Goal: Information Seeking & Learning: Learn about a topic

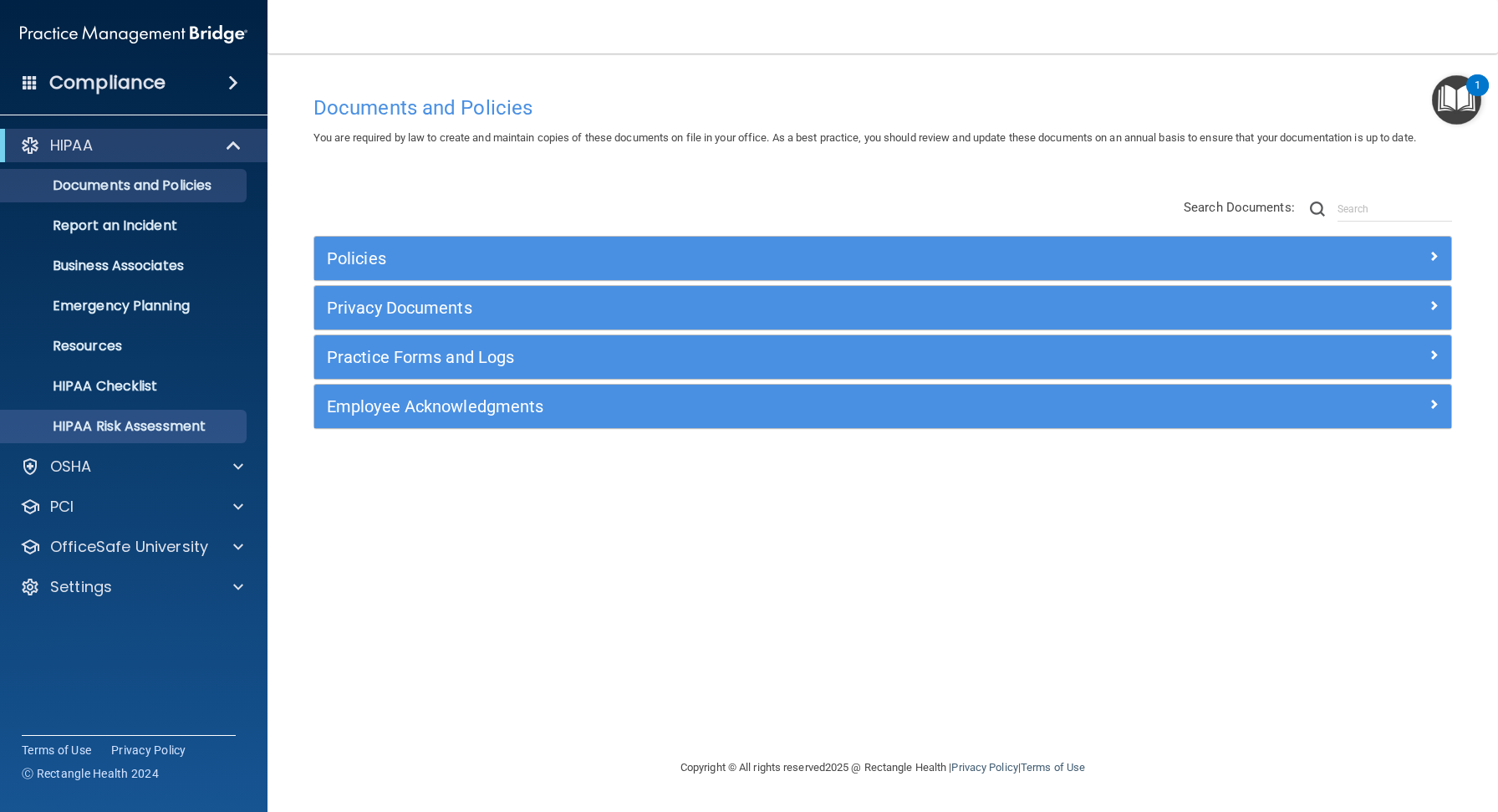
click at [147, 424] on p "HIPAA Risk Assessment" at bounding box center [124, 427] width 228 height 17
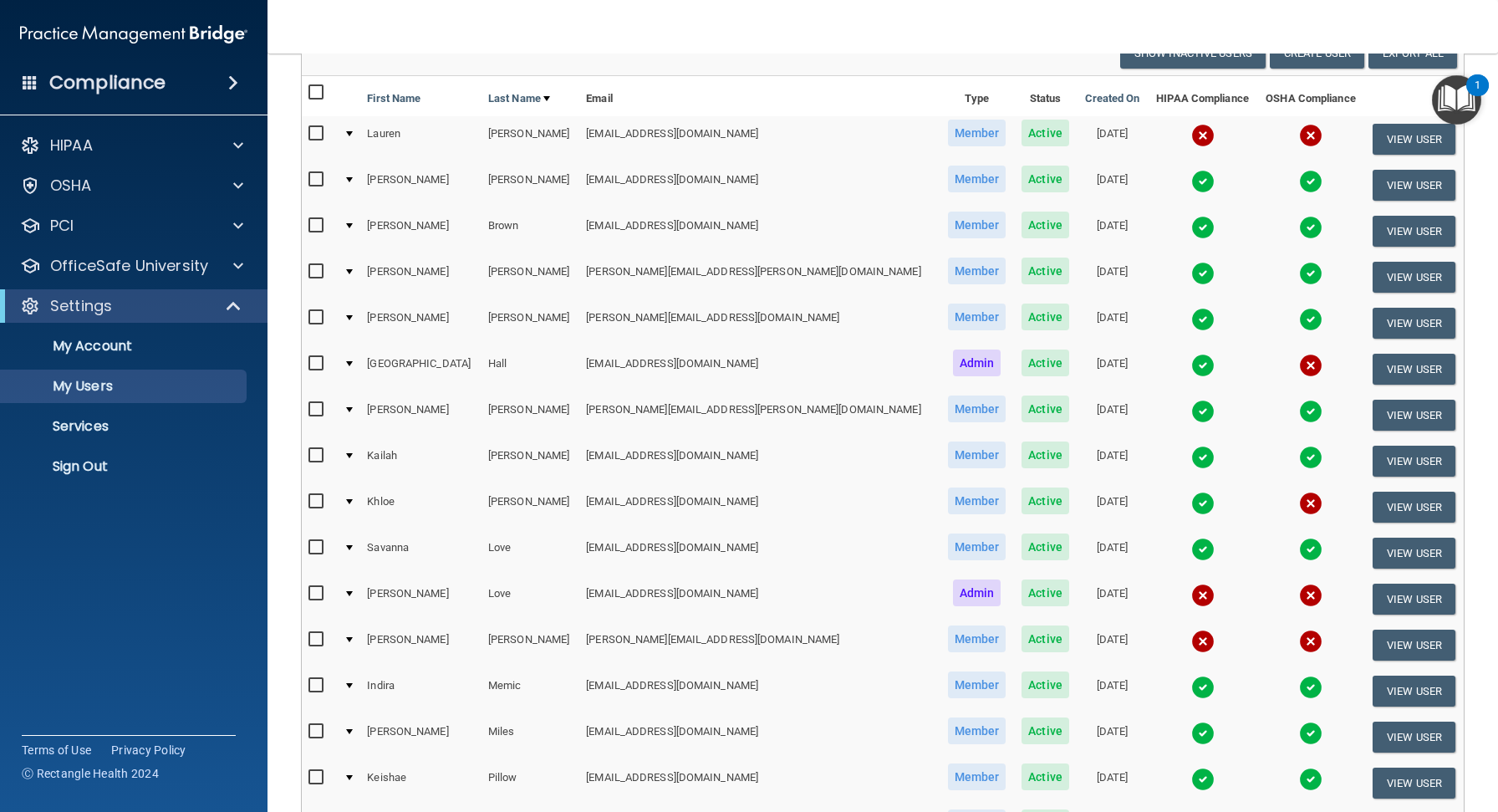
scroll to position [140, 0]
click at [953, 586] on span "Admin" at bounding box center [977, 592] width 49 height 27
click at [315, 586] on input "checkbox" at bounding box center [318, 593] width 19 height 13
checkbox input "true"
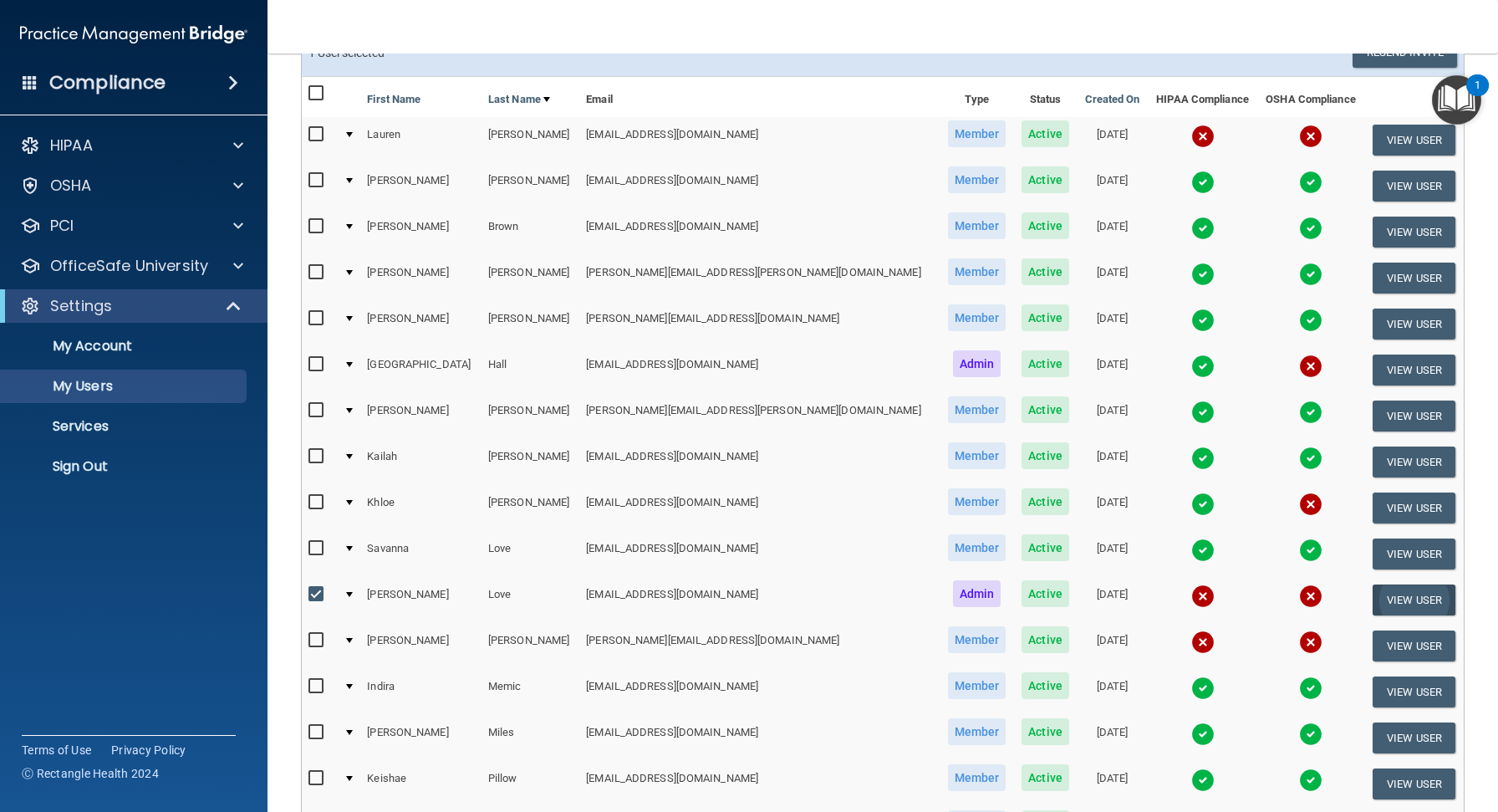
click at [1384, 596] on button "View User" at bounding box center [1413, 599] width 83 height 31
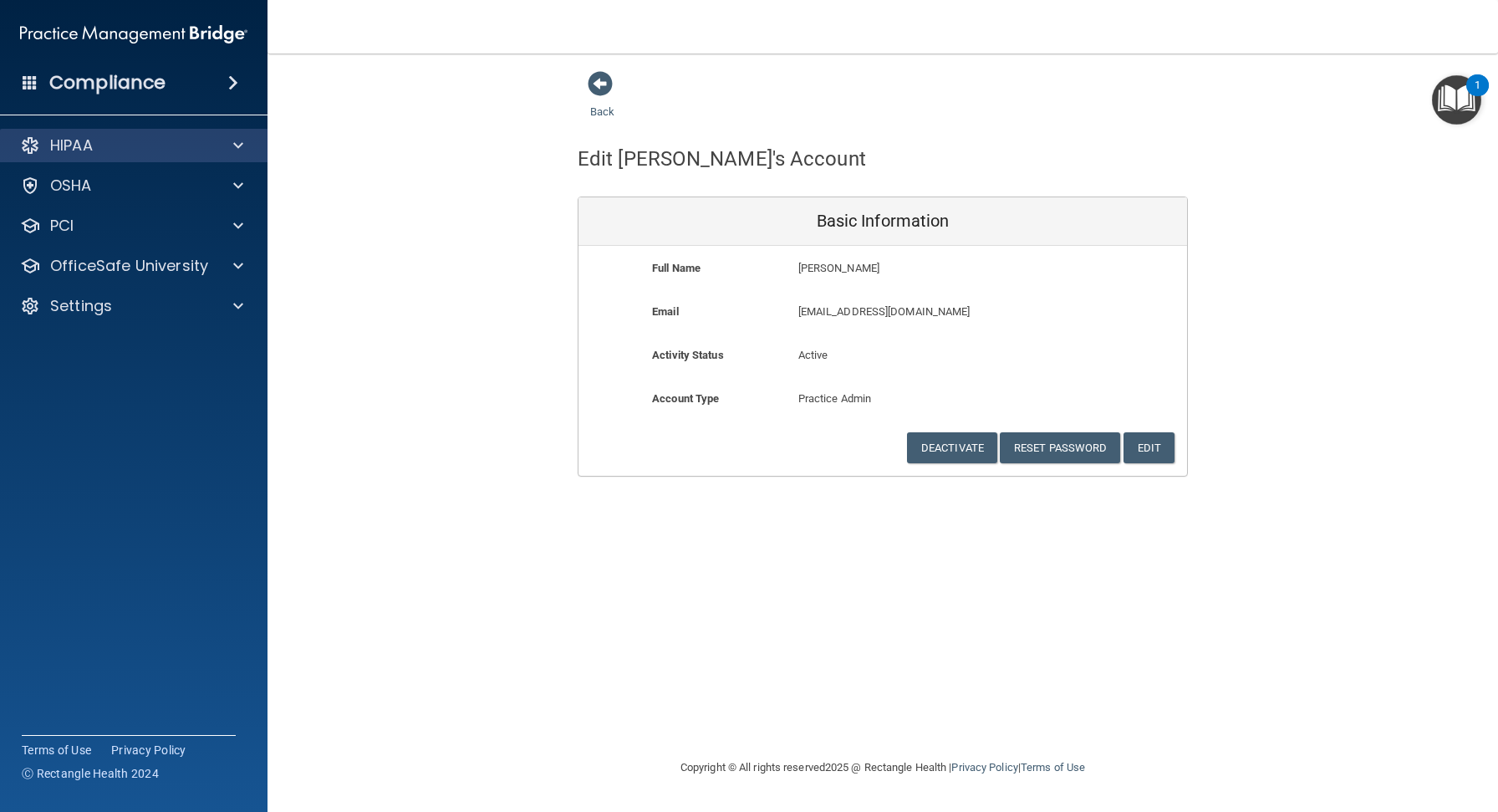
click at [235, 144] on span at bounding box center [238, 145] width 10 height 20
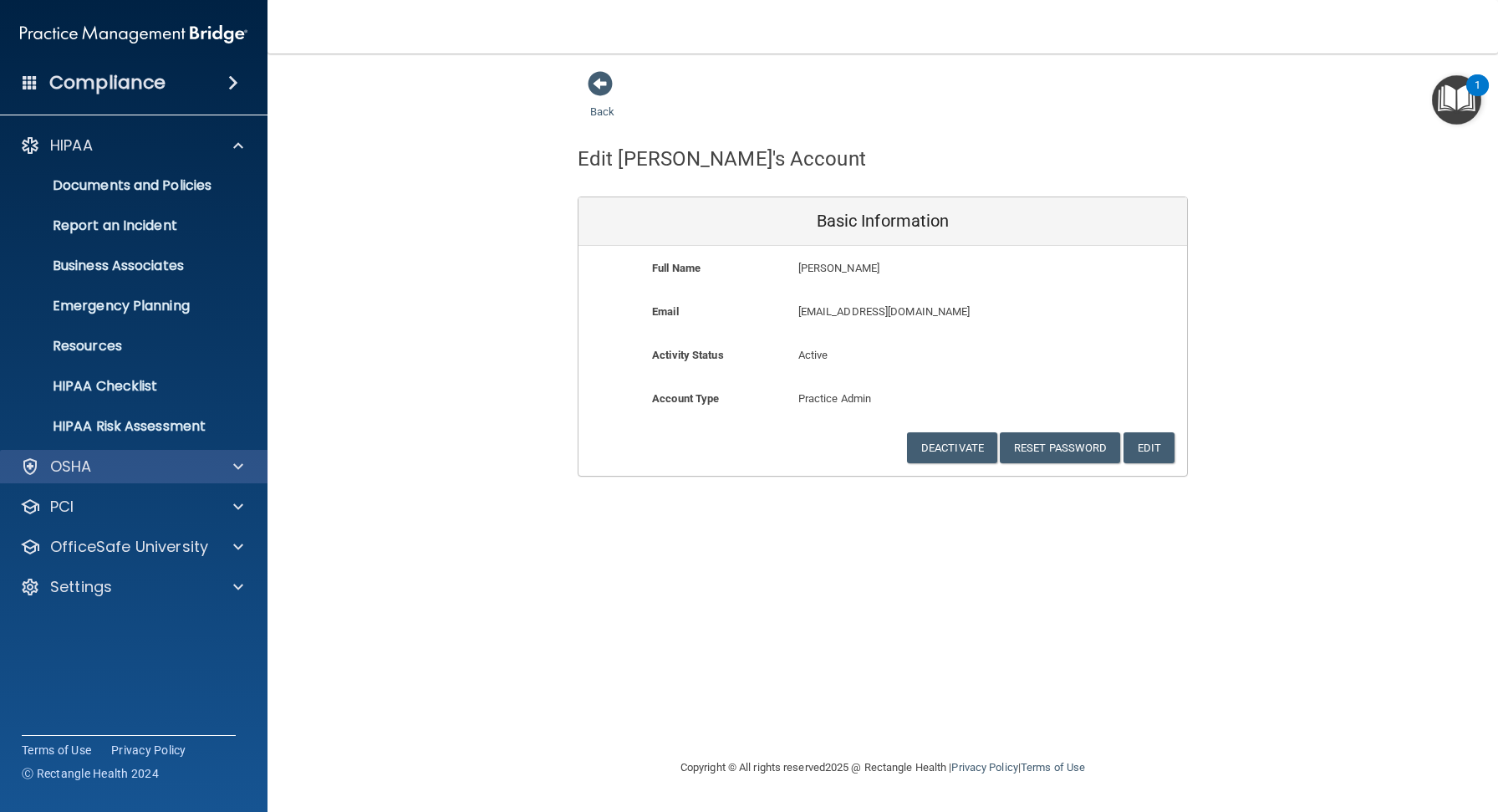
click at [223, 464] on div at bounding box center [236, 466] width 42 height 20
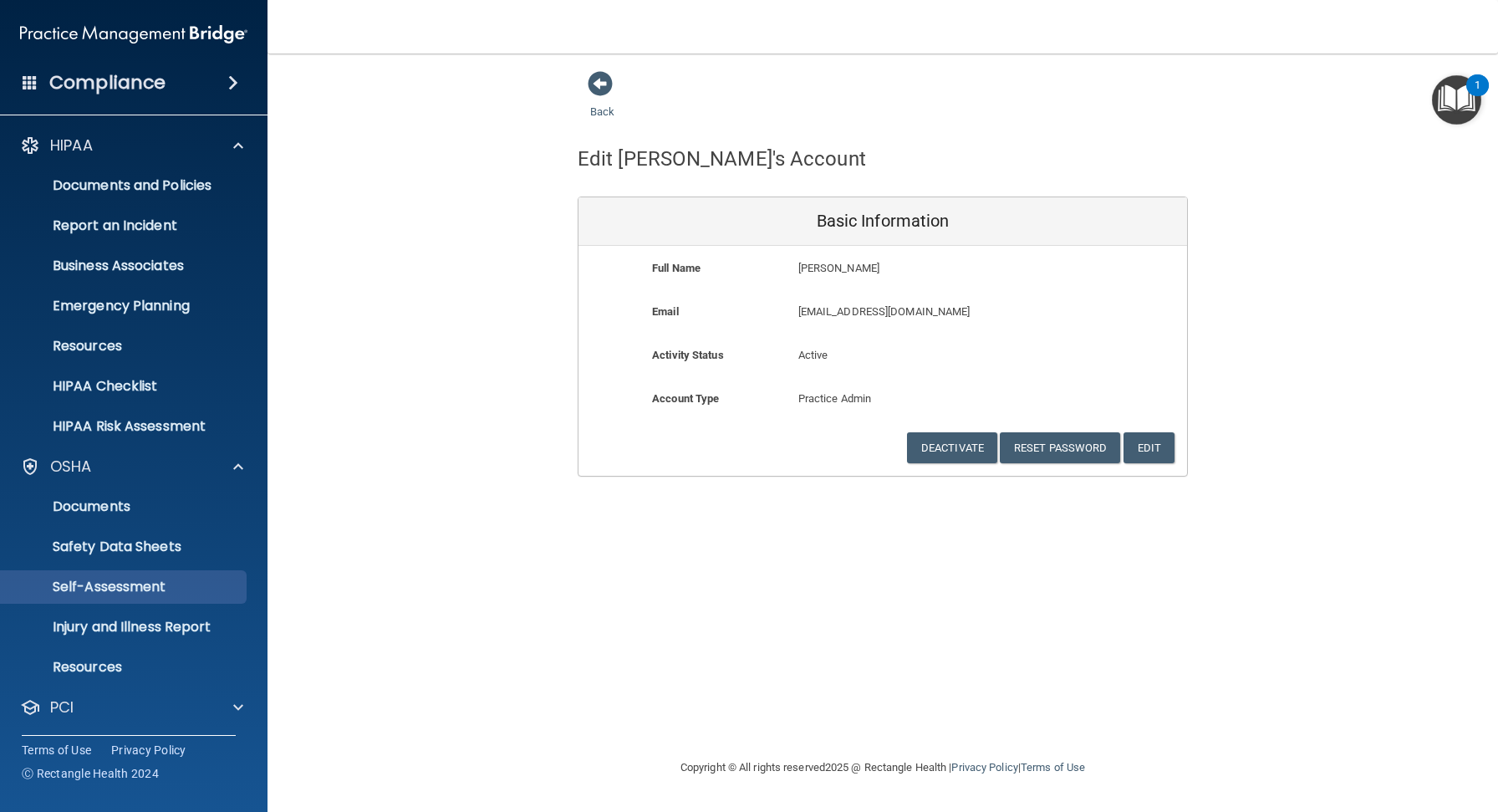
click at [163, 589] on p "Self-Assessment" at bounding box center [124, 587] width 228 height 17
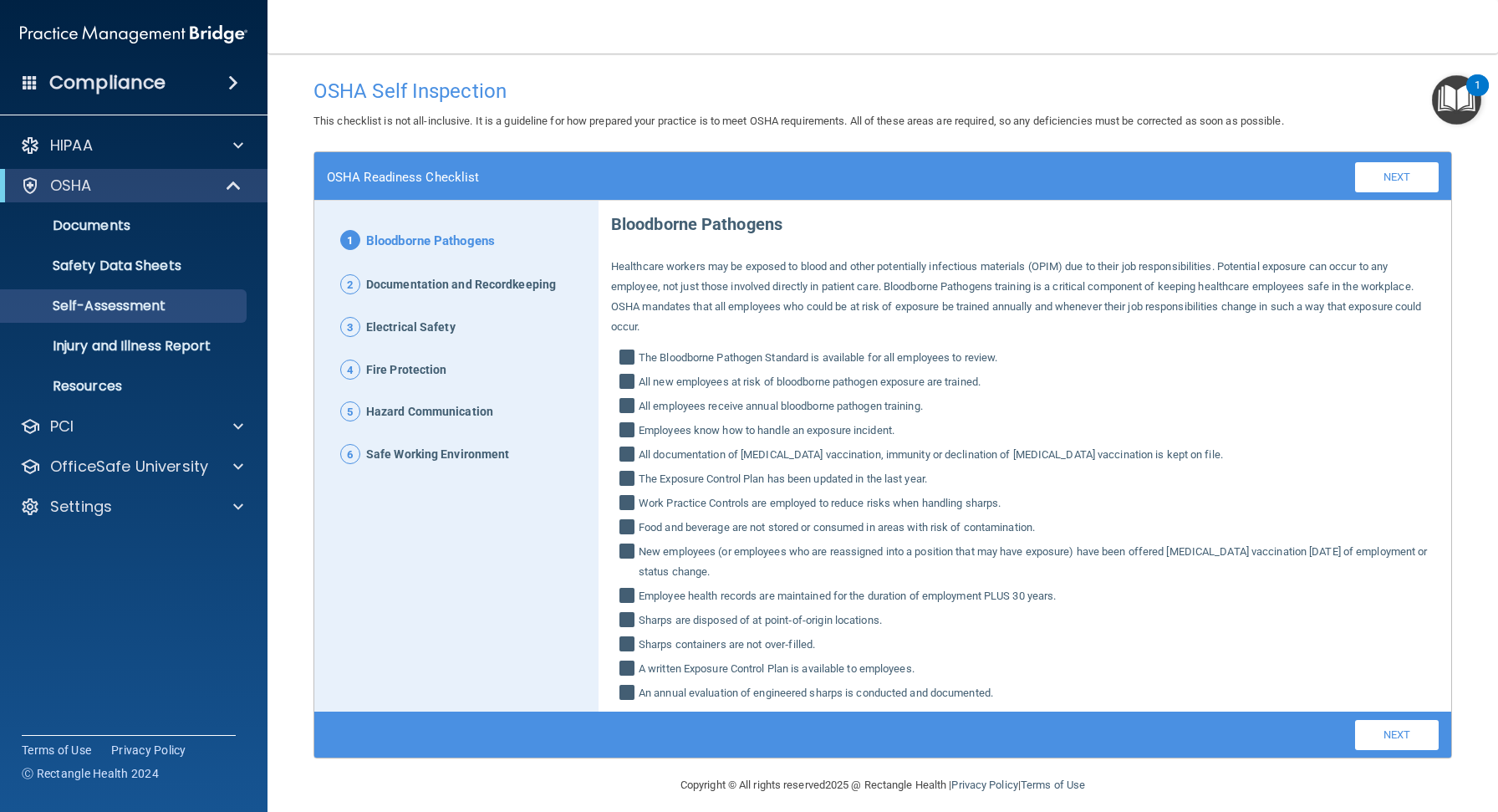
click at [1383, 719] on link "Next" at bounding box center [1397, 735] width 84 height 31
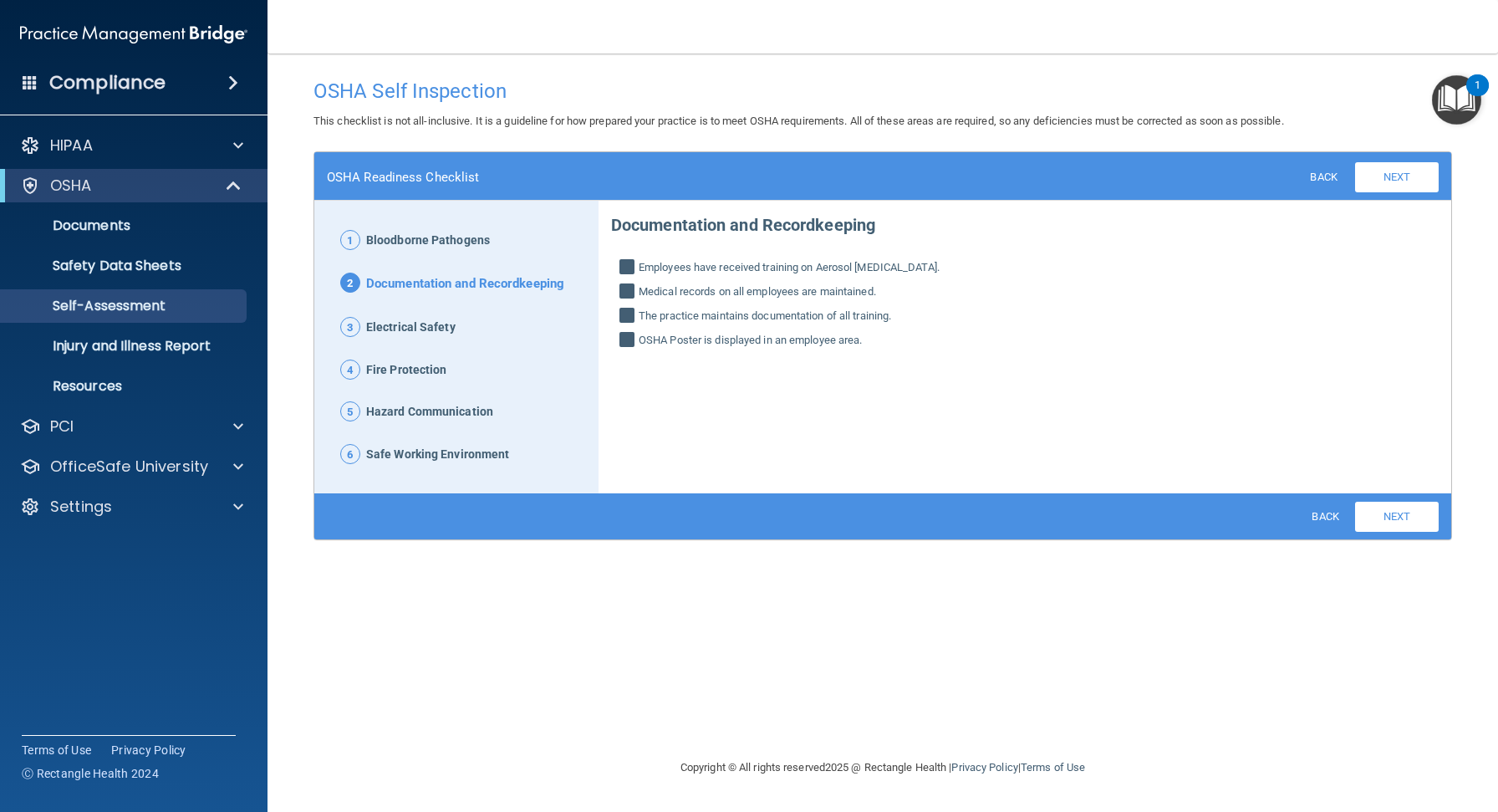
click at [1365, 520] on link "Next" at bounding box center [1397, 517] width 84 height 31
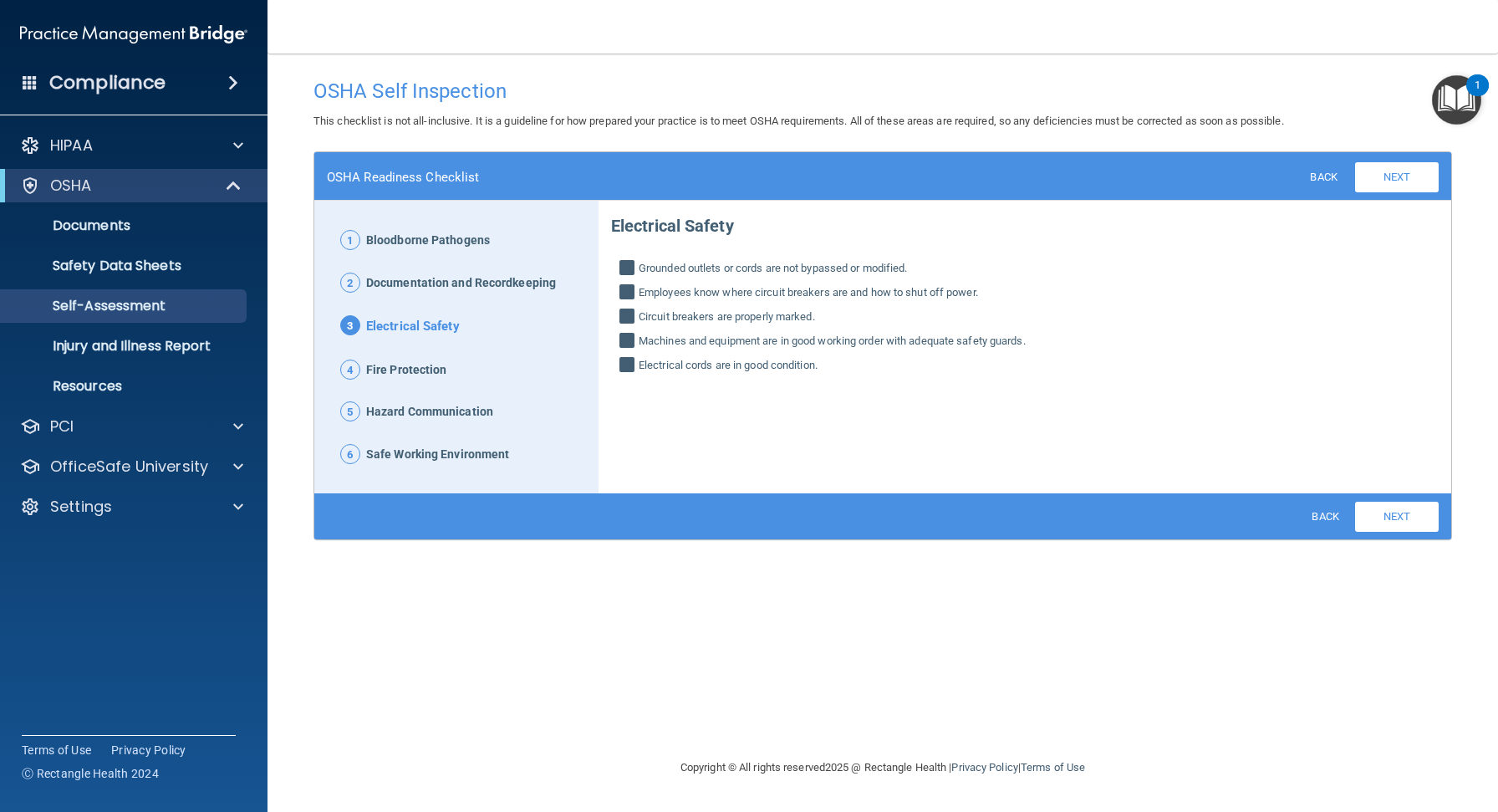
click at [1366, 520] on link "Next" at bounding box center [1397, 517] width 84 height 31
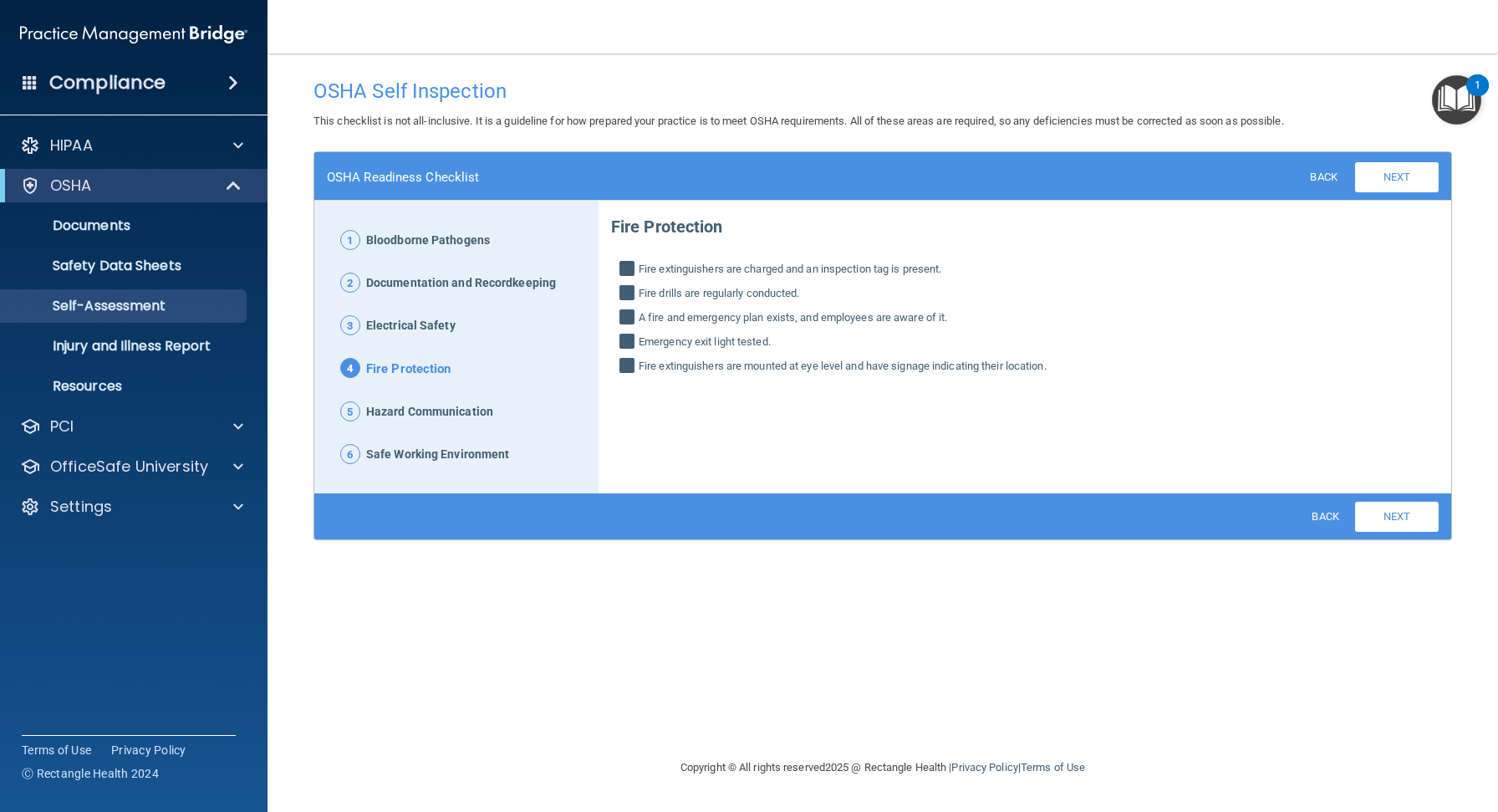
click at [1366, 519] on link "Next" at bounding box center [1397, 517] width 84 height 31
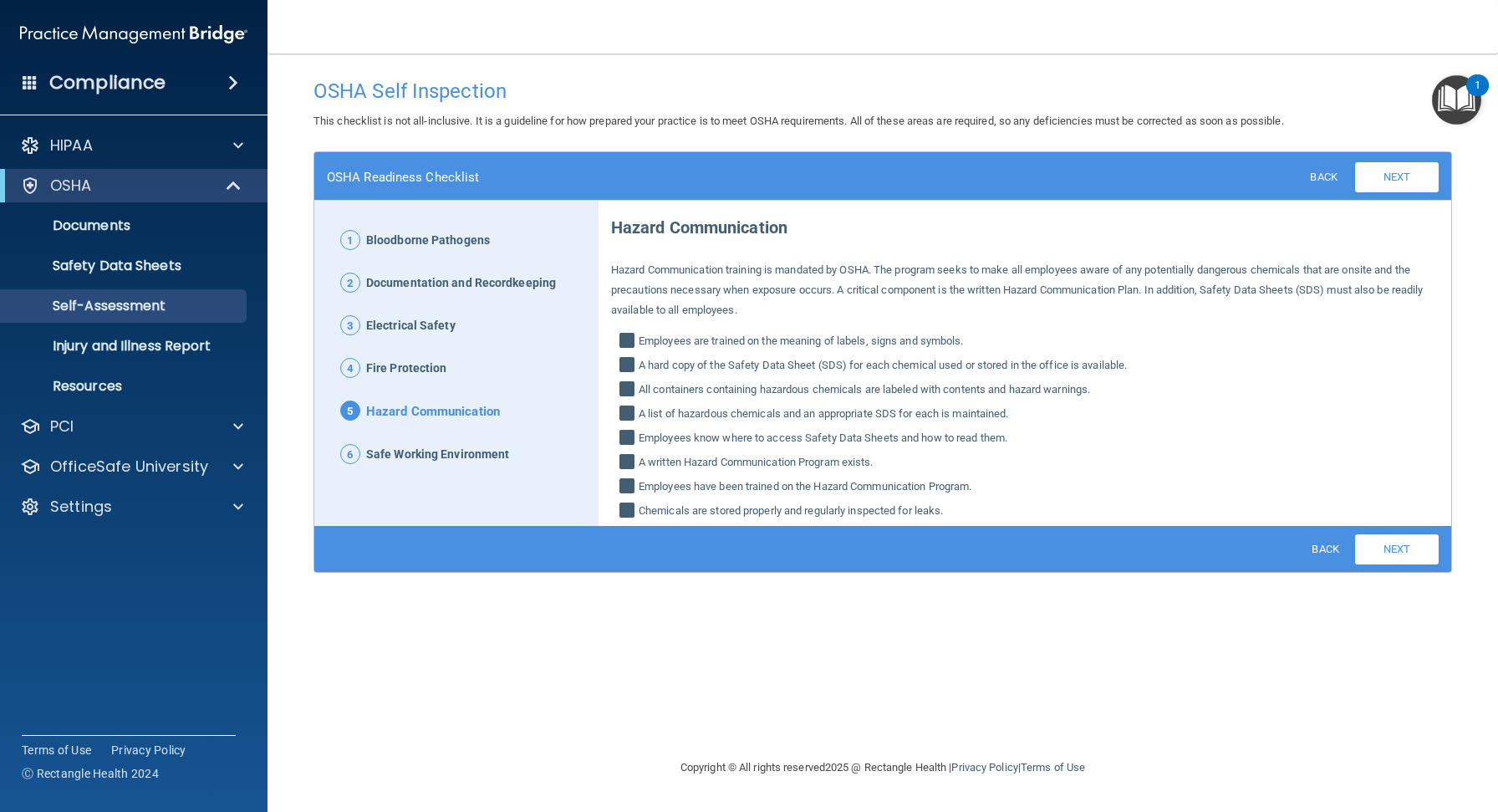
click at [1366, 526] on div "Back Next Download PDF" at bounding box center [882, 549] width 1136 height 46
click at [1388, 534] on link "Next" at bounding box center [1397, 550] width 84 height 31
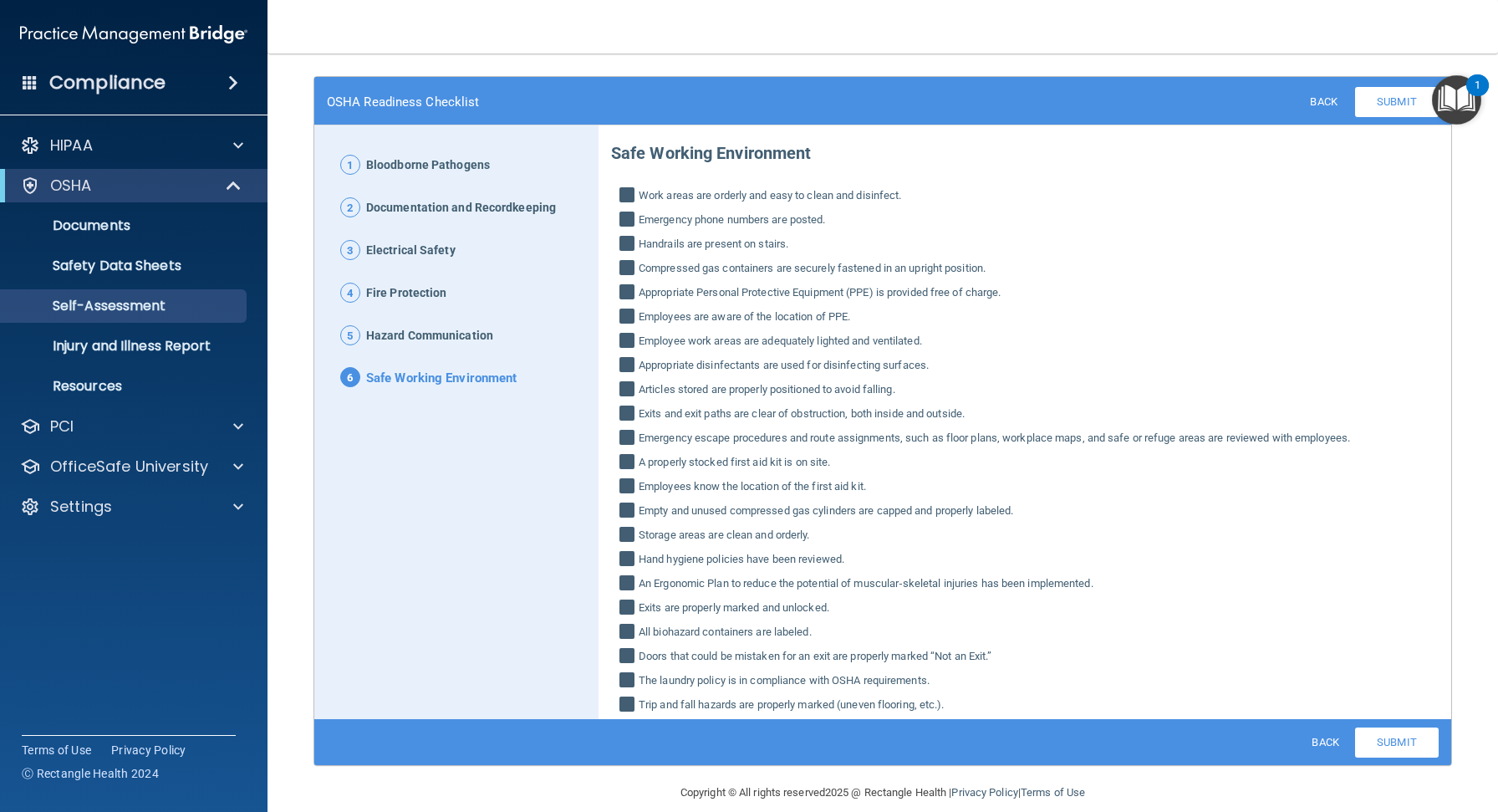
scroll to position [74, 0]
click at [1384, 728] on link "Submit" at bounding box center [1397, 743] width 84 height 31
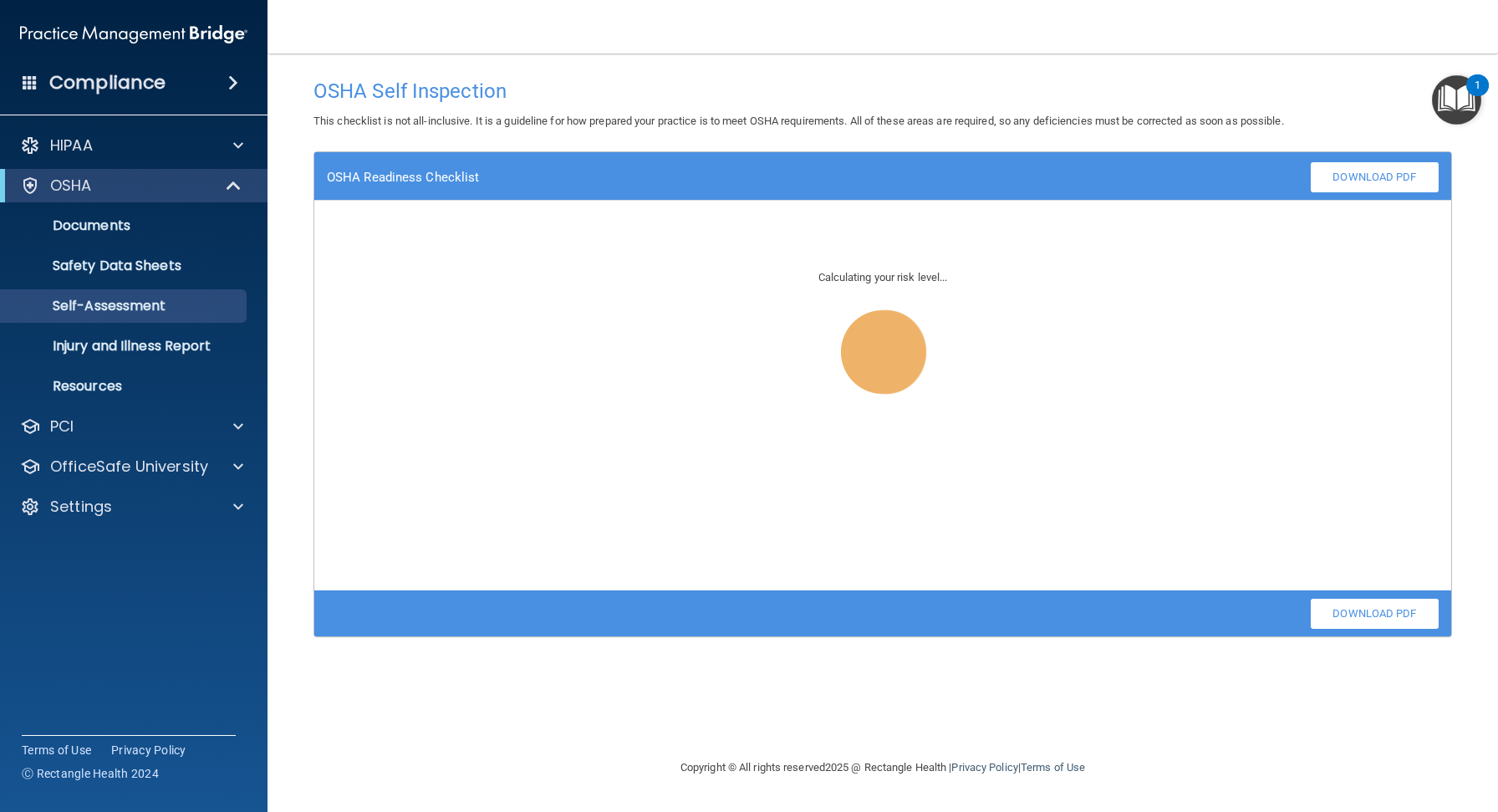
scroll to position [0, 0]
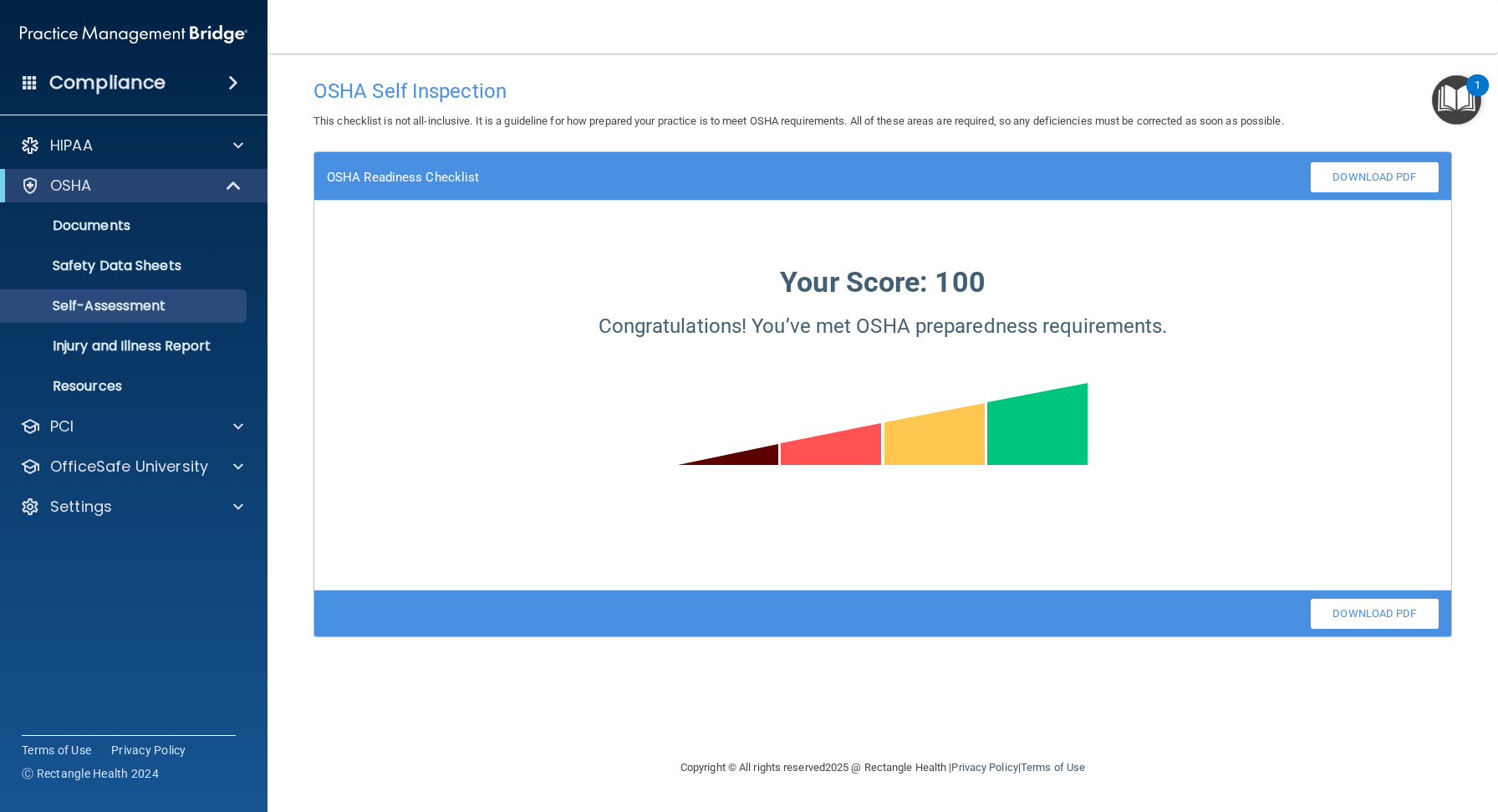
click at [1337, 613] on link "Download PDF" at bounding box center [1375, 614] width 128 height 31
click at [172, 229] on p "Documents" at bounding box center [124, 226] width 228 height 17
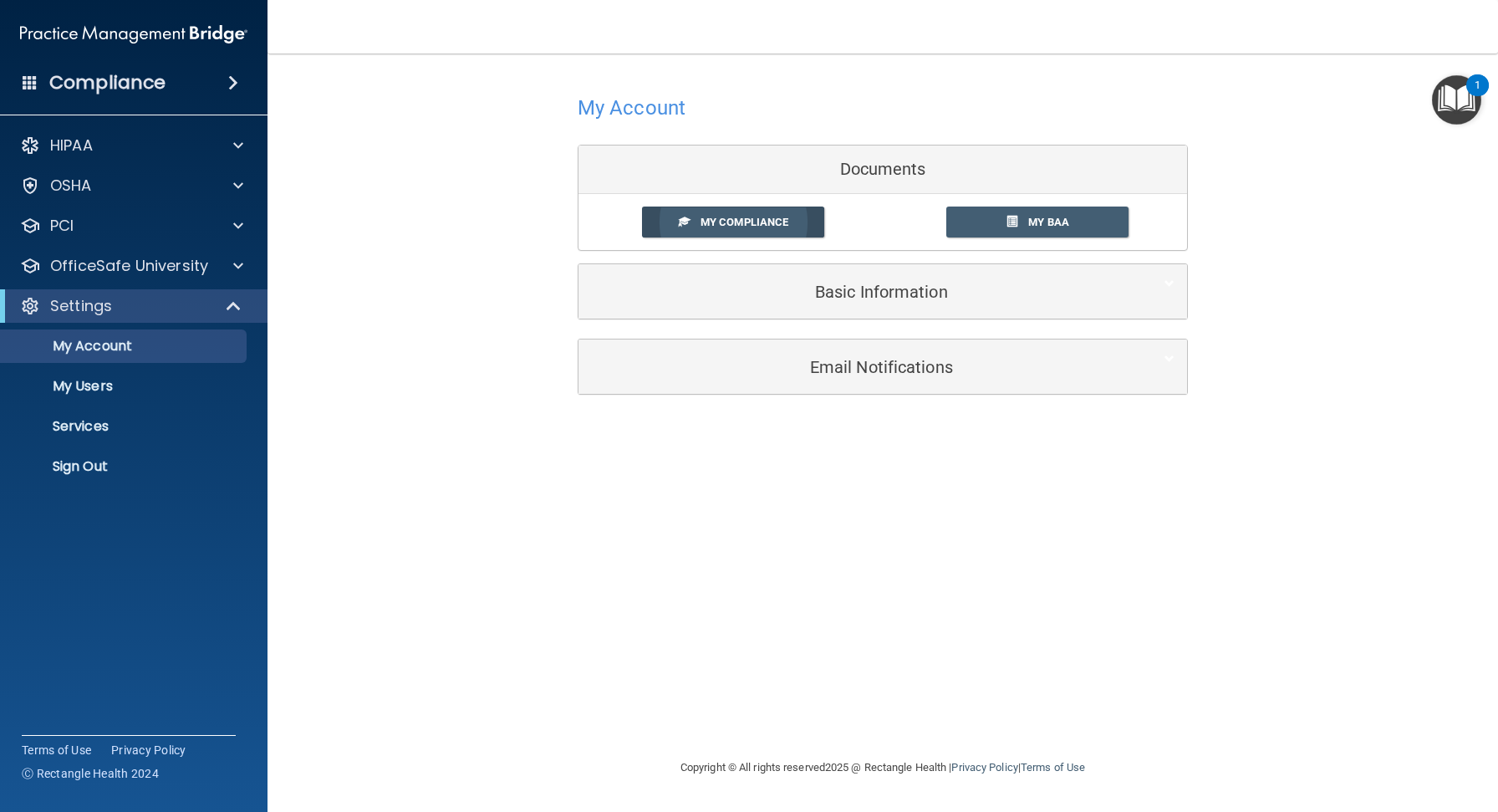
click at [736, 226] on span "My Compliance" at bounding box center [744, 221] width 88 height 12
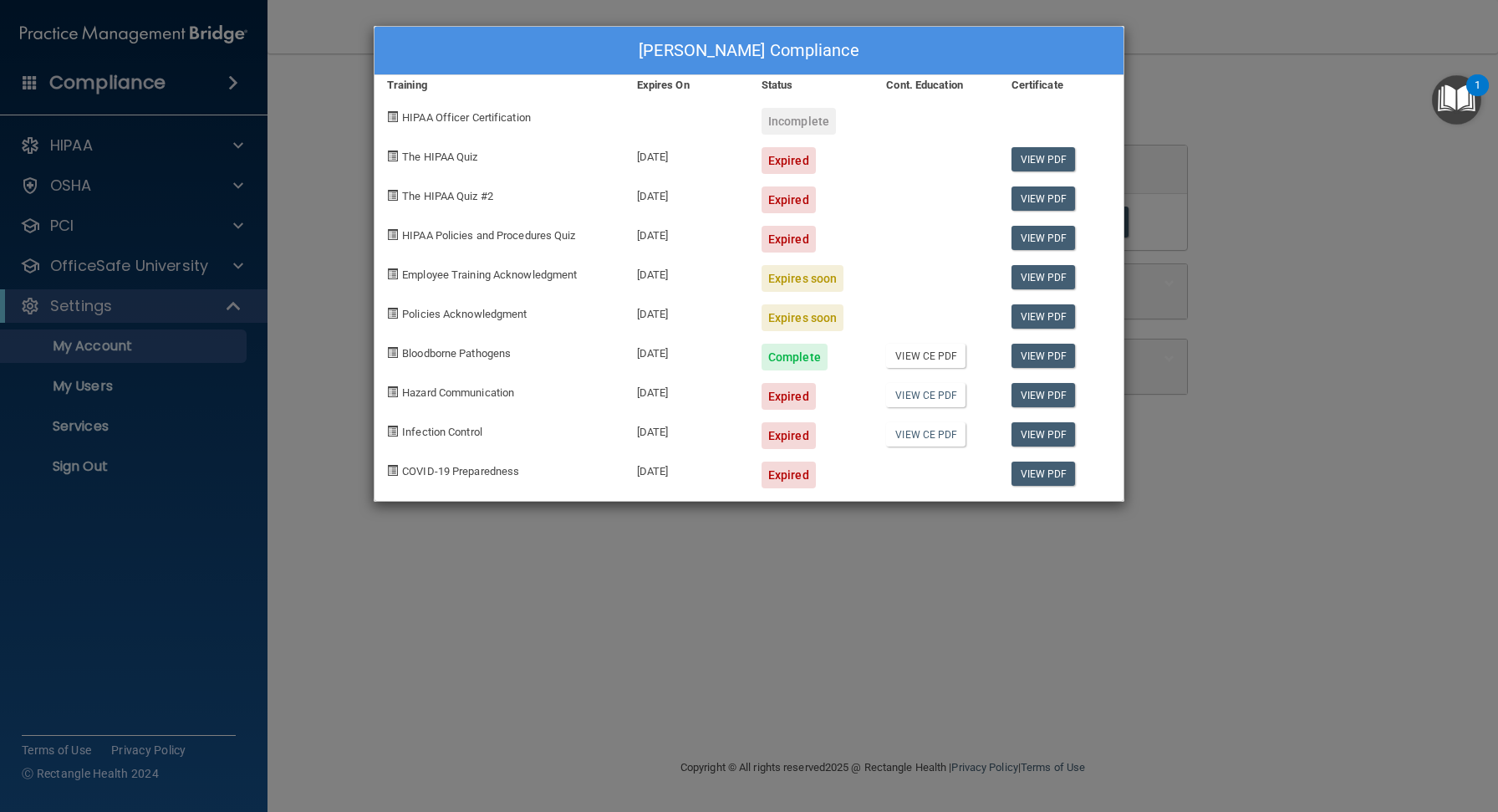
click at [939, 356] on link "View CE PDF" at bounding box center [926, 355] width 79 height 24
click at [904, 394] on link "View CE PDF" at bounding box center [926, 394] width 79 height 24
click at [1020, 397] on link "View PDF" at bounding box center [1043, 394] width 64 height 24
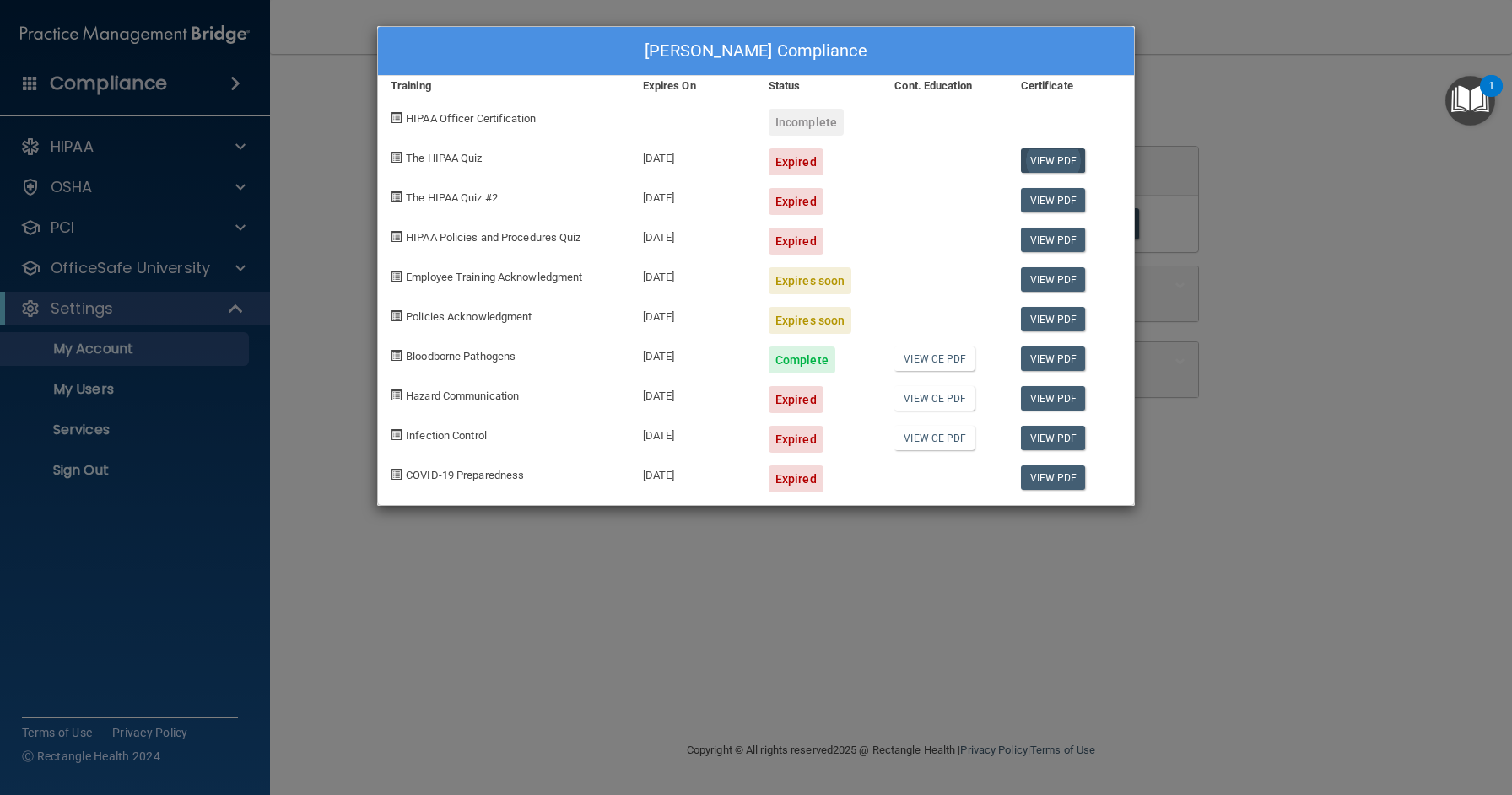
click at [1040, 165] on link "View PDF" at bounding box center [1053, 160] width 65 height 24
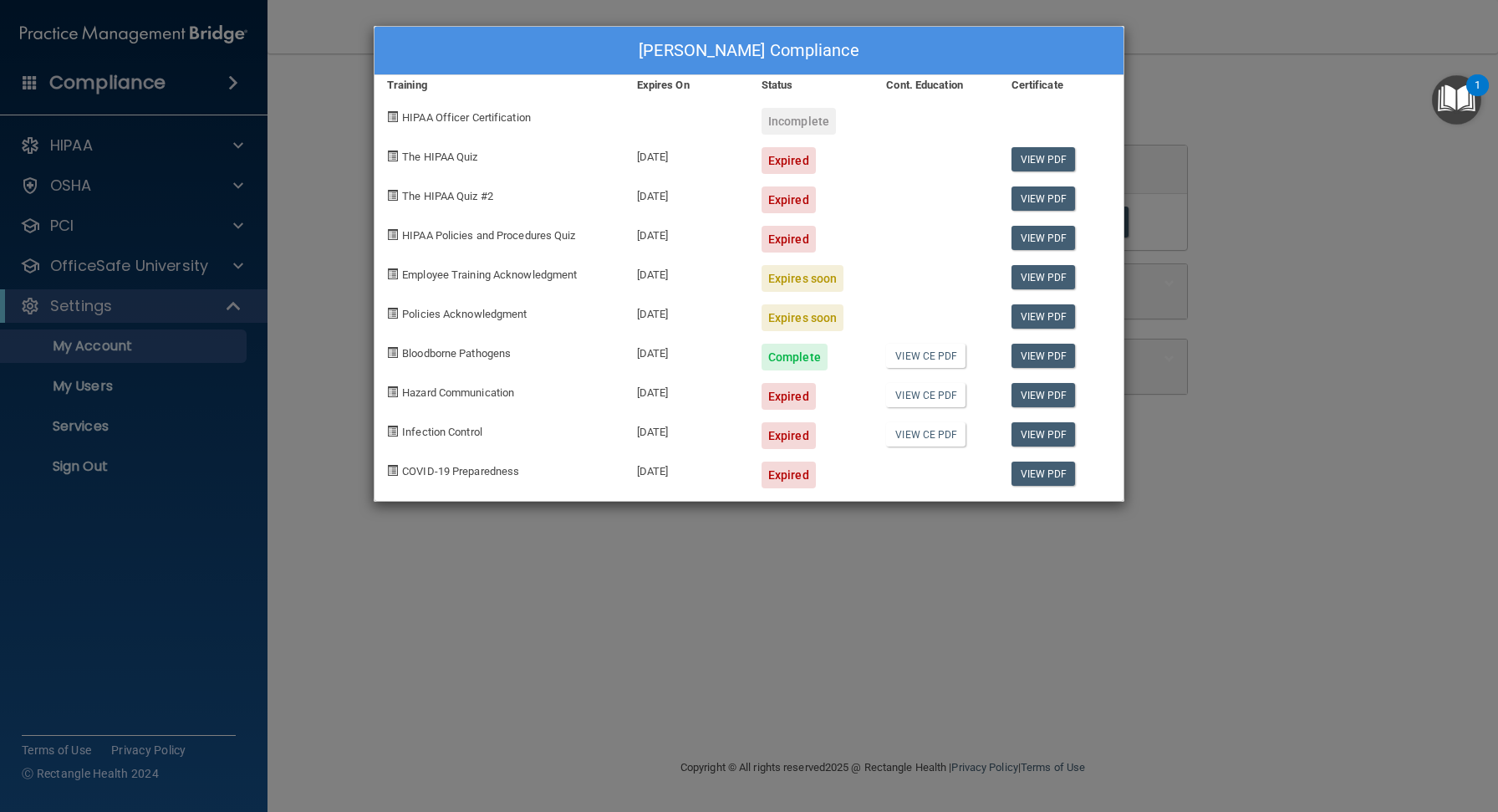
click at [777, 435] on div "Expired" at bounding box center [788, 435] width 54 height 27
click at [149, 356] on div "Tammy Love's Compliance Training Expires On Status Cont. Education Certificate …" at bounding box center [749, 406] width 1498 height 812
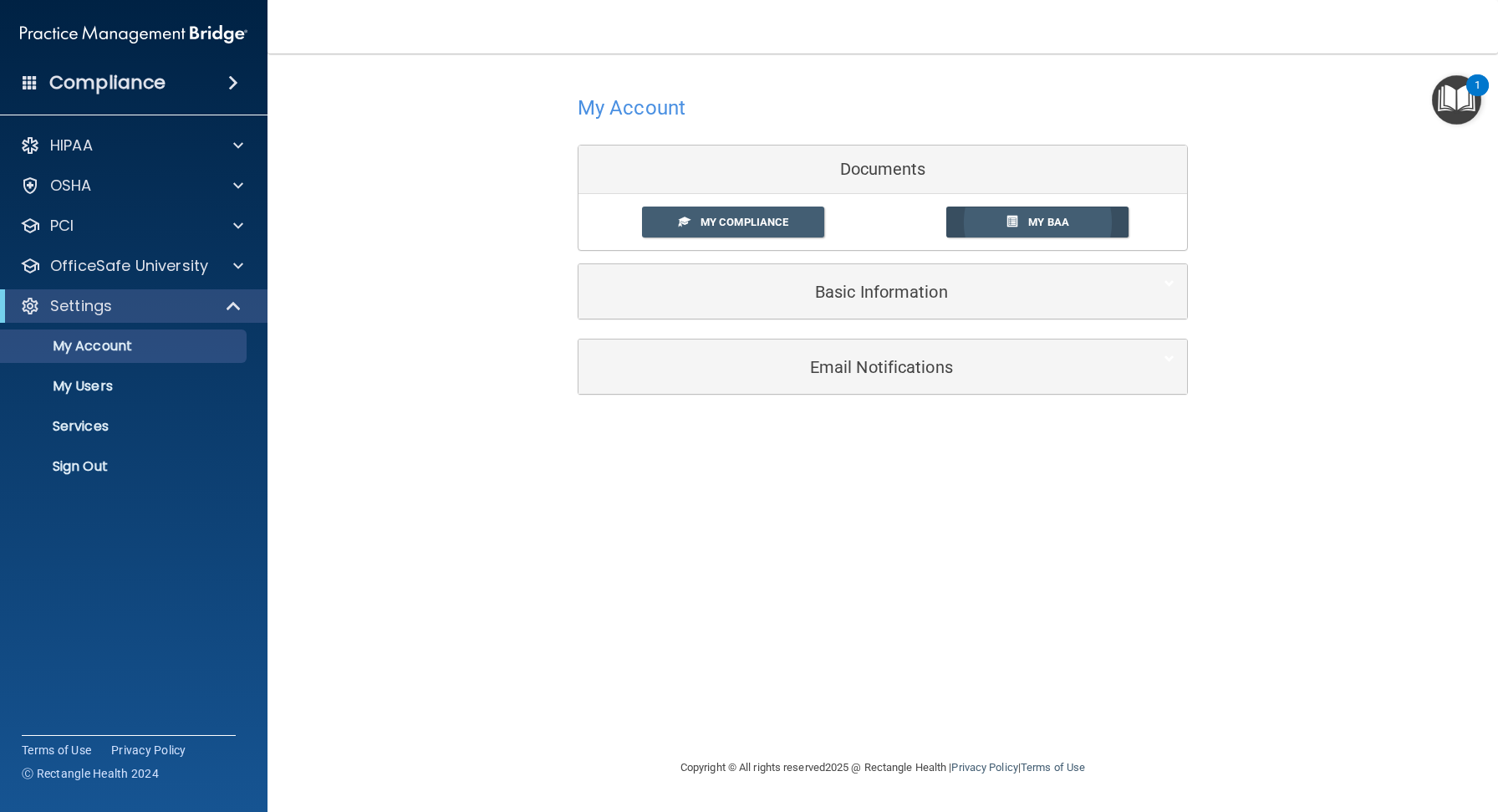
click at [984, 219] on link "My BAA" at bounding box center [1038, 221] width 183 height 31
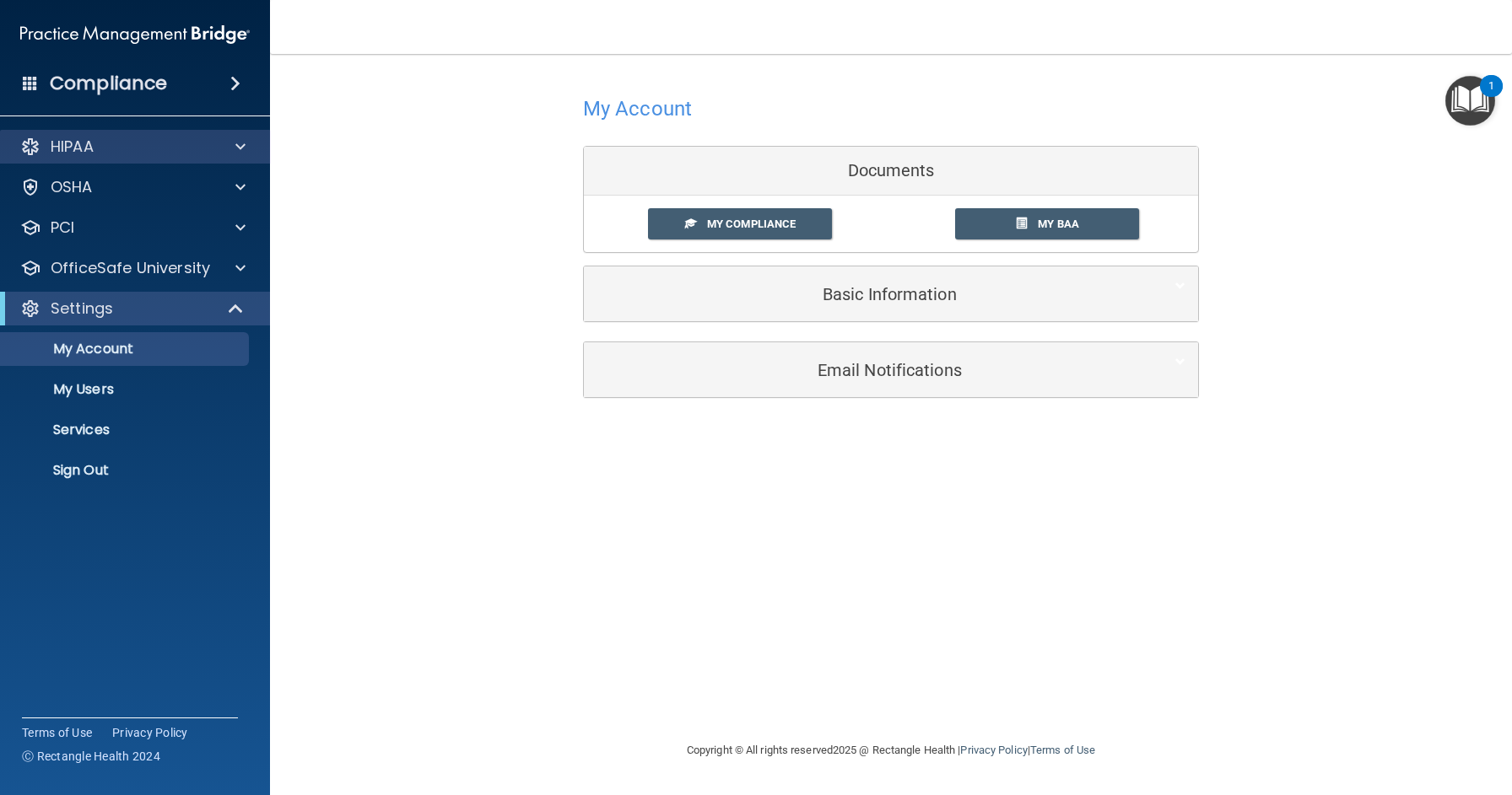
click at [137, 147] on div "HIPAA" at bounding box center [112, 146] width 209 height 20
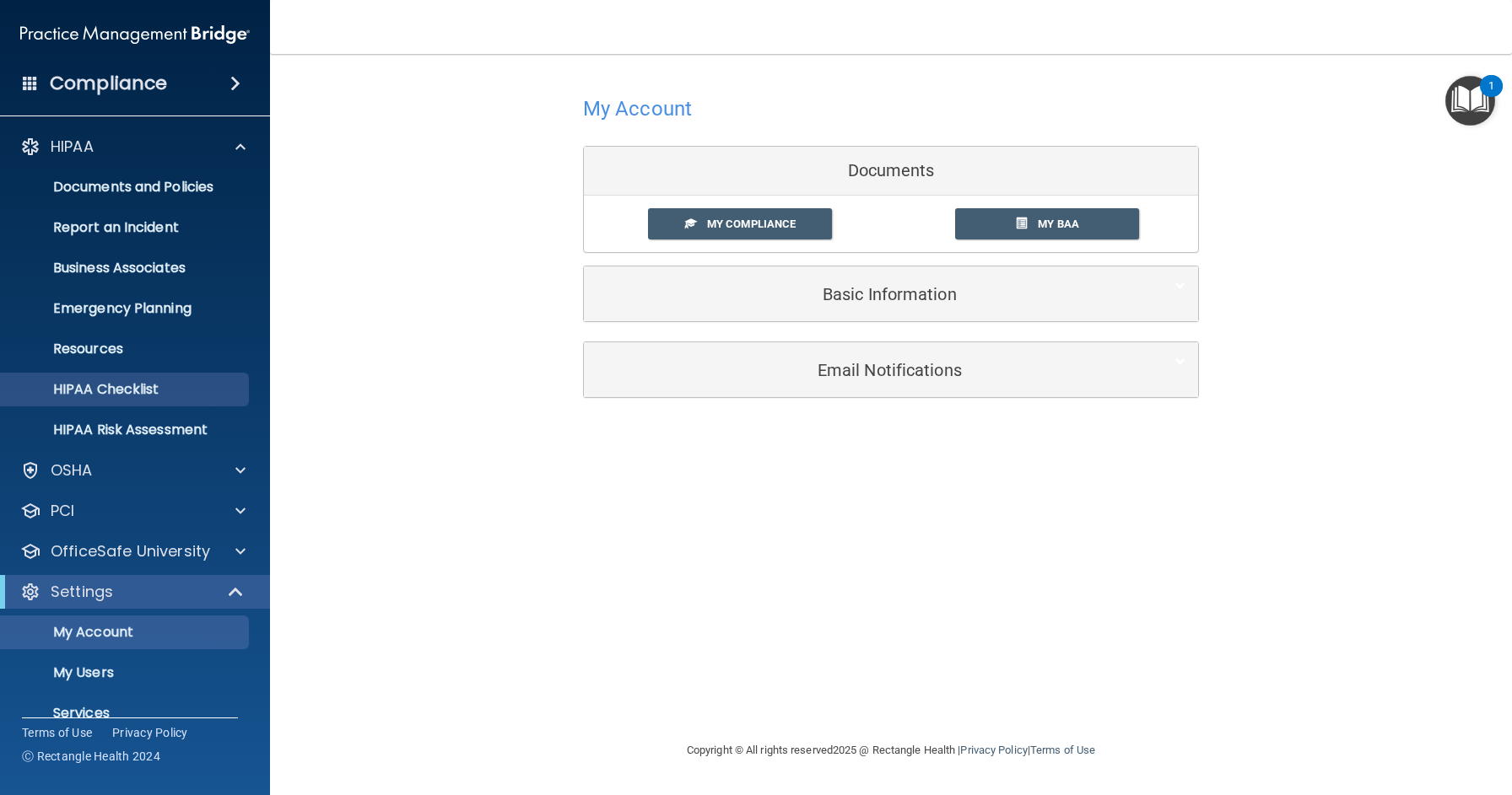
click at [116, 385] on p "HIPAA Checklist" at bounding box center [125, 390] width 230 height 17
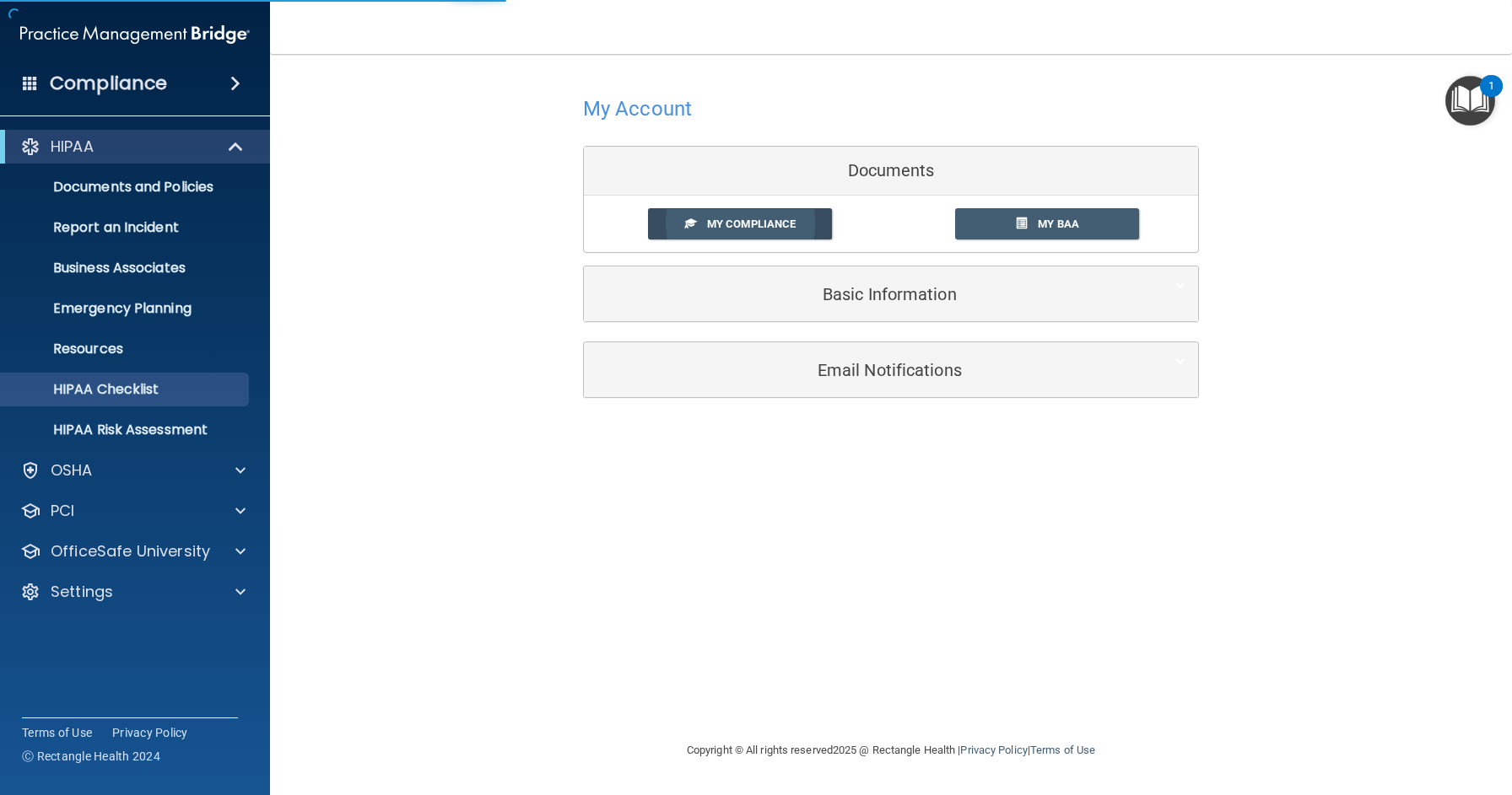
click at [747, 224] on span "My Compliance" at bounding box center [751, 223] width 89 height 13
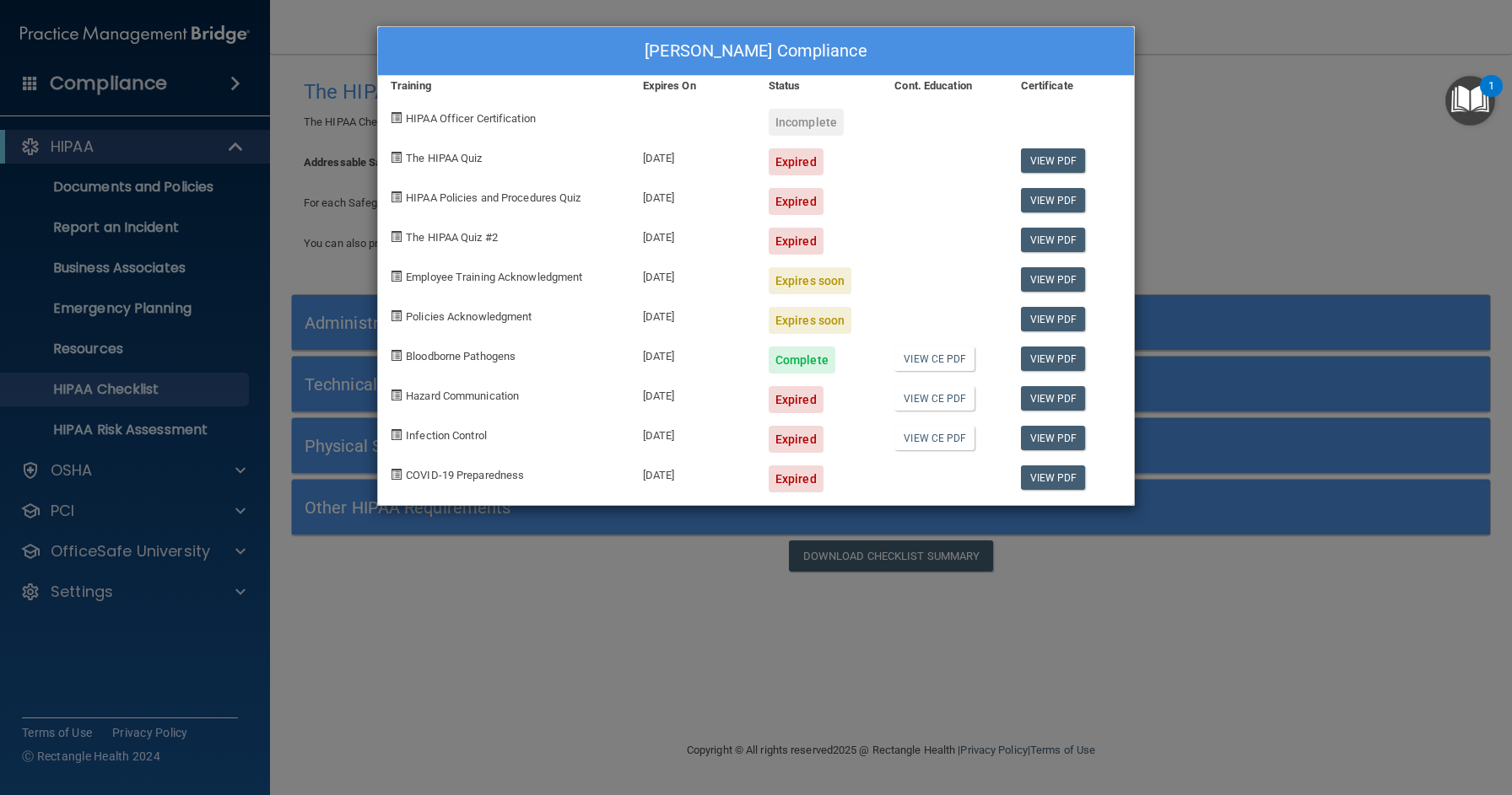
click at [809, 363] on div "Complete" at bounding box center [801, 360] width 66 height 27
click at [1217, 58] on div "[PERSON_NAME] Compliance Training Expires On Status Cont. Education Certificate…" at bounding box center [756, 398] width 1512 height 795
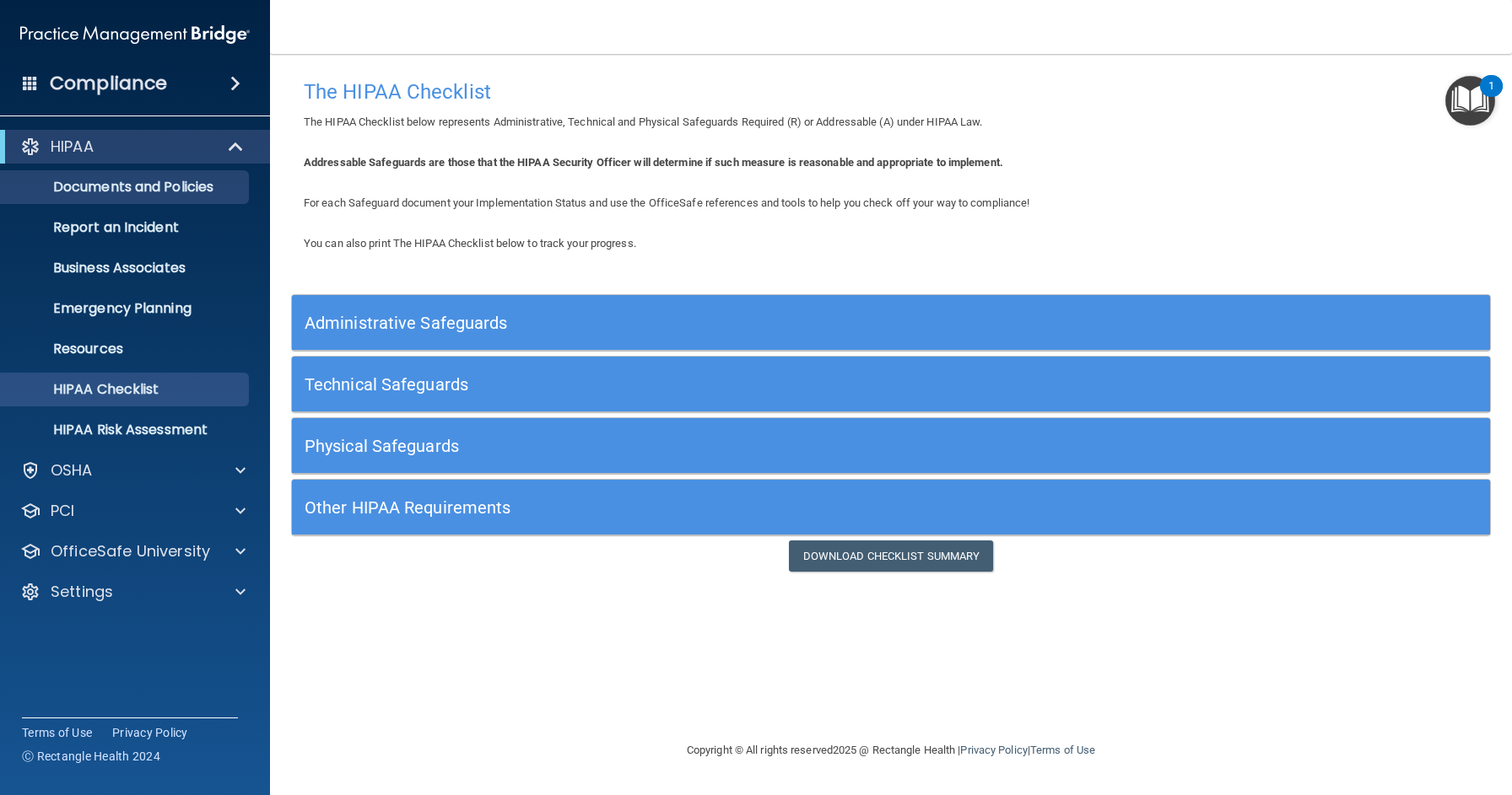
click at [160, 195] on link "Documents and Policies" at bounding box center [116, 187] width 266 height 34
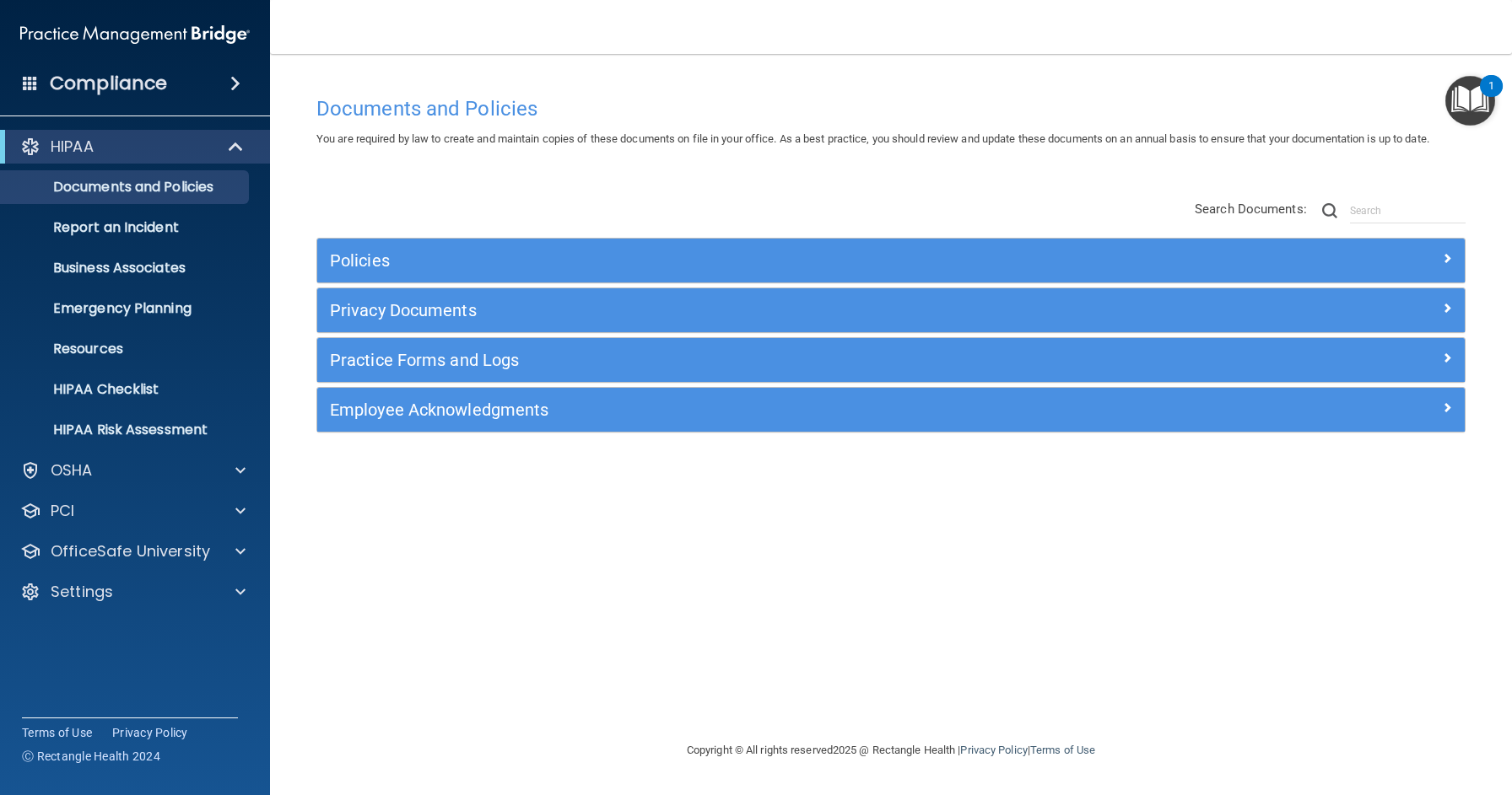
click at [391, 255] on h5 "Policies" at bounding box center [747, 260] width 835 height 18
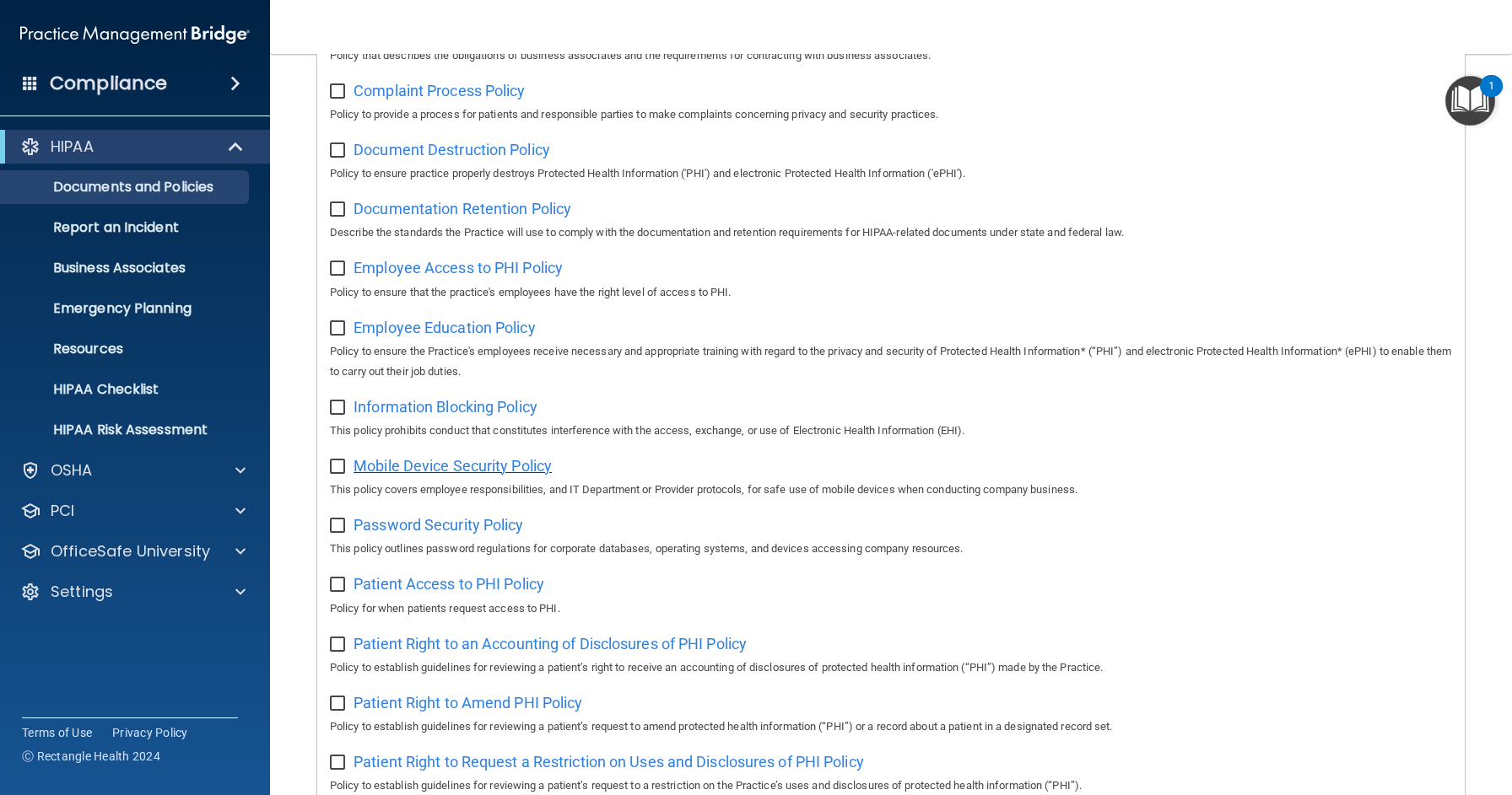
scroll to position [391, 0]
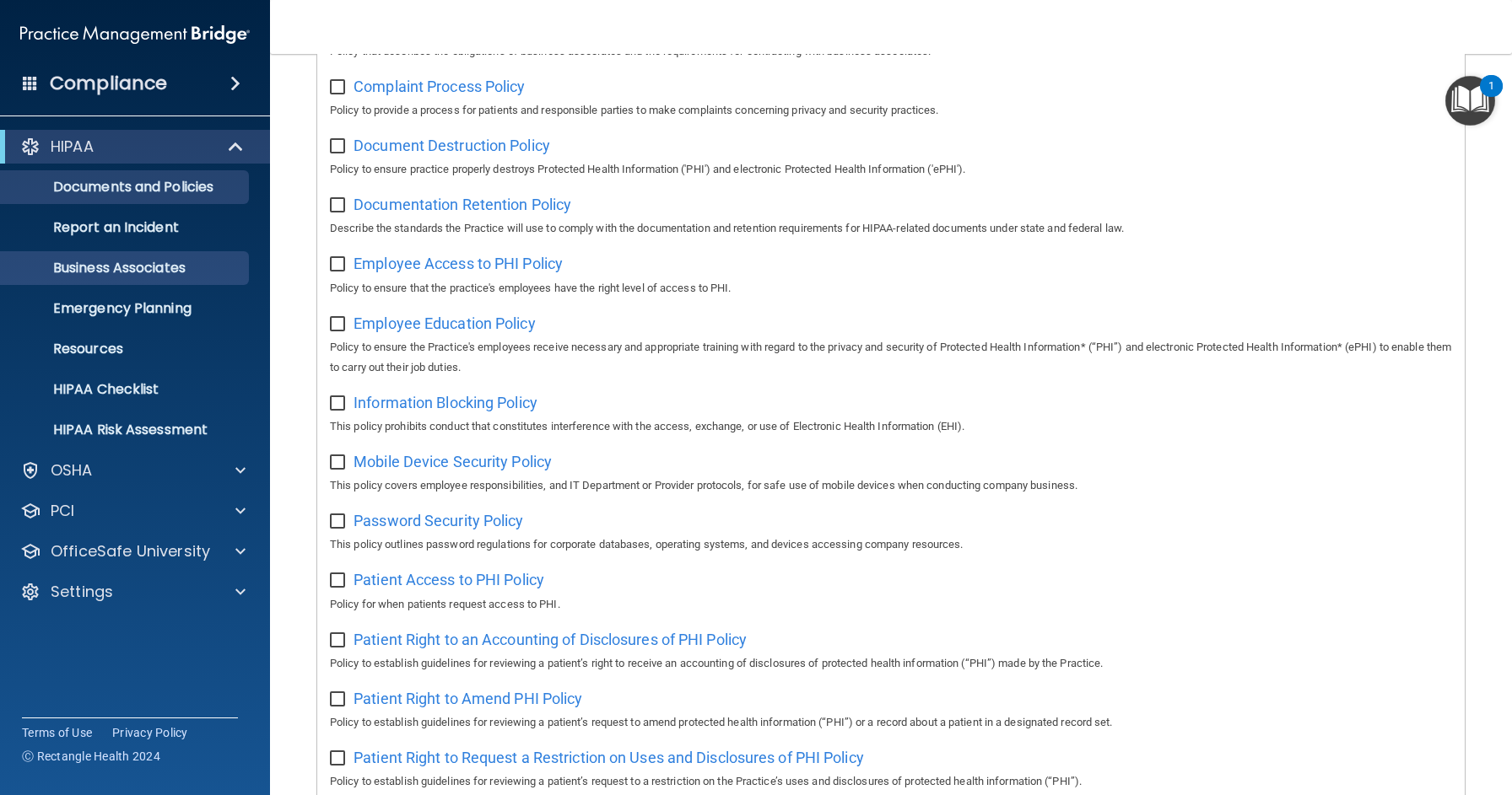
click at [189, 266] on p "Business Associates" at bounding box center [125, 269] width 230 height 17
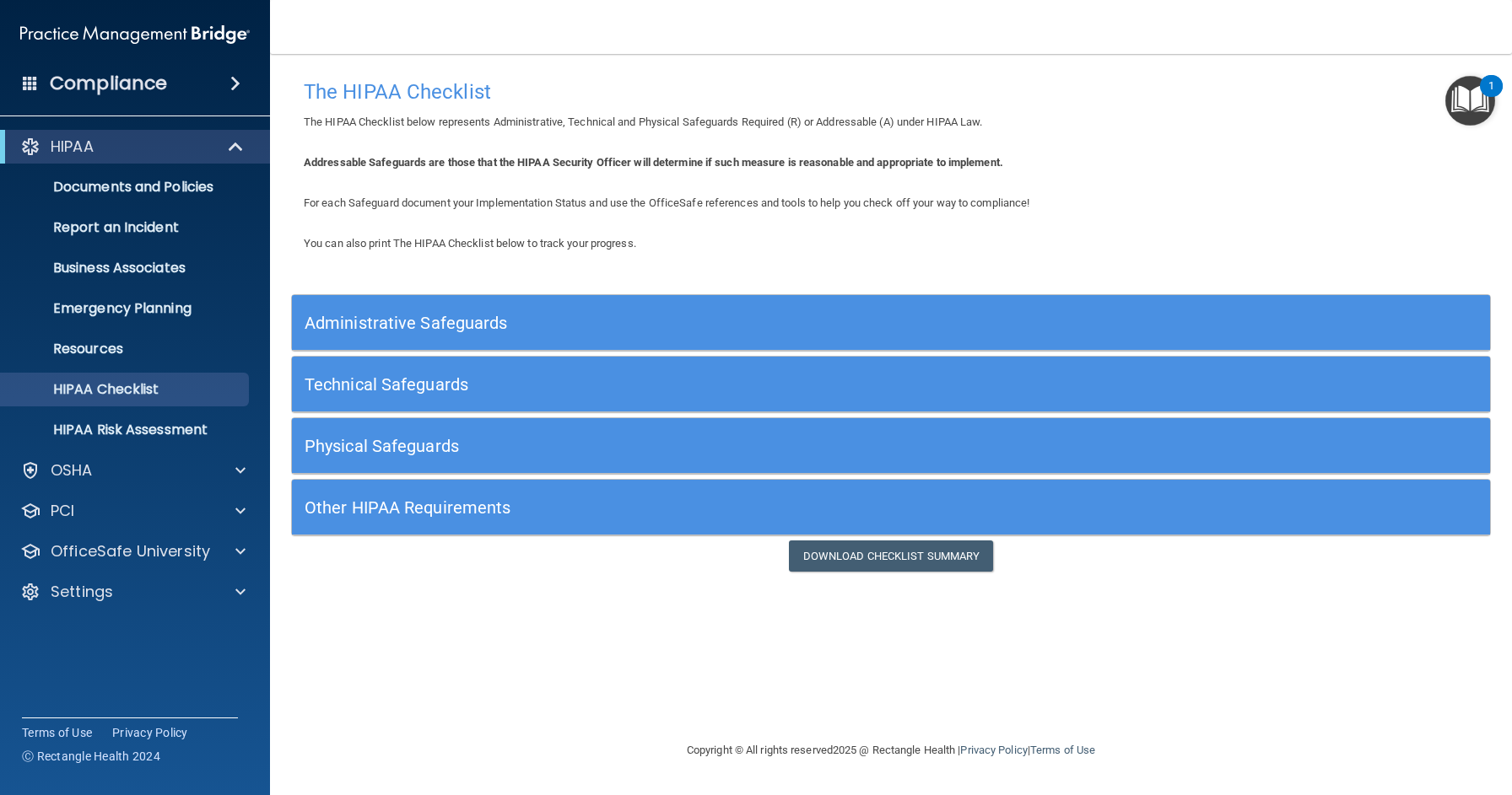
click at [463, 320] on h5 "Administrative Safeguards" at bounding box center [741, 322] width 873 height 18
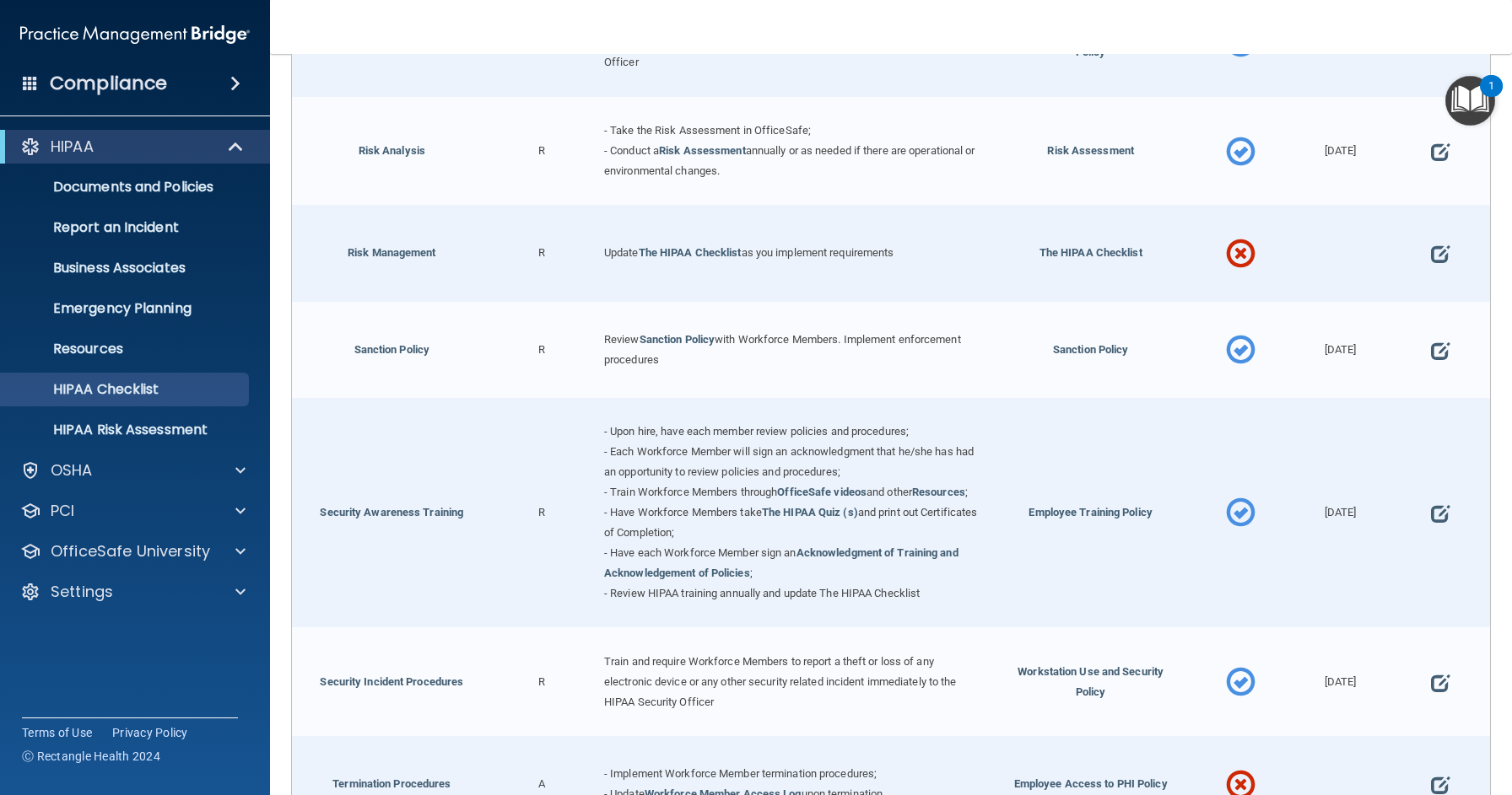
scroll to position [1125, 0]
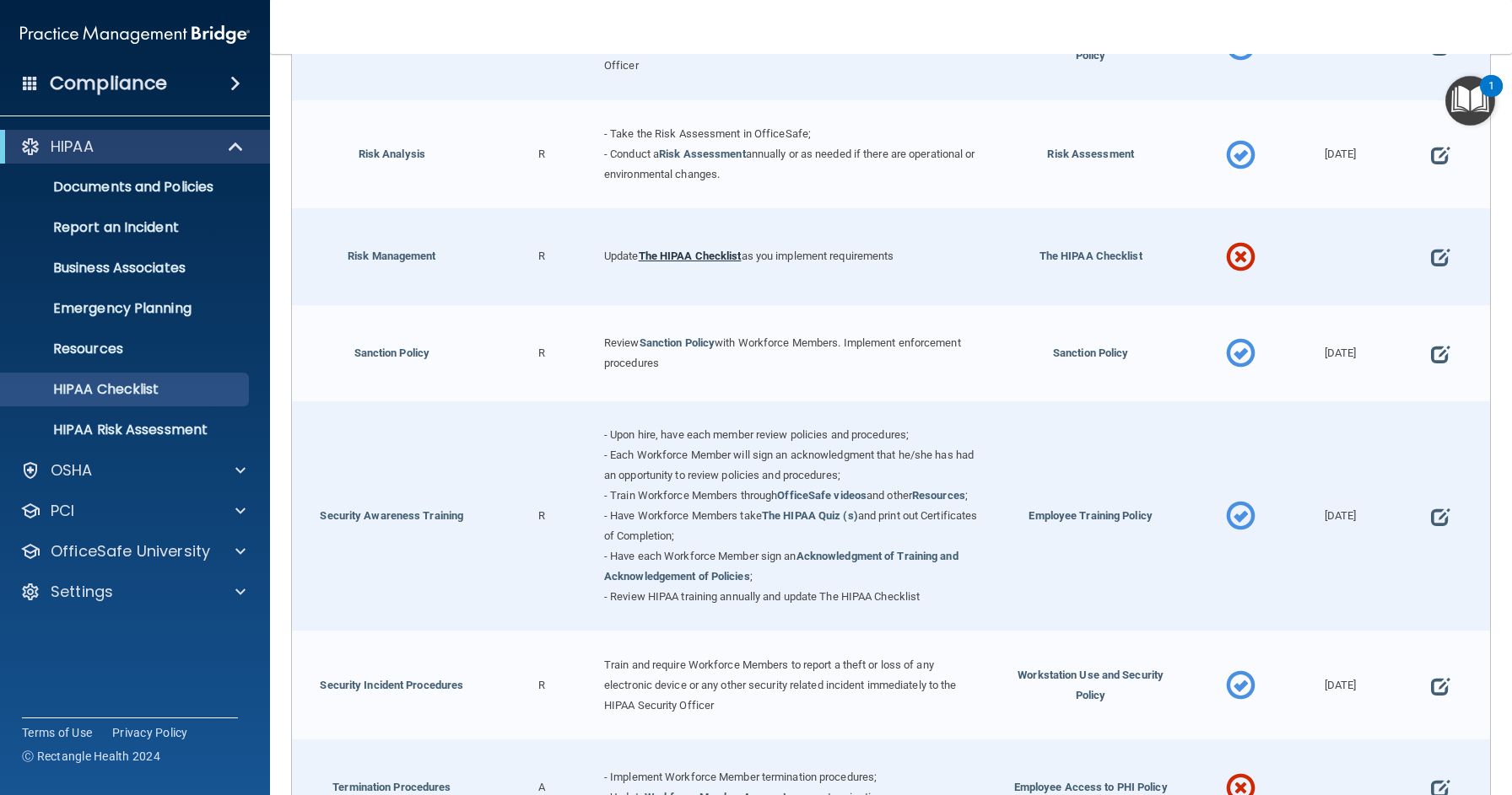
click at [683, 249] on link "The HIPAA Checklist" at bounding box center [690, 255] width 103 height 13
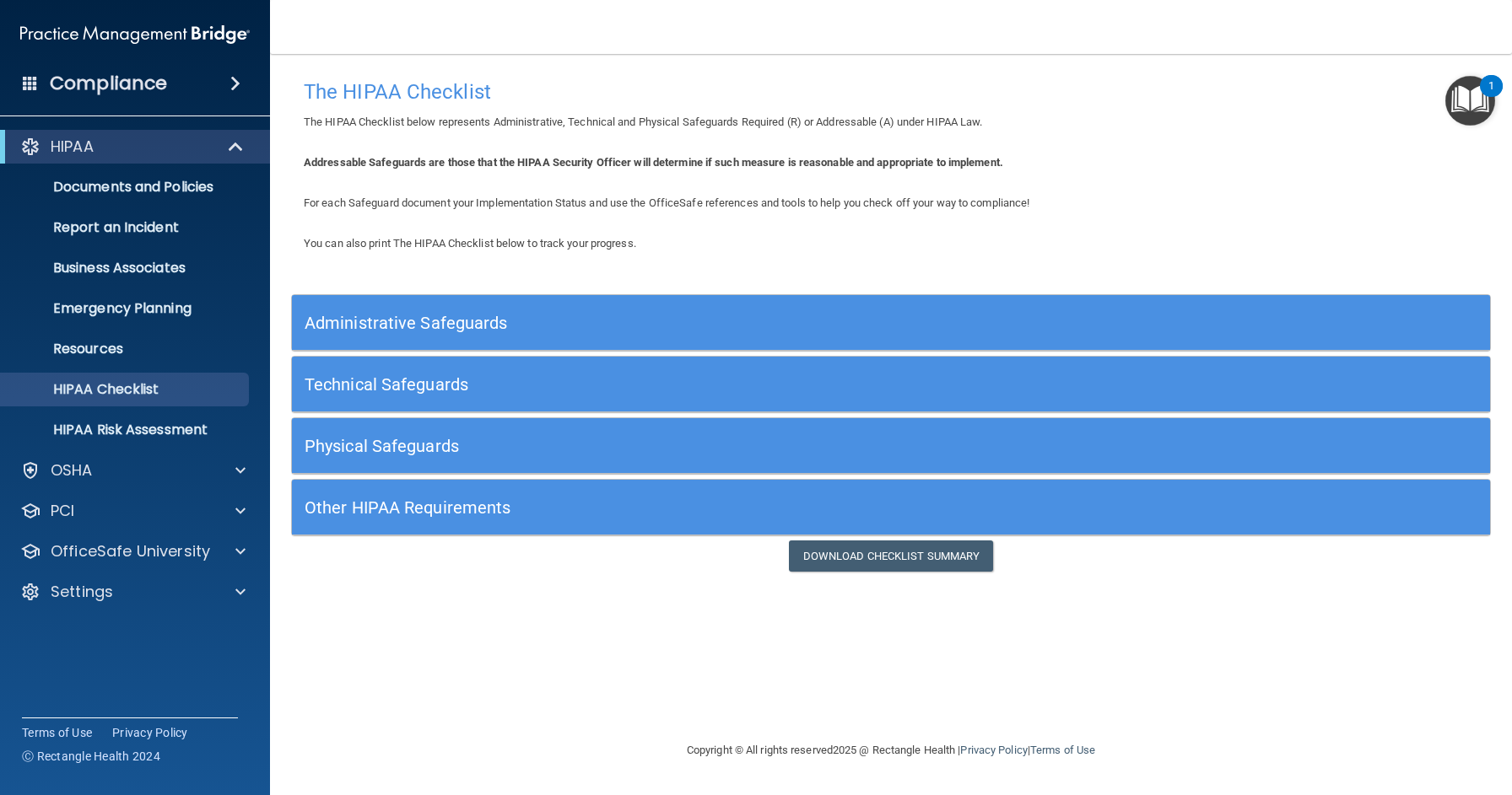
click at [435, 377] on h5 "Technical Safeguards" at bounding box center [741, 384] width 873 height 18
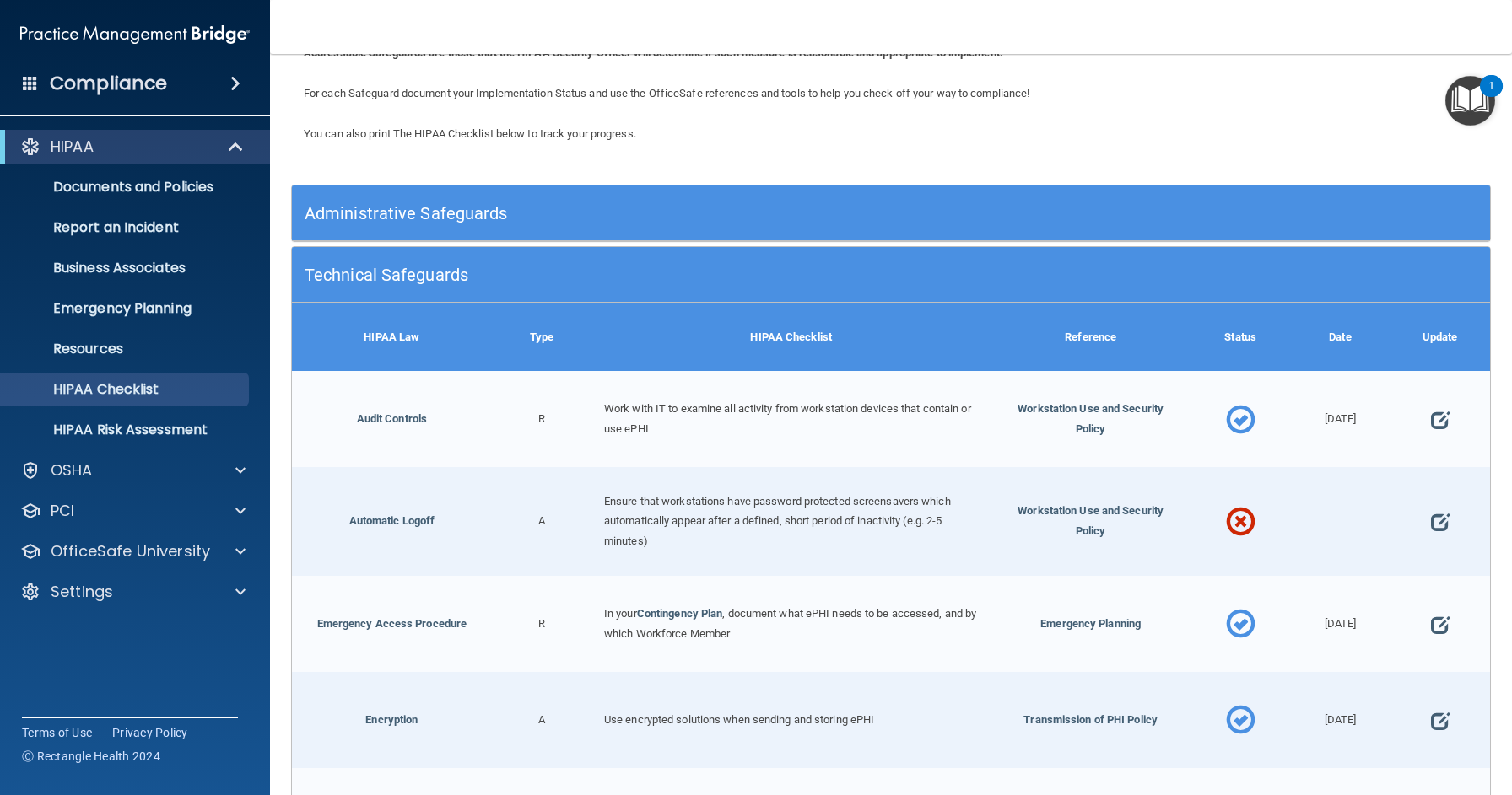
scroll to position [119, 0]
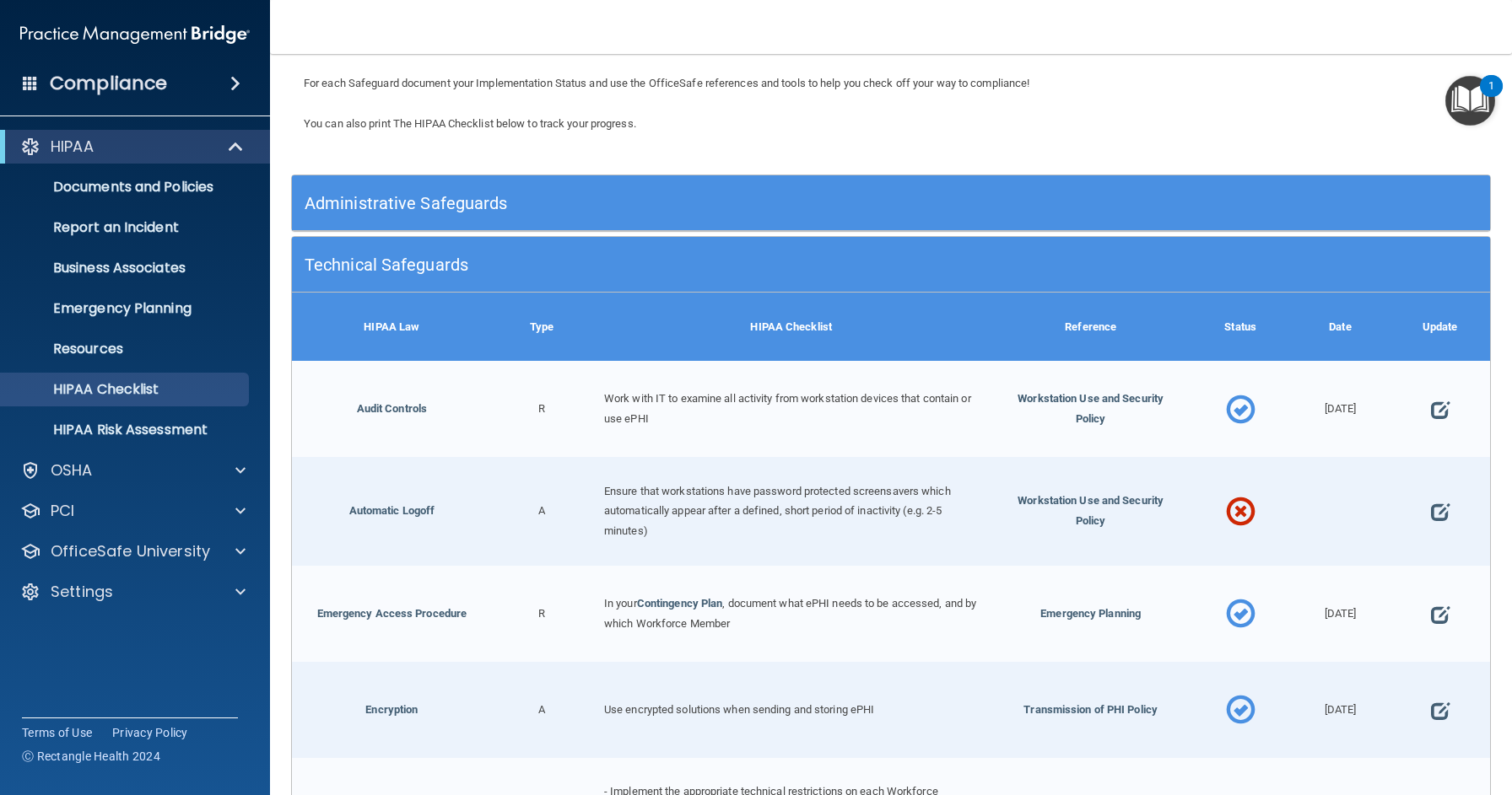
click at [1239, 503] on span at bounding box center [1240, 512] width 30 height 69
click at [404, 504] on link "Automatic Logoff" at bounding box center [392, 510] width 86 height 13
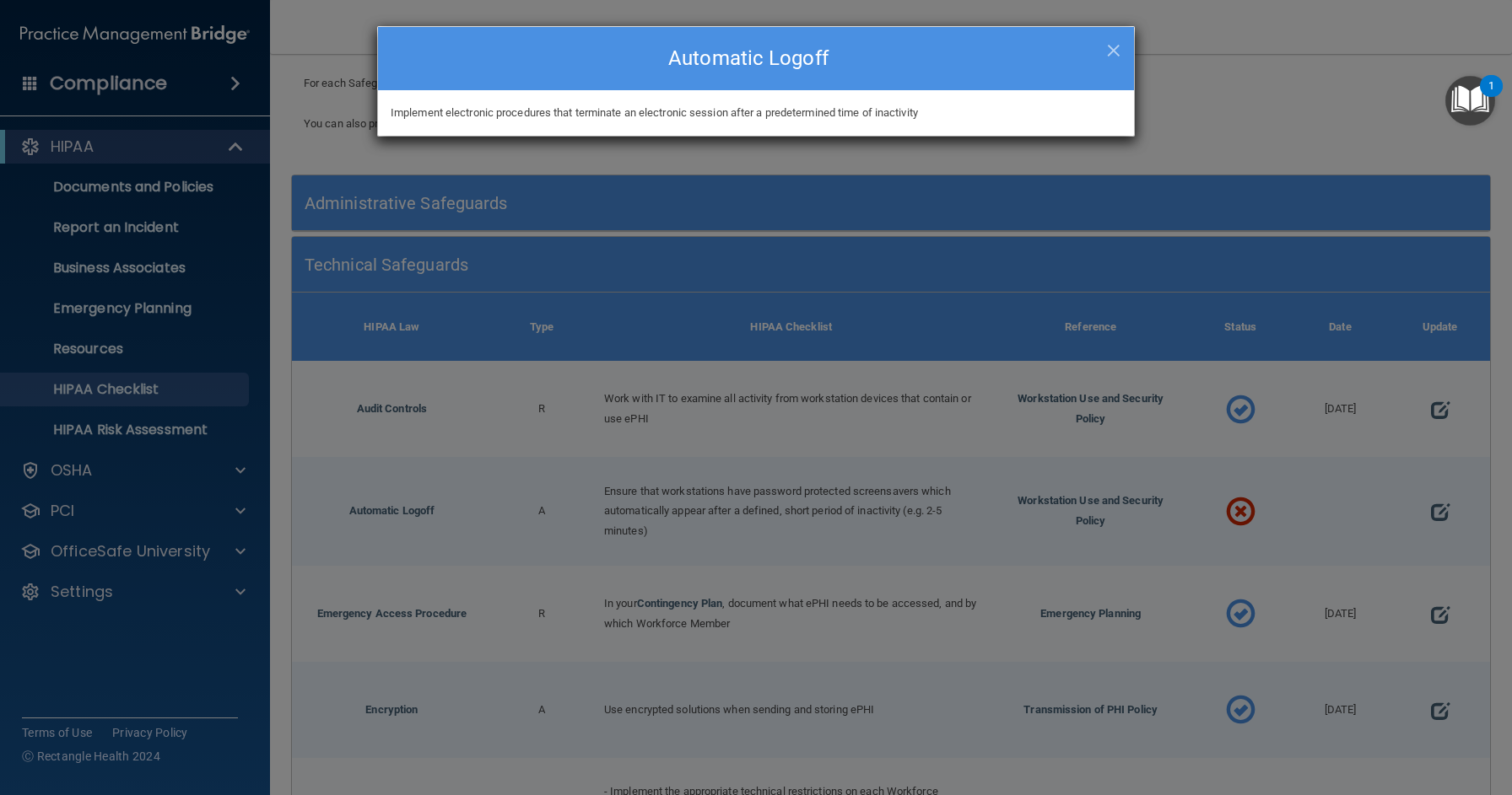
click at [1124, 50] on div "× Close Automatic Logoff" at bounding box center [755, 59] width 756 height 64
click at [1110, 44] on span "×" at bounding box center [1113, 47] width 15 height 34
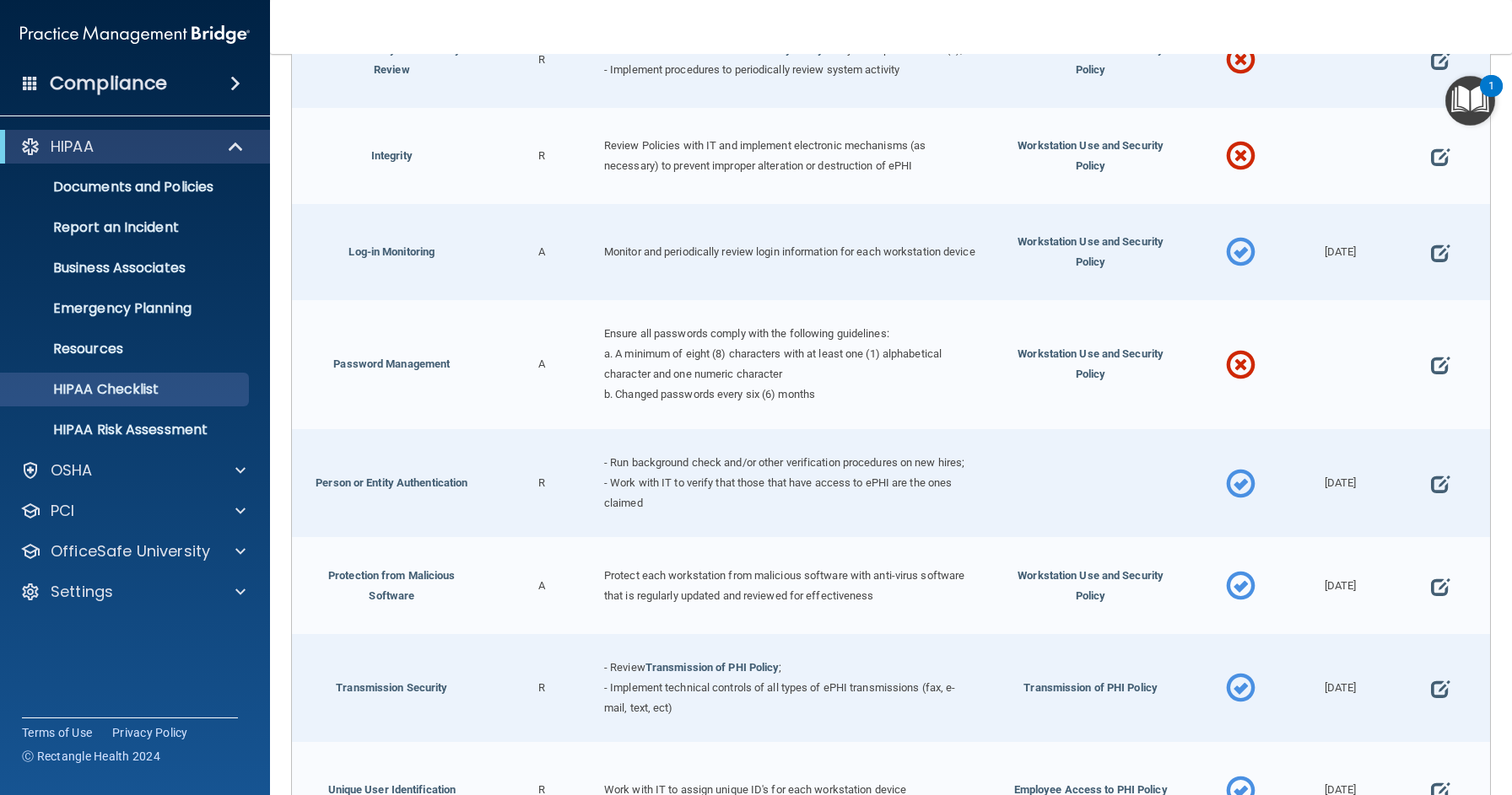
scroll to position [987, 0]
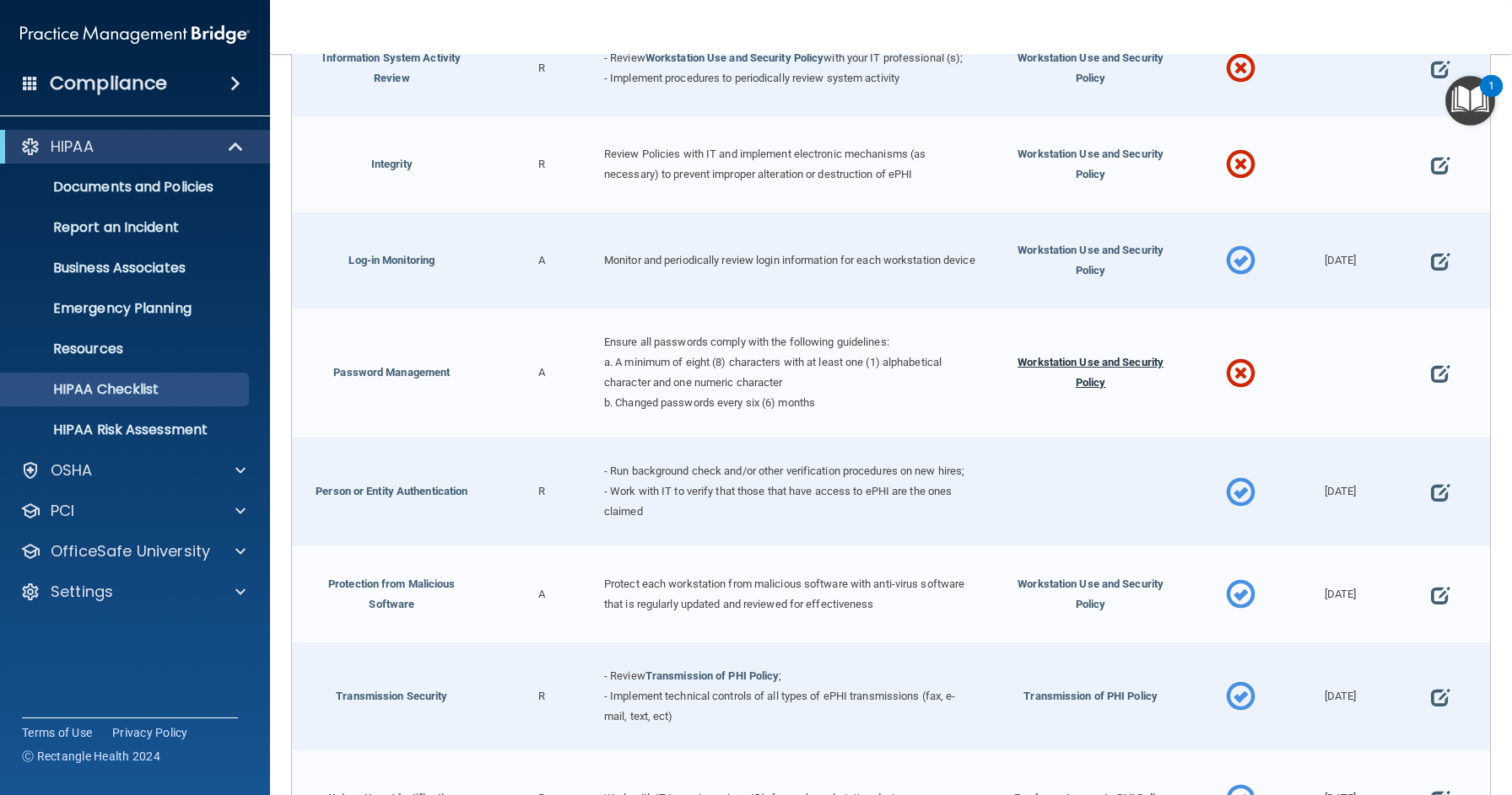
click at [1085, 356] on span "Workstation Use and Security Policy" at bounding box center [1090, 372] width 146 height 33
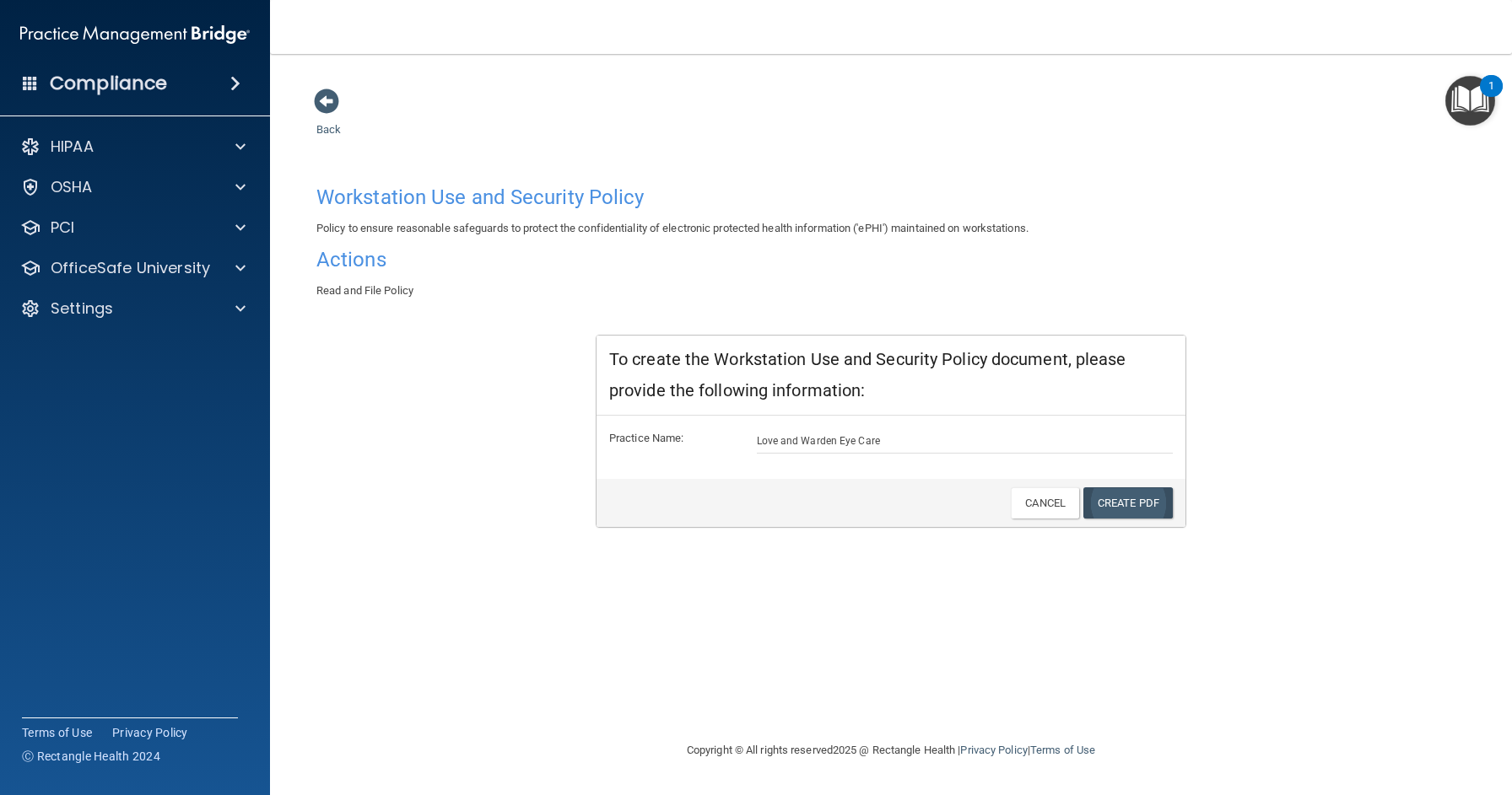
click at [1149, 489] on link "Create PDF" at bounding box center [1128, 502] width 90 height 31
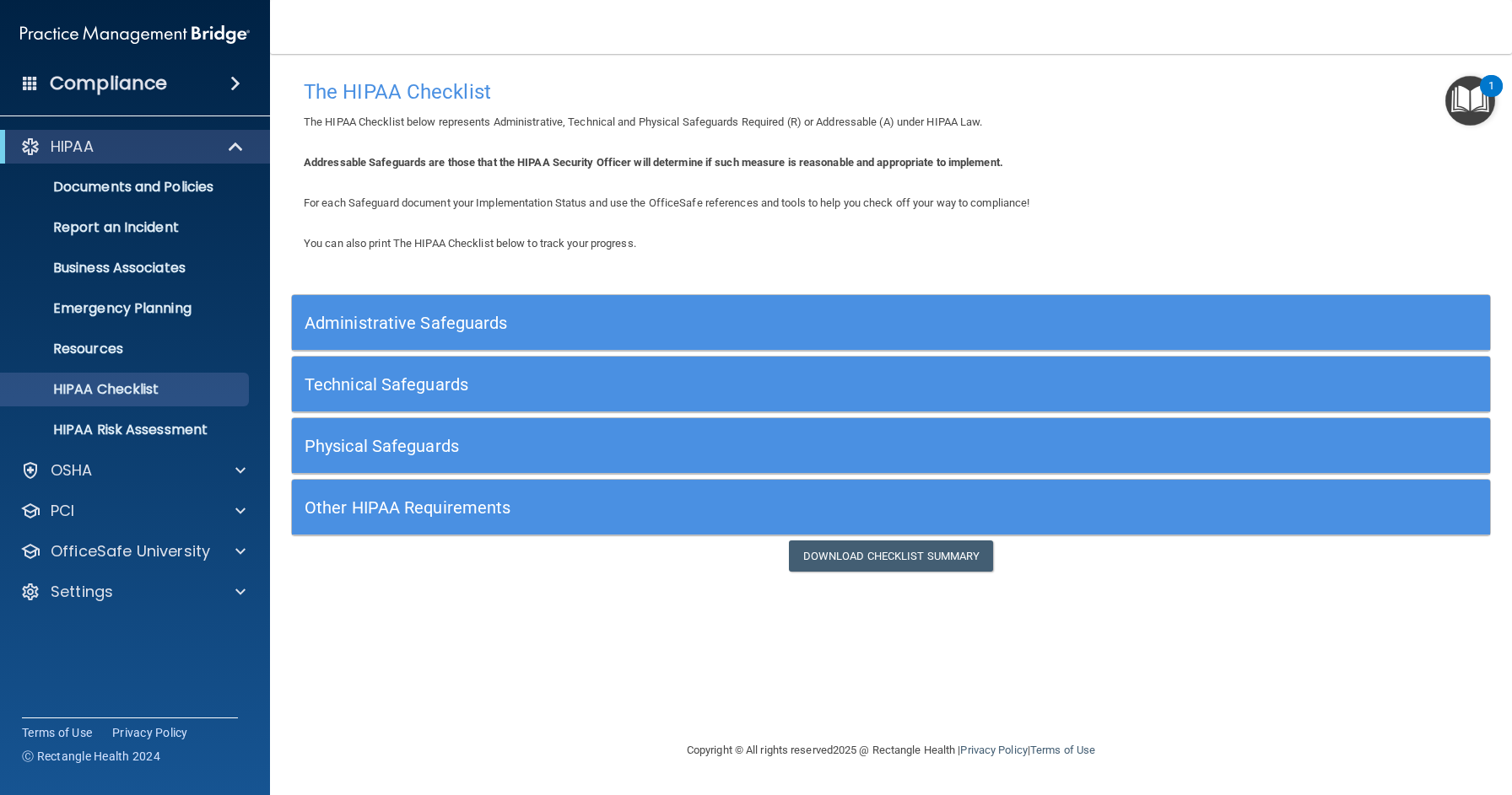
click at [395, 500] on h5 "Other HIPAA Requirements" at bounding box center [741, 507] width 873 height 18
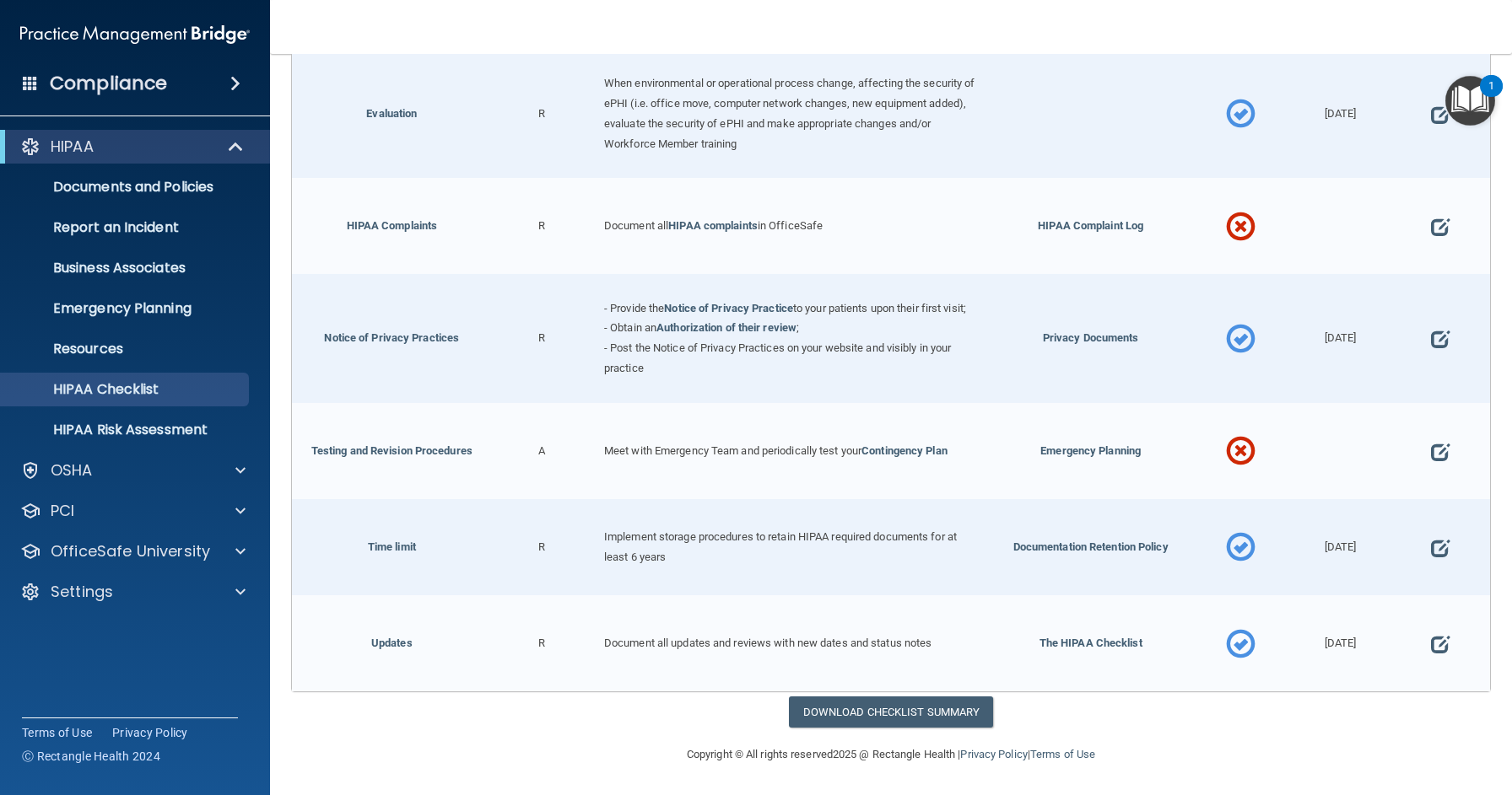
scroll to position [845, 0]
click at [424, 453] on link "Testing and Revision Procedures" at bounding box center [391, 450] width 161 height 13
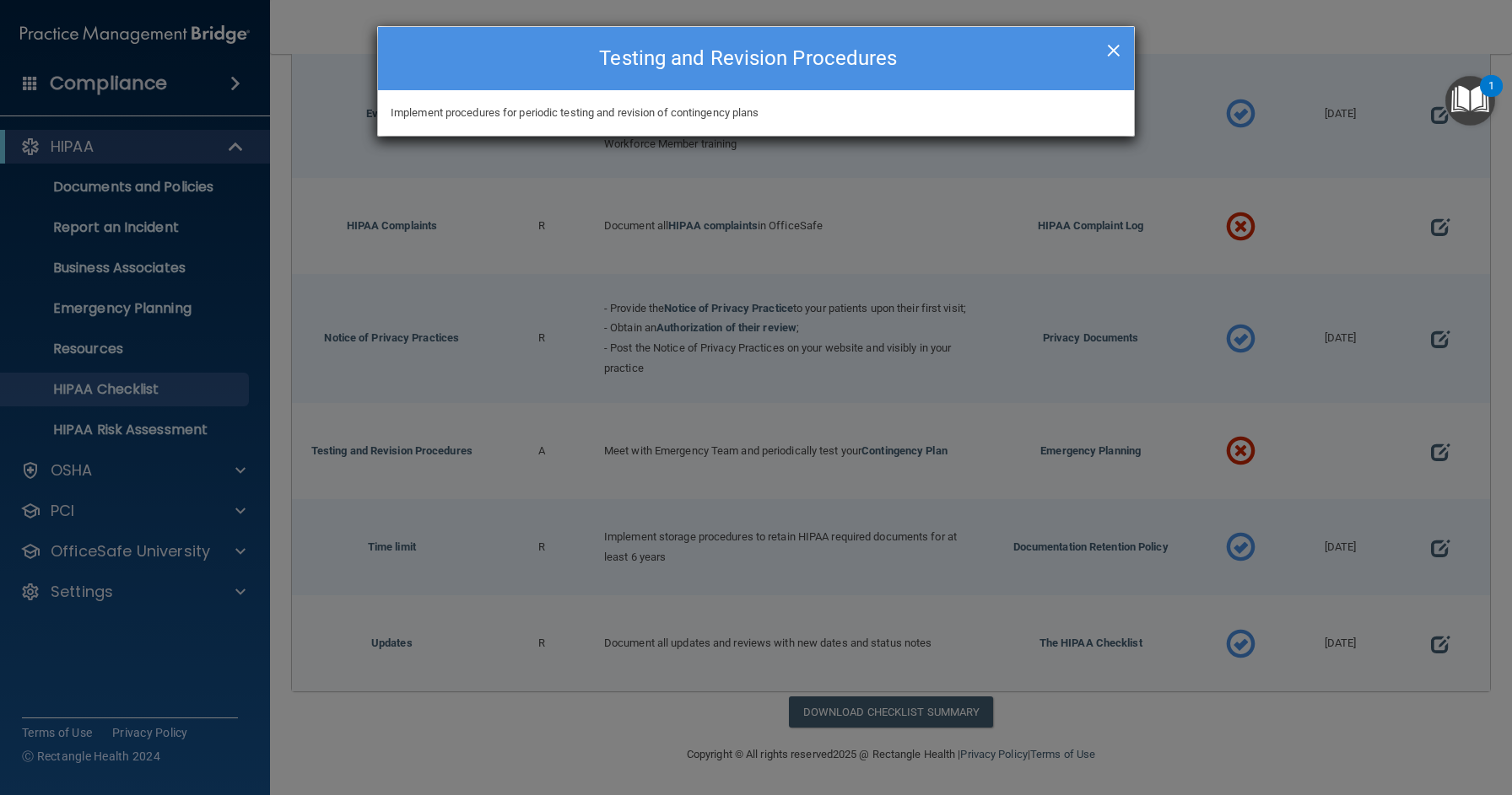
click at [1119, 44] on span "×" at bounding box center [1113, 47] width 15 height 34
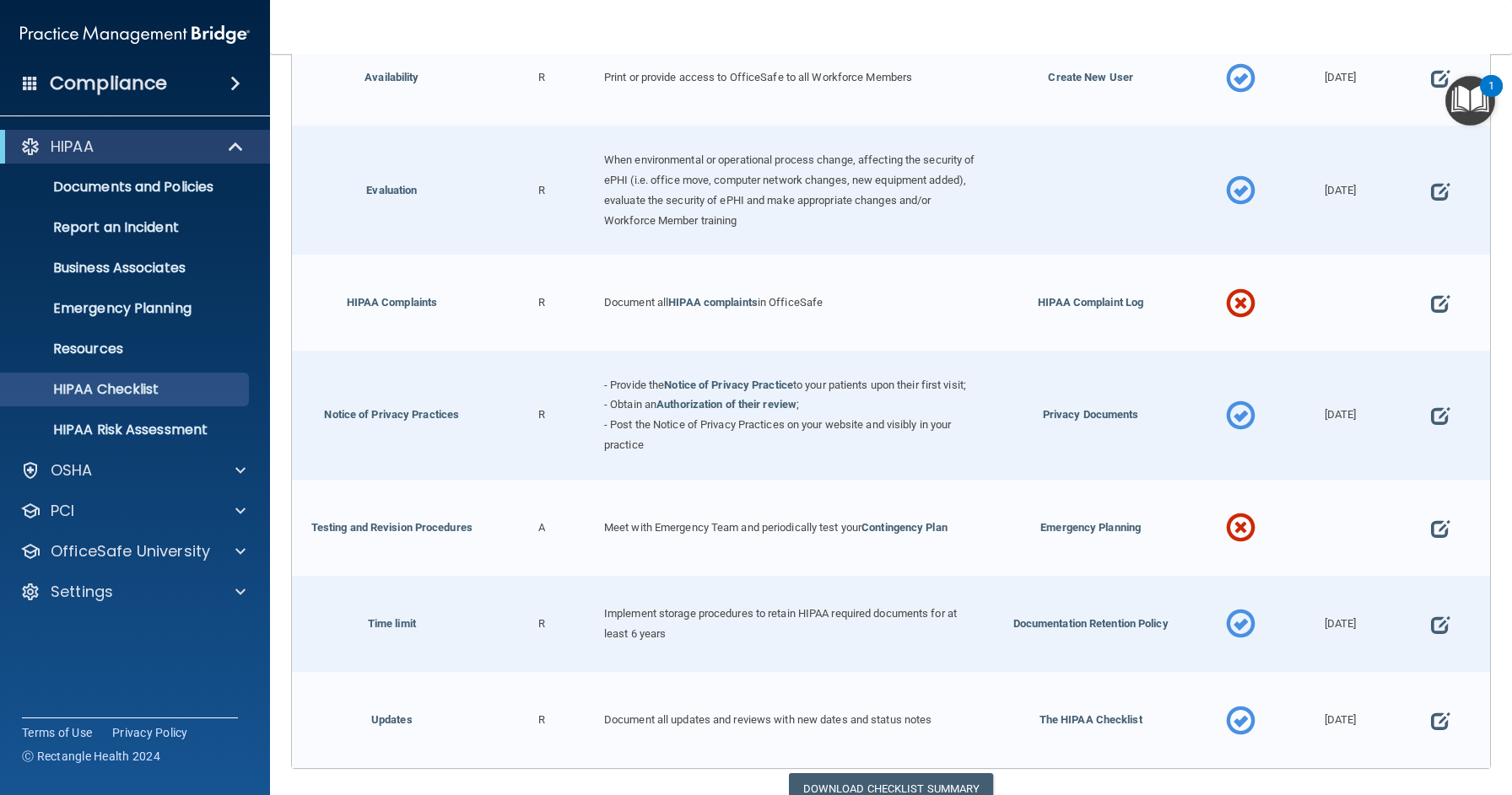
scroll to position [761, 0]
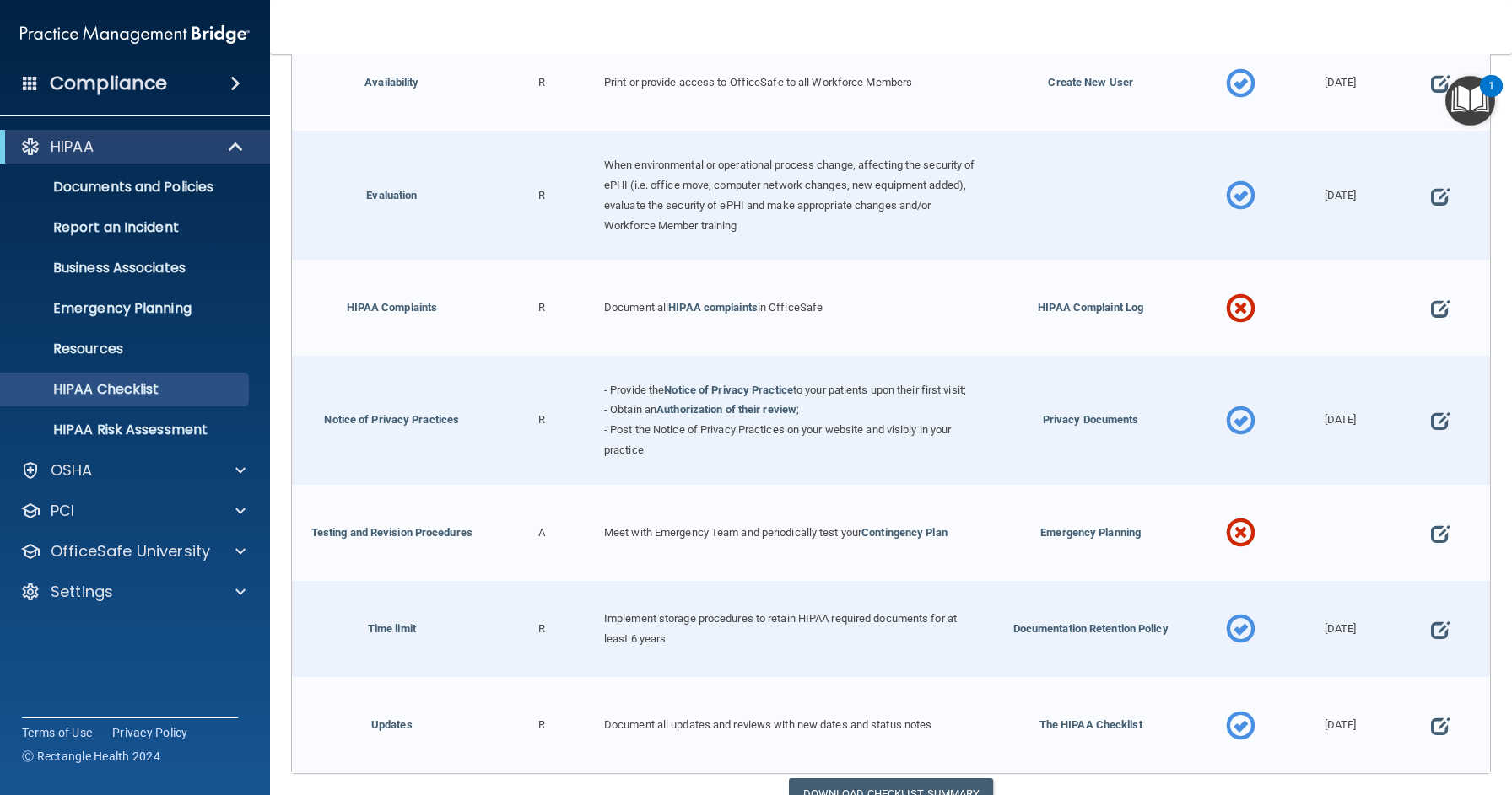
click at [1240, 302] on span at bounding box center [1240, 309] width 30 height 69
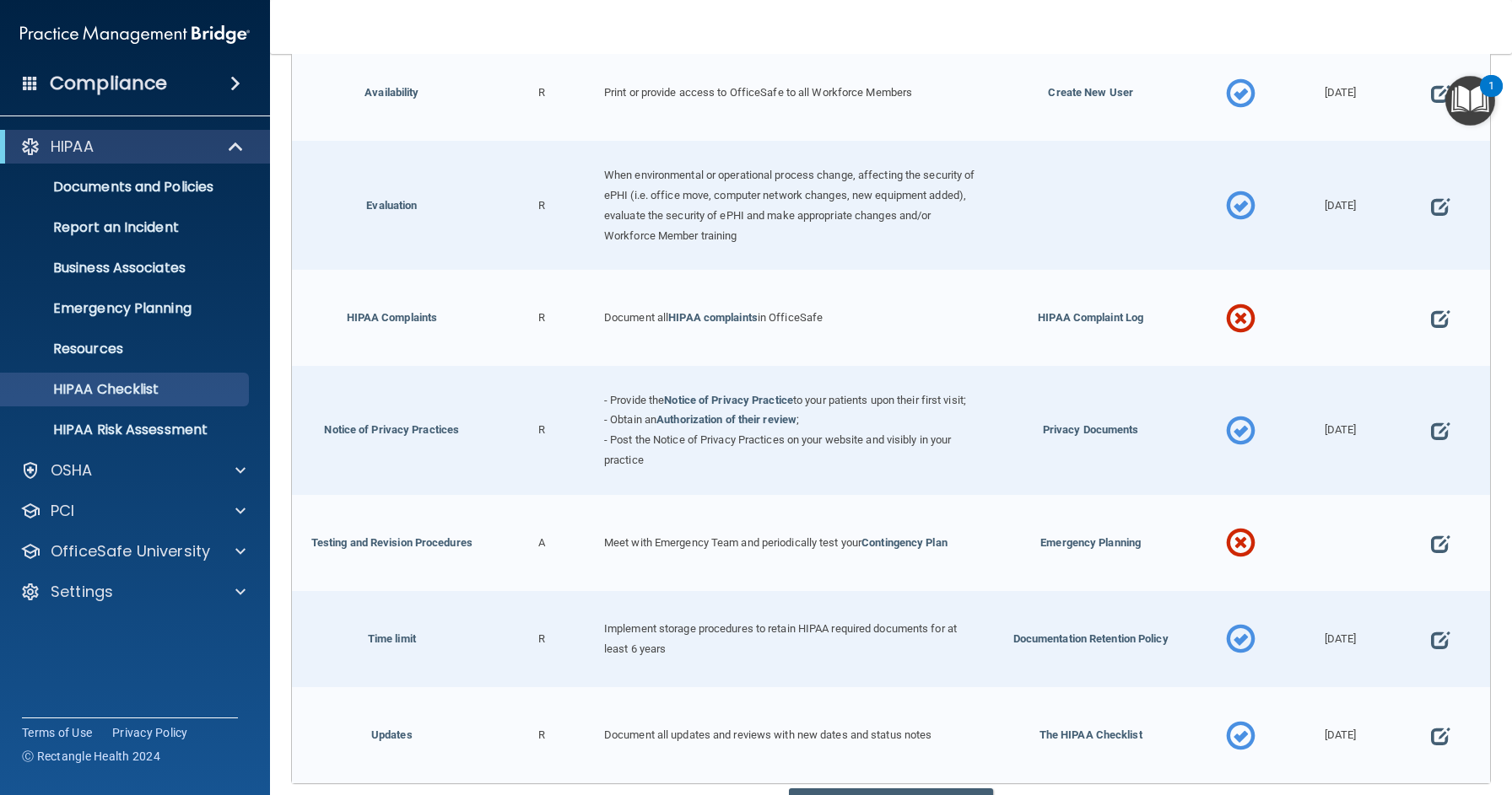
scroll to position [705, 0]
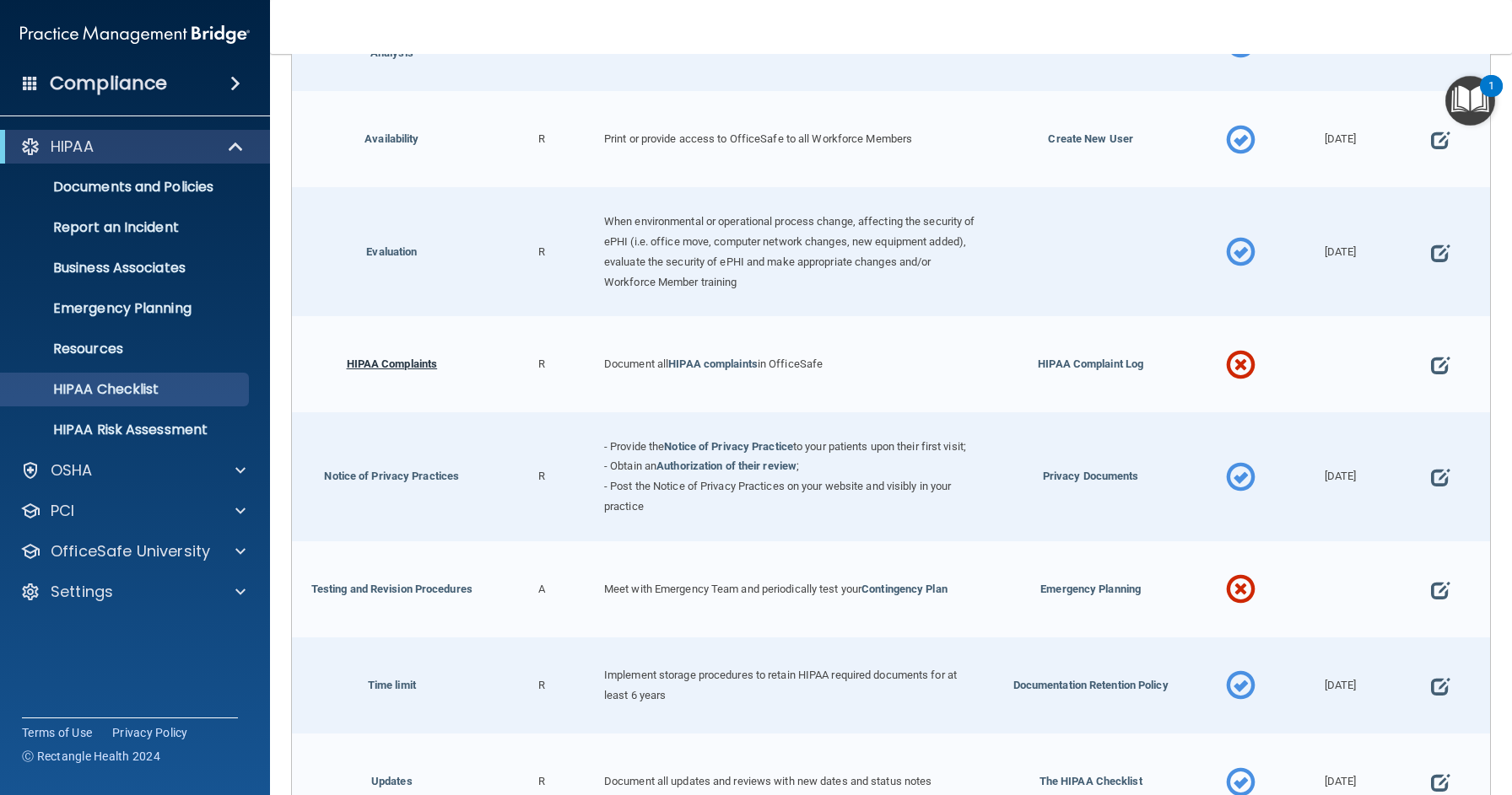
click at [419, 357] on link "HIPAA Complaints" at bounding box center [392, 363] width 91 height 13
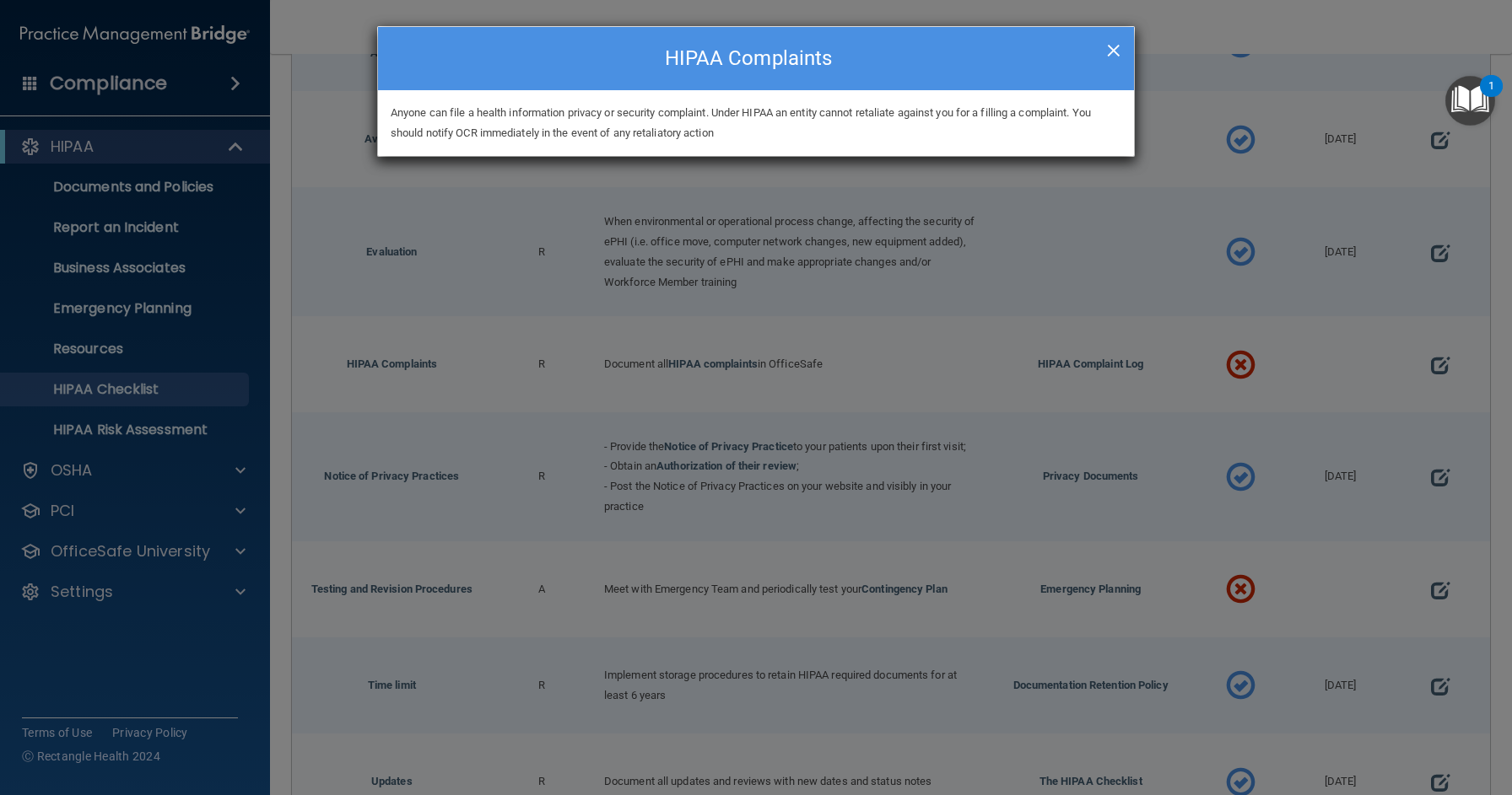
click at [1116, 44] on span "×" at bounding box center [1113, 47] width 15 height 34
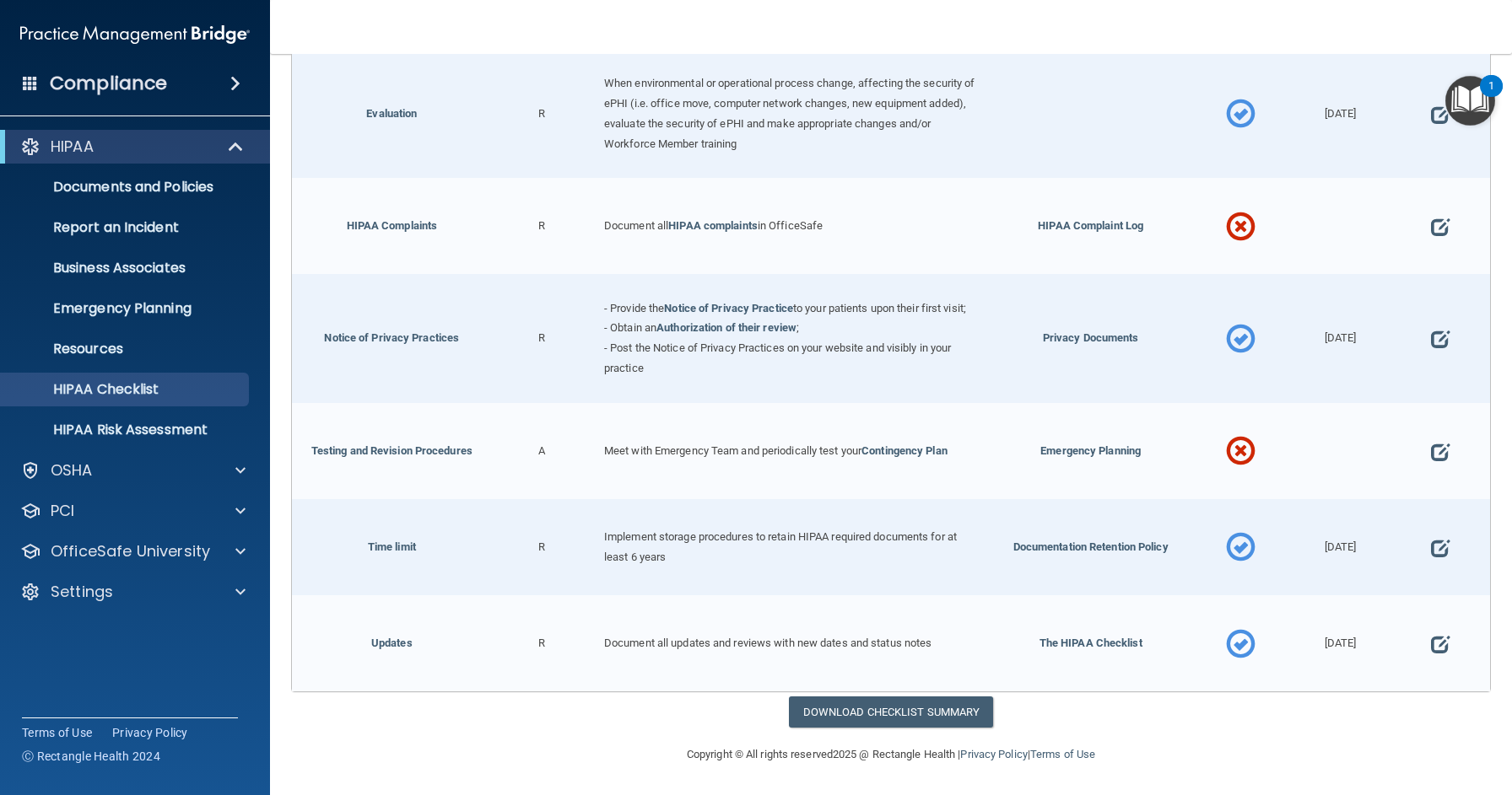
scroll to position [845, 0]
click at [833, 713] on link "Download Checklist Summary" at bounding box center [891, 712] width 205 height 31
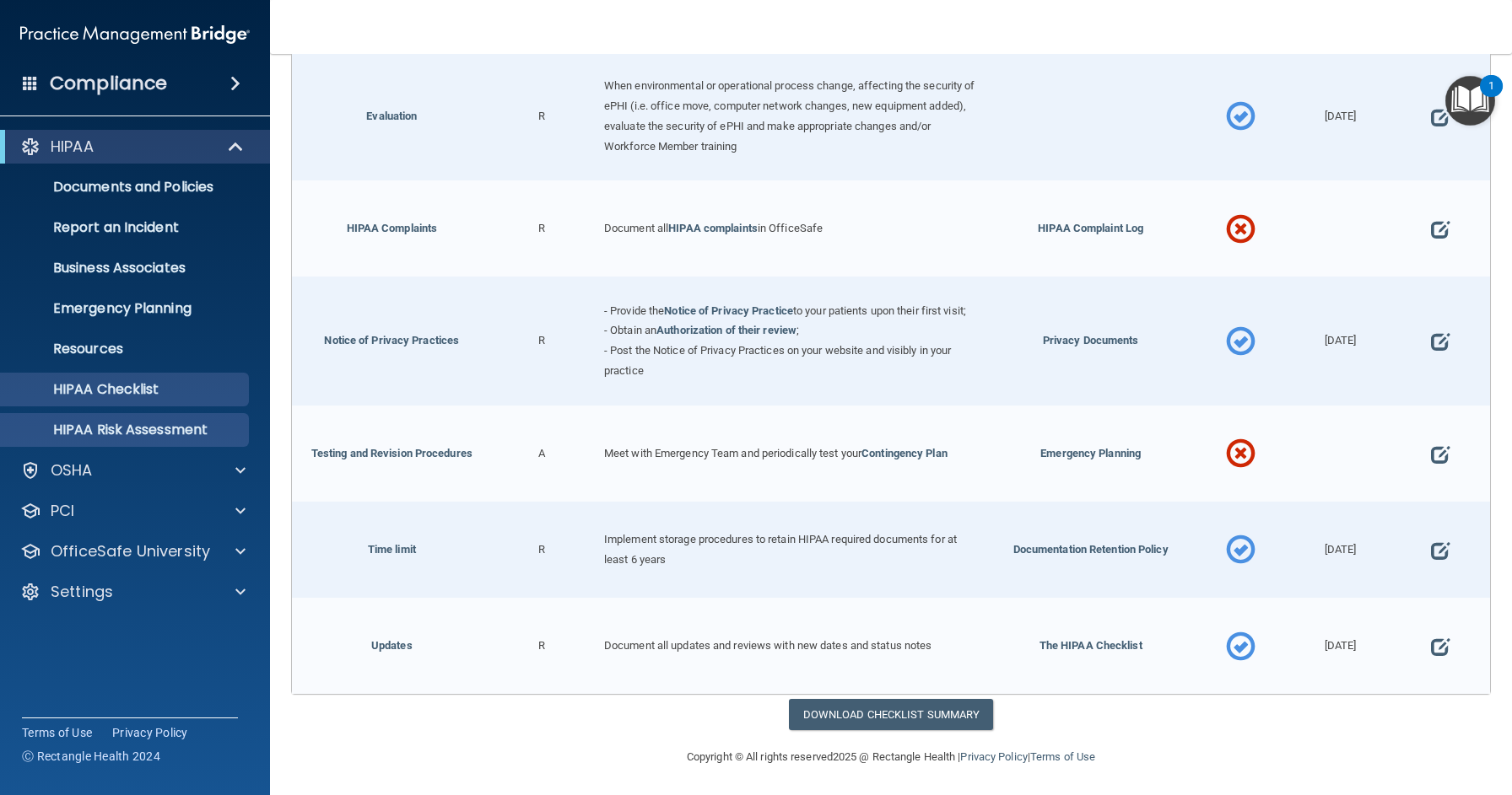
click at [115, 428] on p "HIPAA Risk Assessment" at bounding box center [125, 430] width 230 height 17
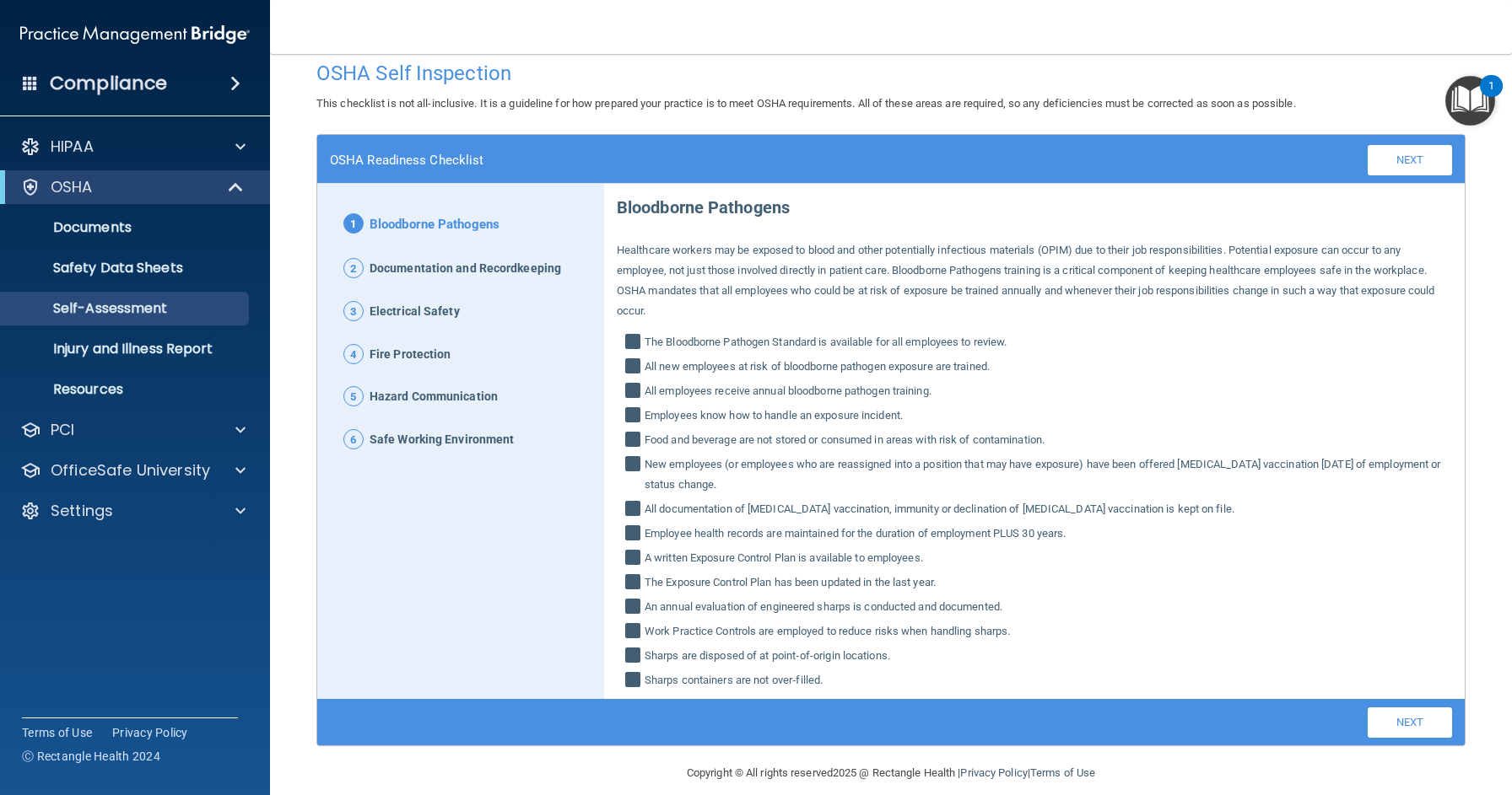
scroll to position [17, 0]
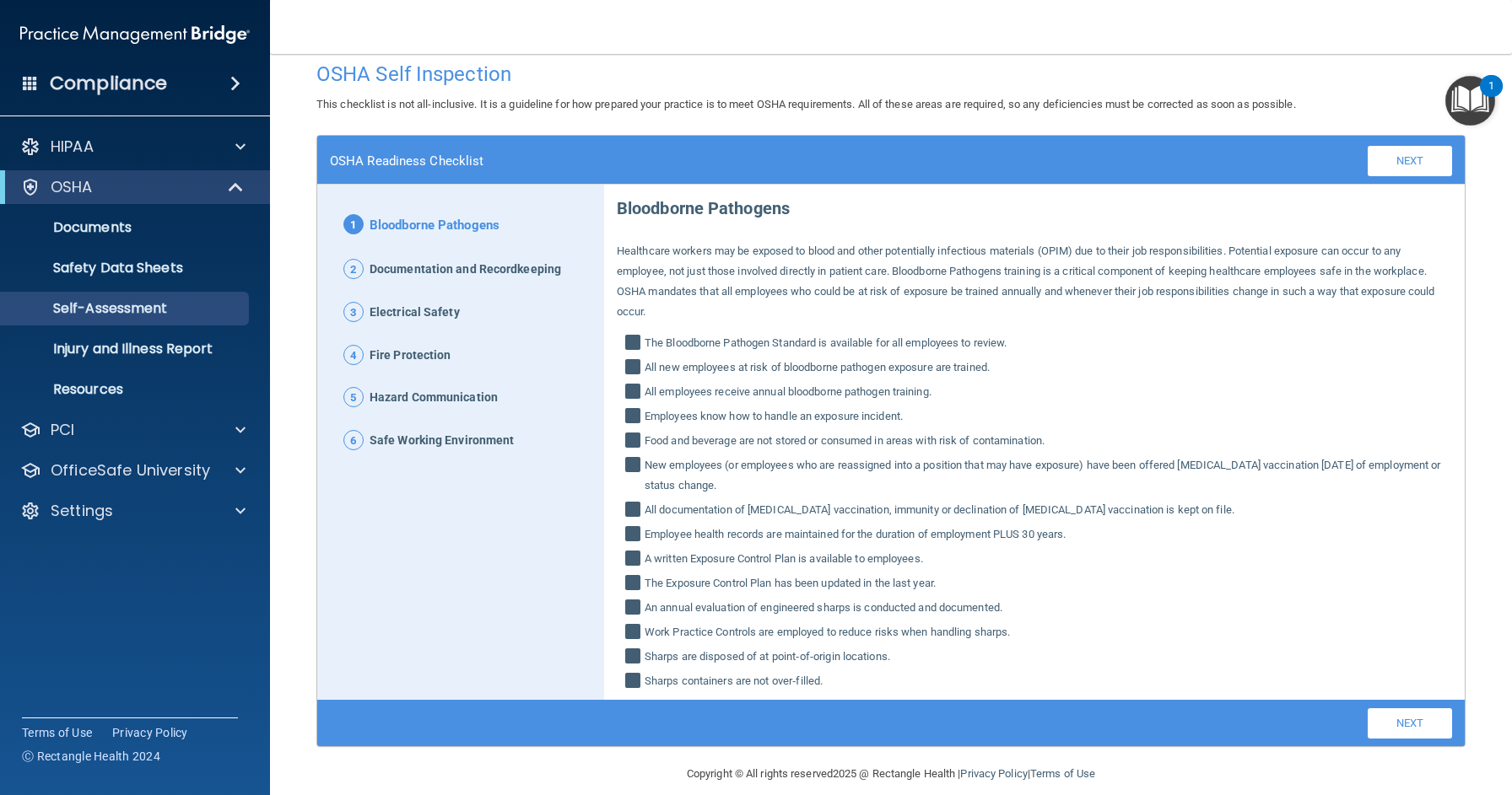
click at [1423, 708] on link "Next" at bounding box center [1410, 724] width 85 height 31
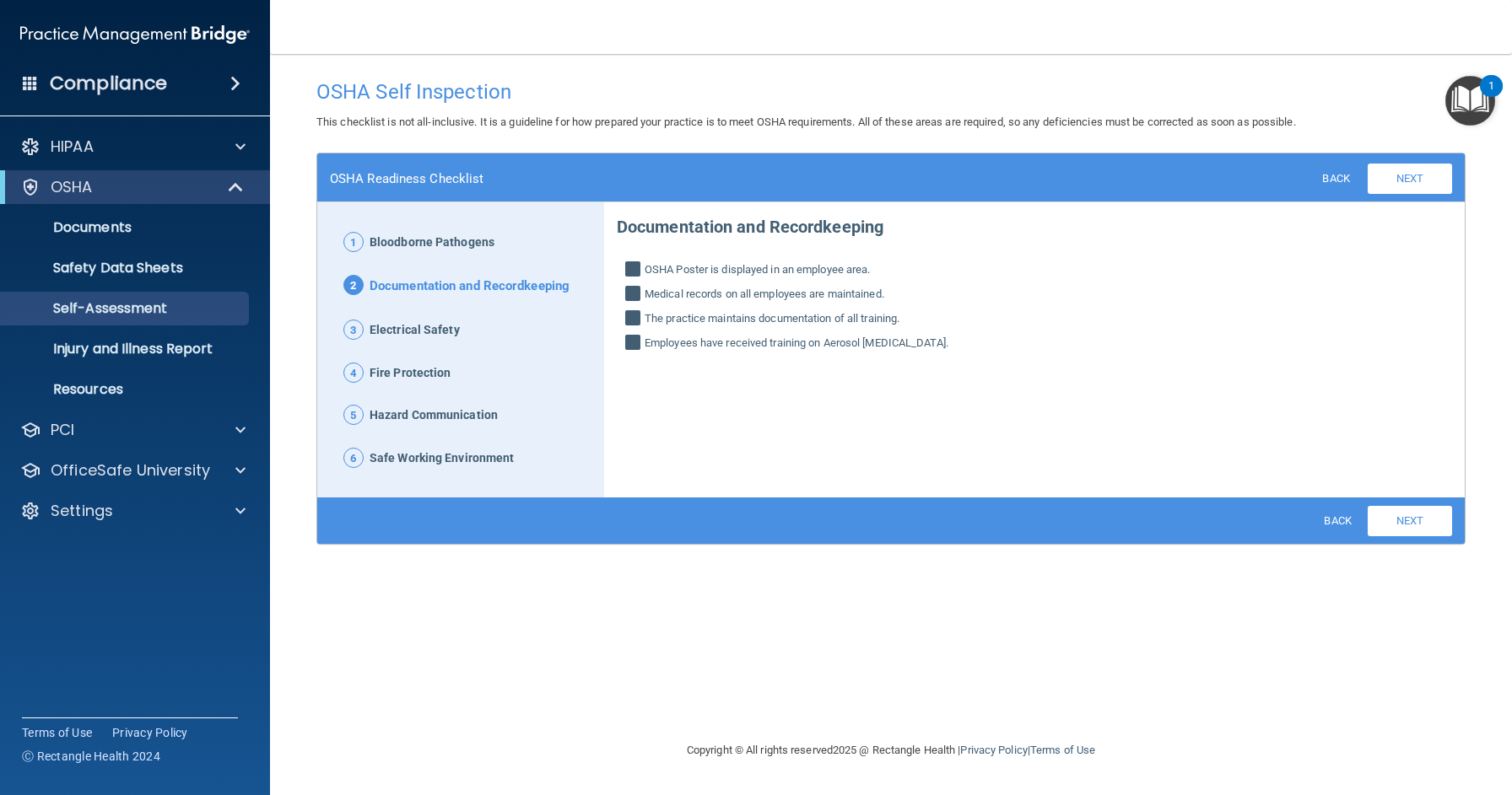
click at [1397, 516] on link "Next" at bounding box center [1410, 522] width 85 height 31
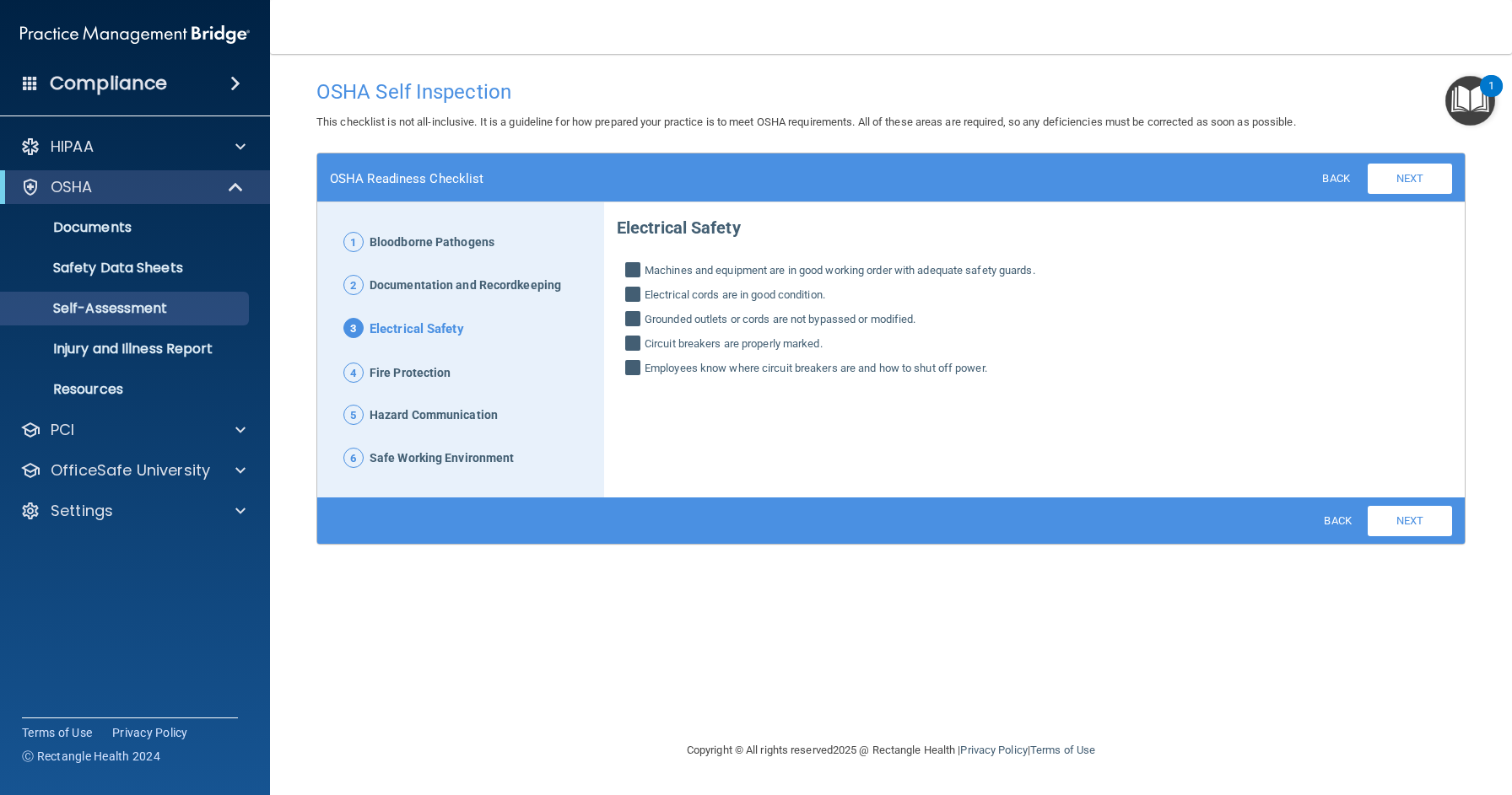
click at [1396, 516] on link "Next" at bounding box center [1410, 522] width 85 height 31
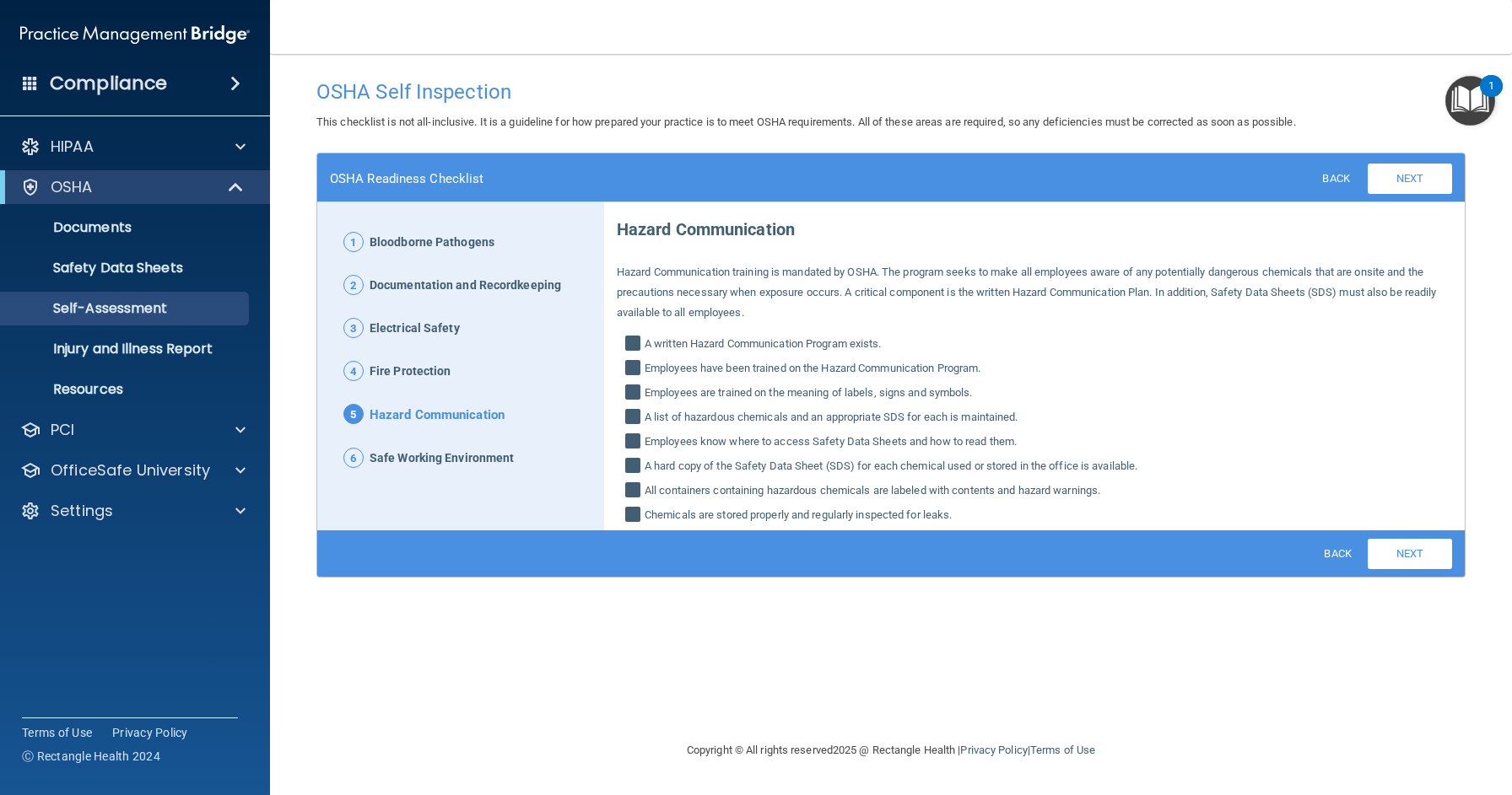
click at [1396, 516] on div "Hazard Communication Hazard Communication training is mandated by [PERSON_NAME]…" at bounding box center [1034, 368] width 861 height 323
click at [1400, 539] on link "Next" at bounding box center [1410, 554] width 85 height 31
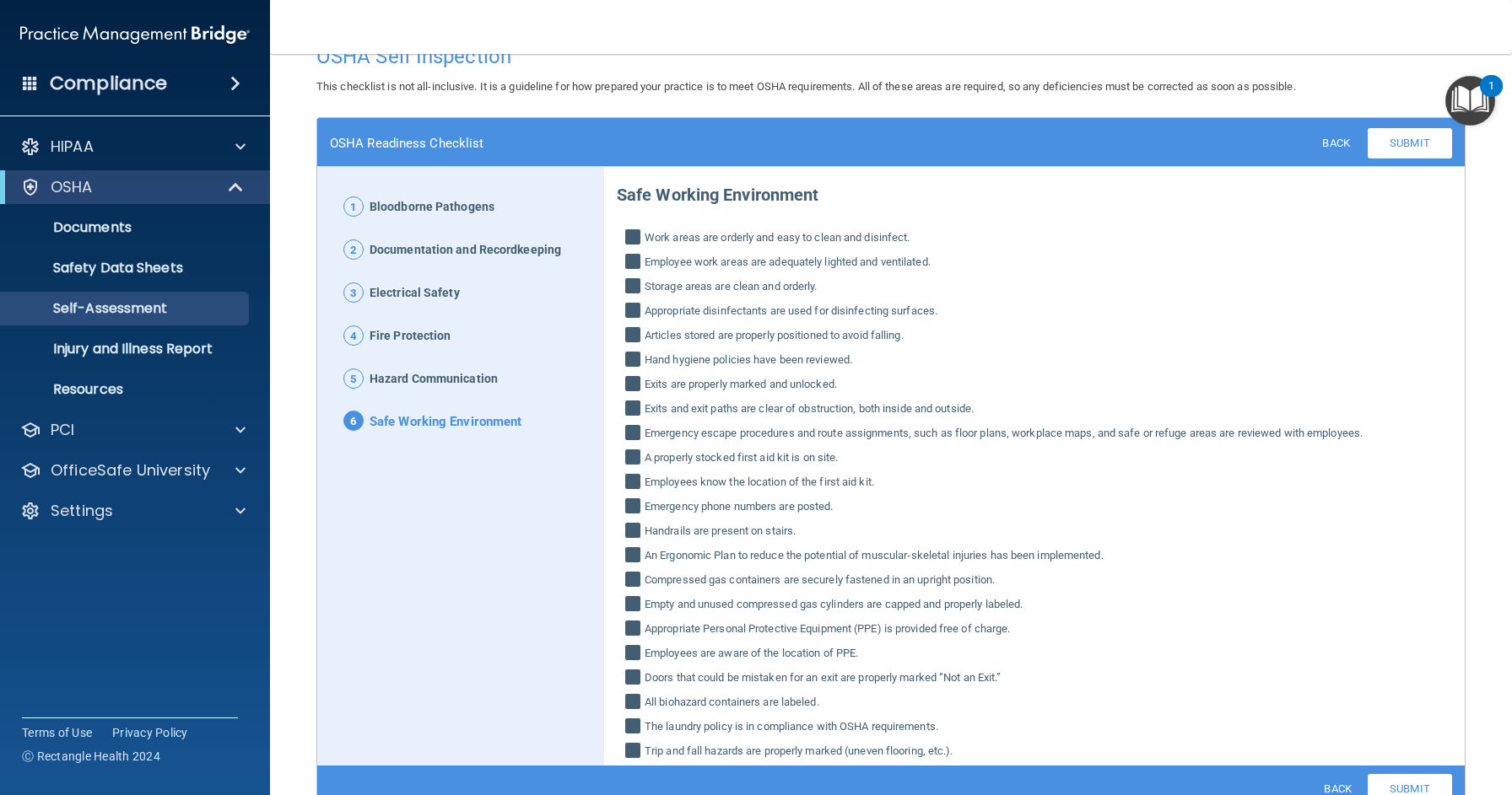
scroll to position [98, 0]
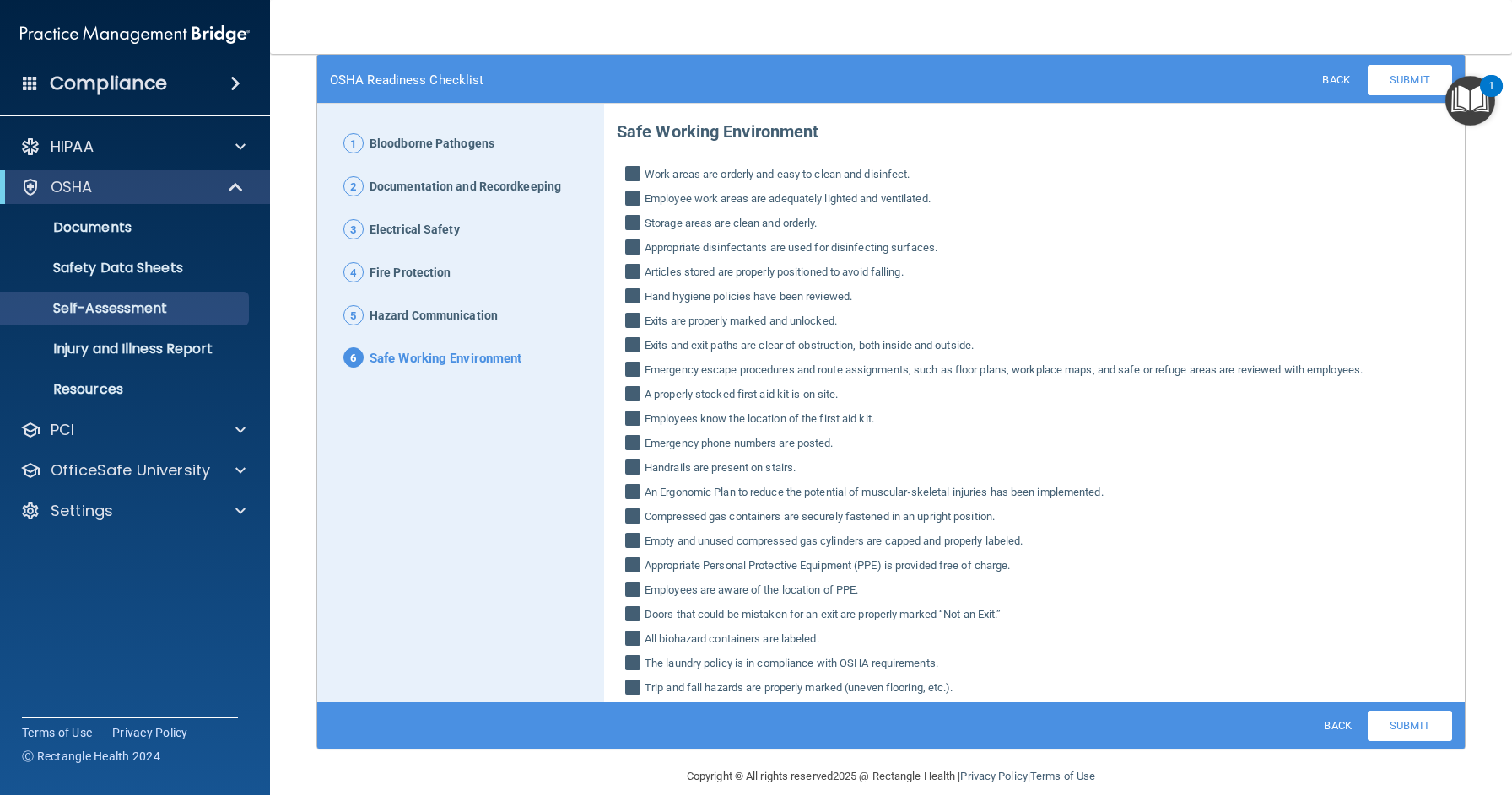
click at [1406, 710] on link "Submit" at bounding box center [1410, 726] width 85 height 31
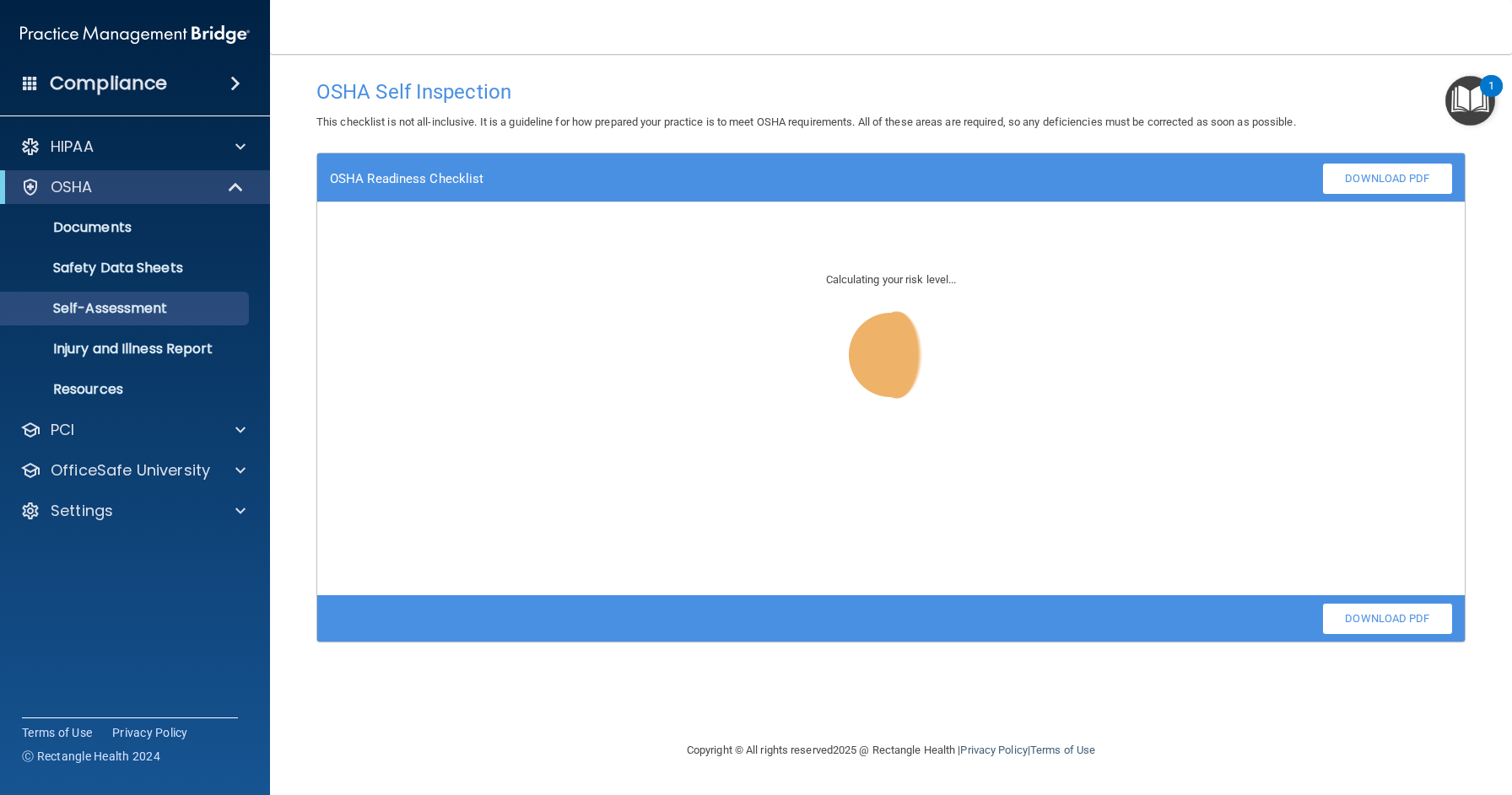
scroll to position [0, 0]
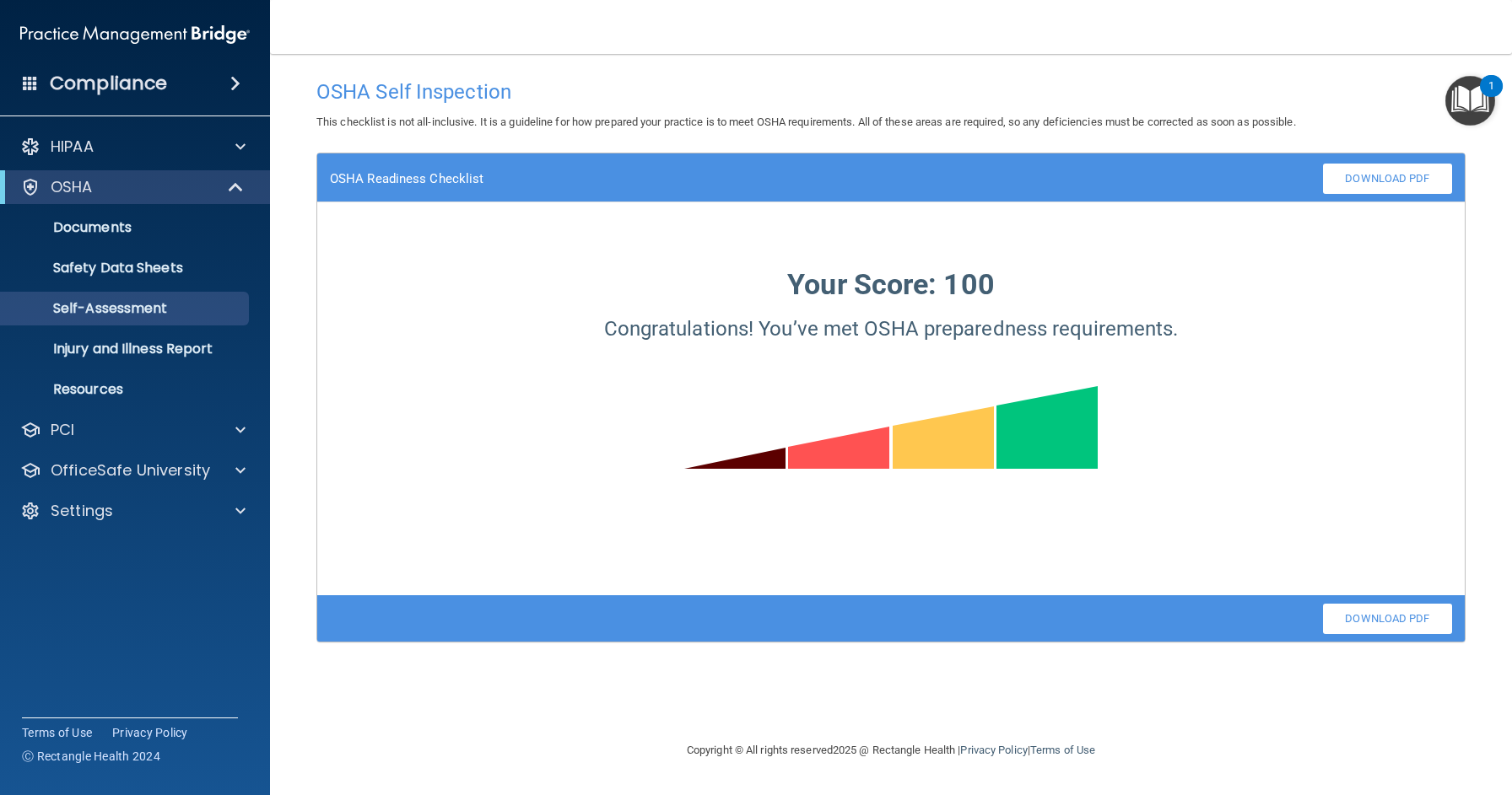
click at [1357, 621] on link "Download PDF" at bounding box center [1388, 619] width 129 height 31
click at [160, 344] on p "Injury and Illness Report" at bounding box center [125, 349] width 230 height 17
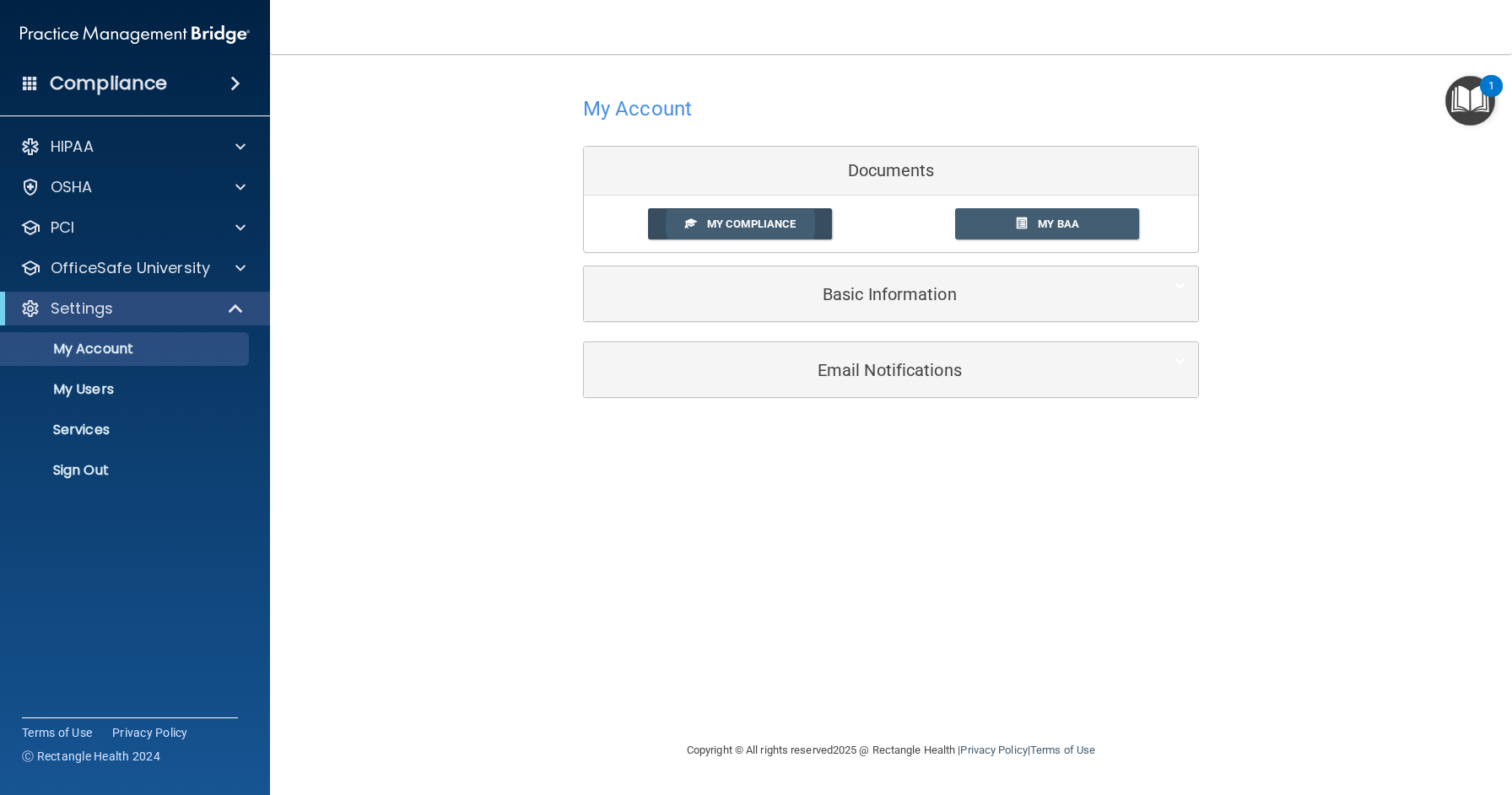
click at [731, 222] on span "My Compliance" at bounding box center [751, 223] width 89 height 13
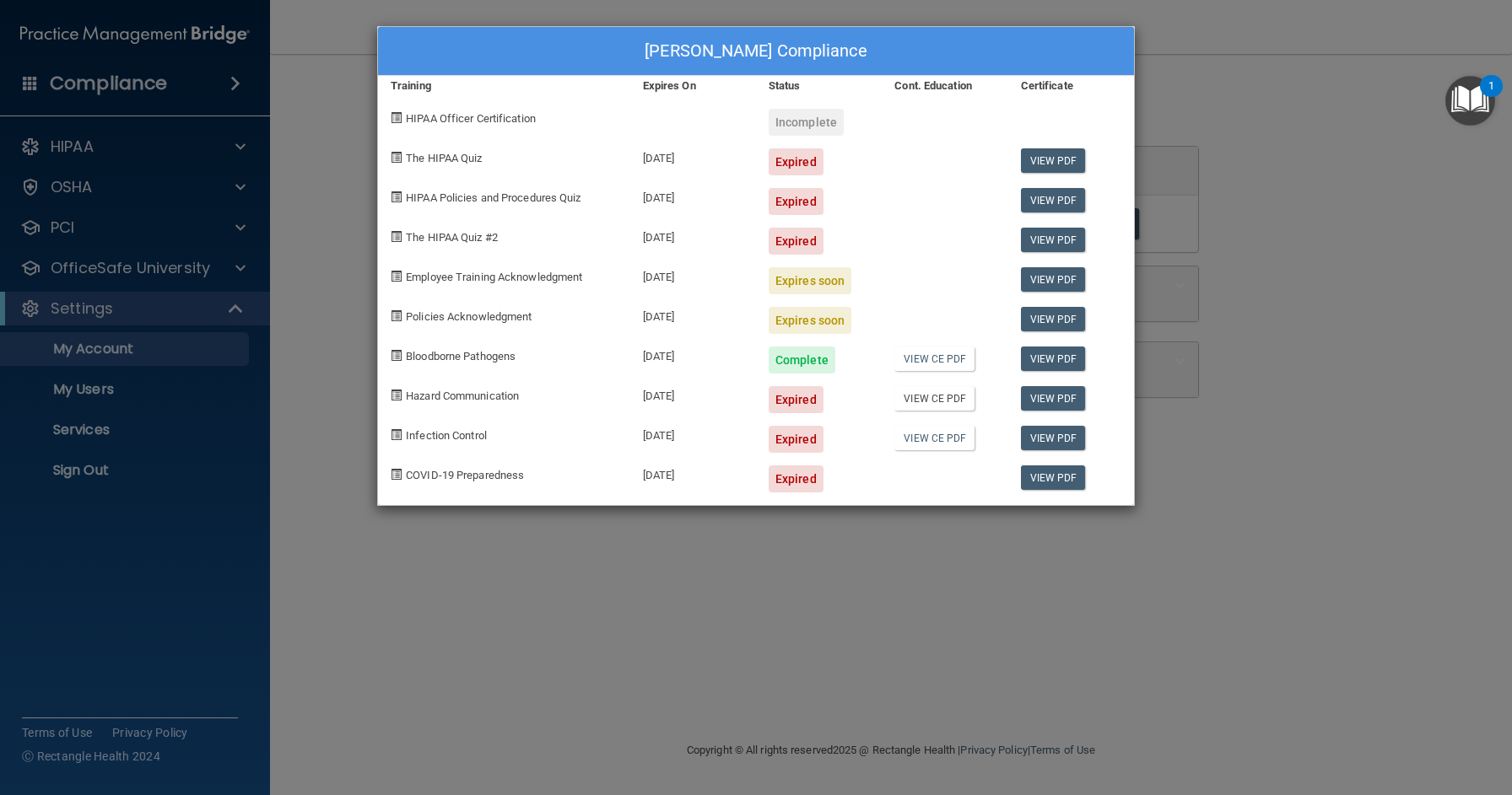
click at [913, 392] on link "View CE PDF" at bounding box center [934, 398] width 80 height 24
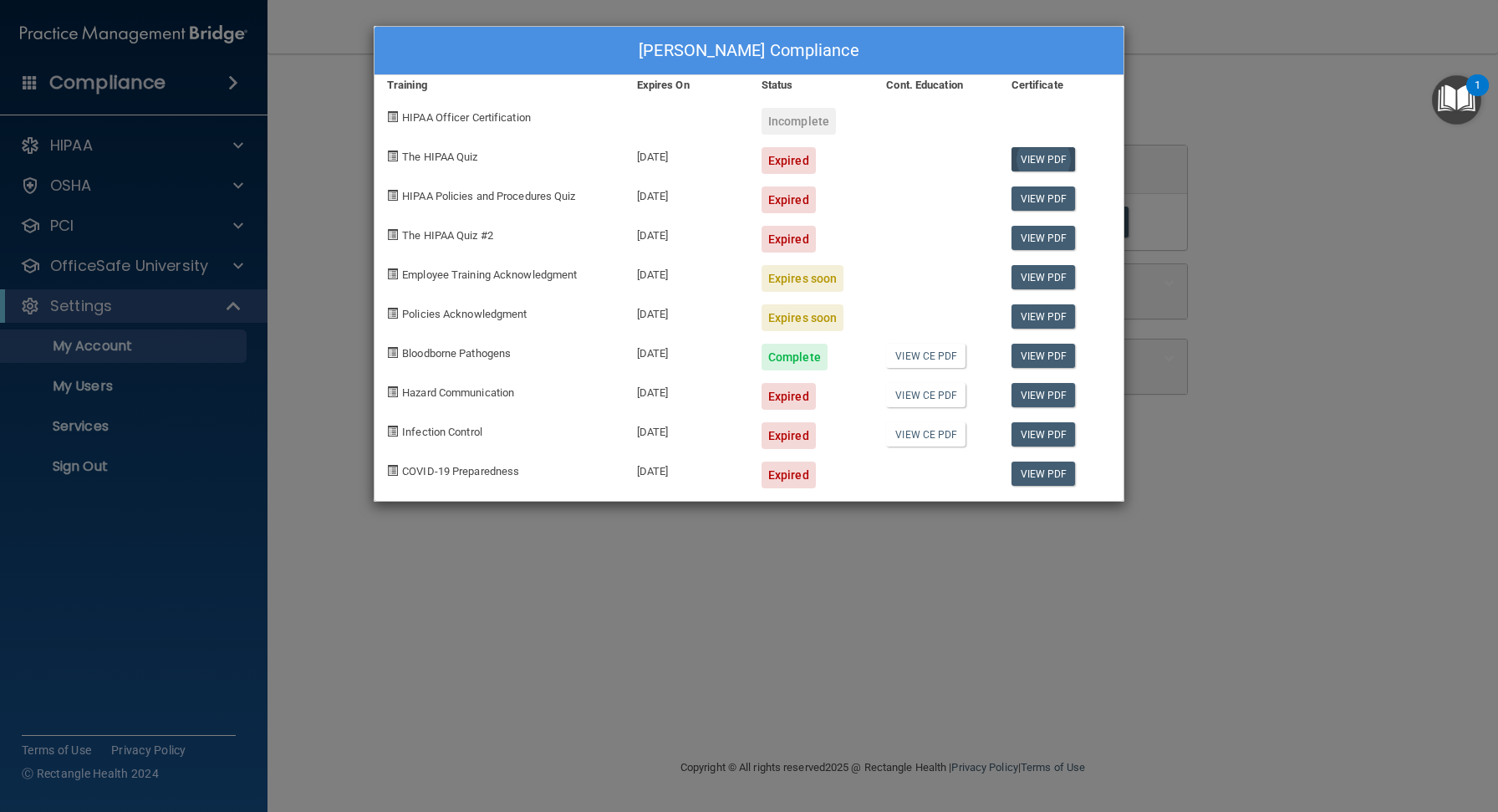
click at [1047, 159] on link "View PDF" at bounding box center [1043, 158] width 64 height 24
click at [1460, 94] on img "Open Resource Center, 1 new notification" at bounding box center [1457, 100] width 50 height 50
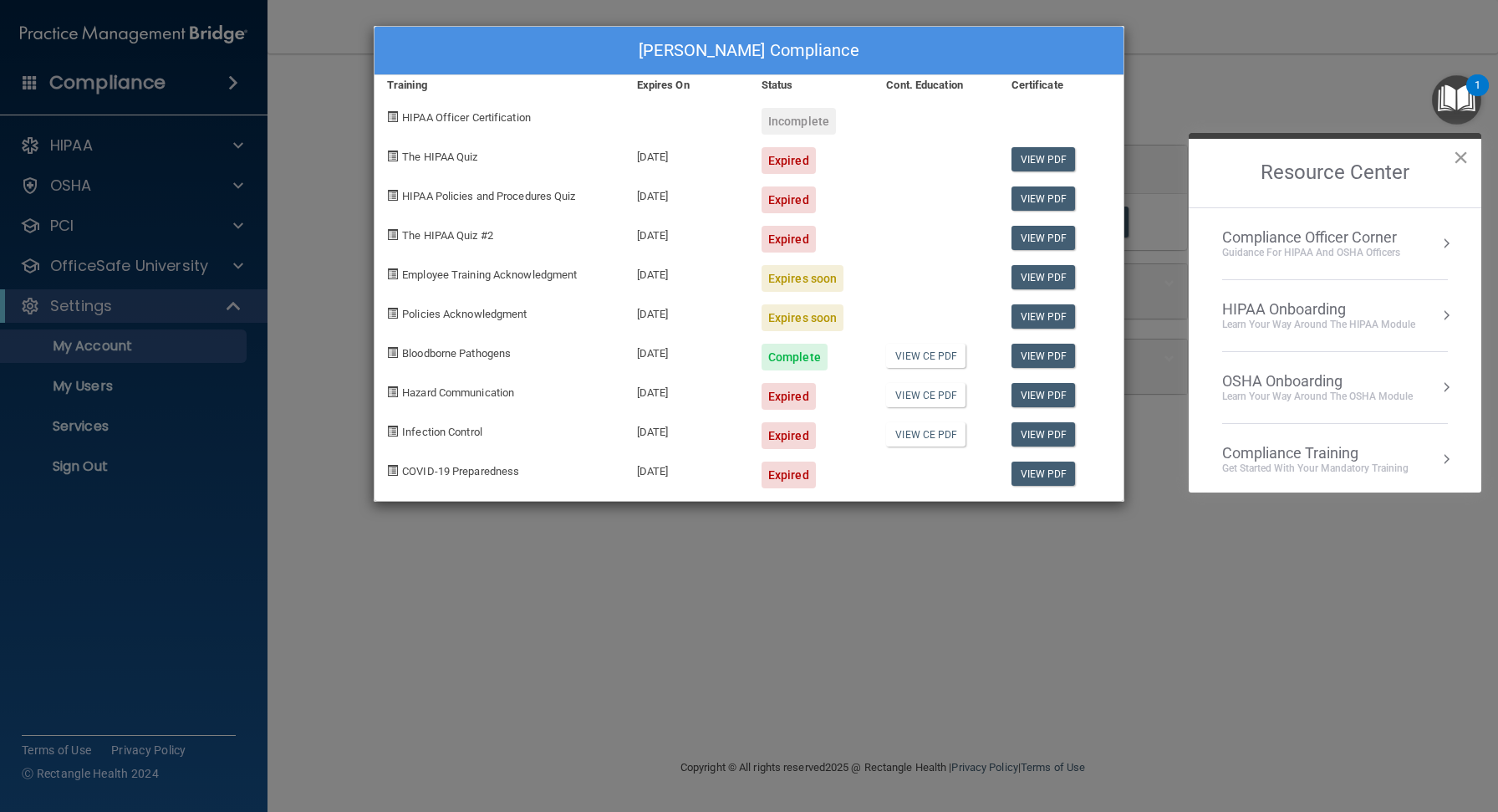
click at [1465, 154] on button "×" at bounding box center [1460, 157] width 16 height 27
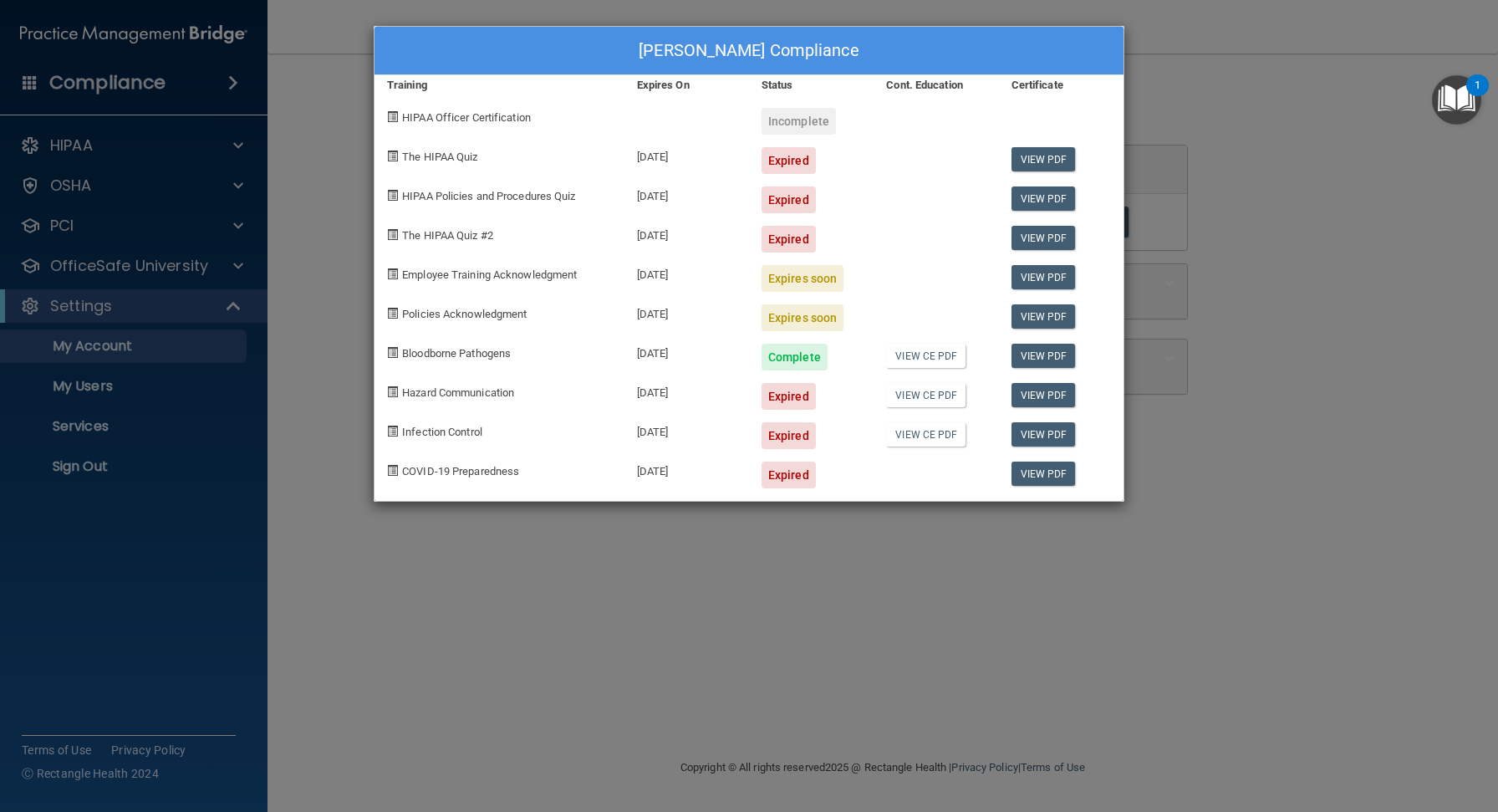
click at [1171, 82] on div "[PERSON_NAME] Compliance Training Expires On Status Cont. Education Certificate…" at bounding box center [749, 406] width 1498 height 812
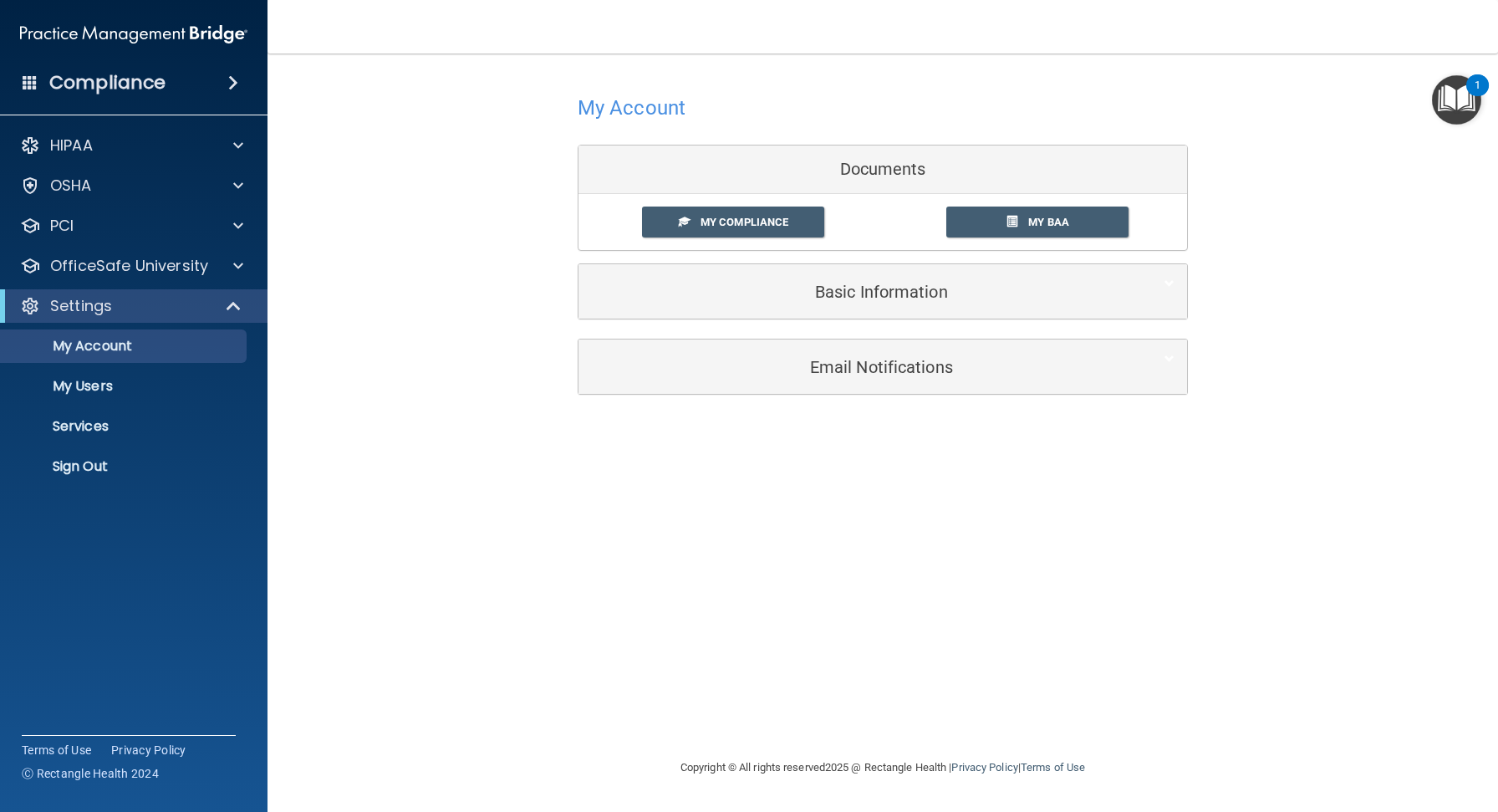
click at [715, 293] on h5 "Basic Information" at bounding box center [857, 291] width 532 height 18
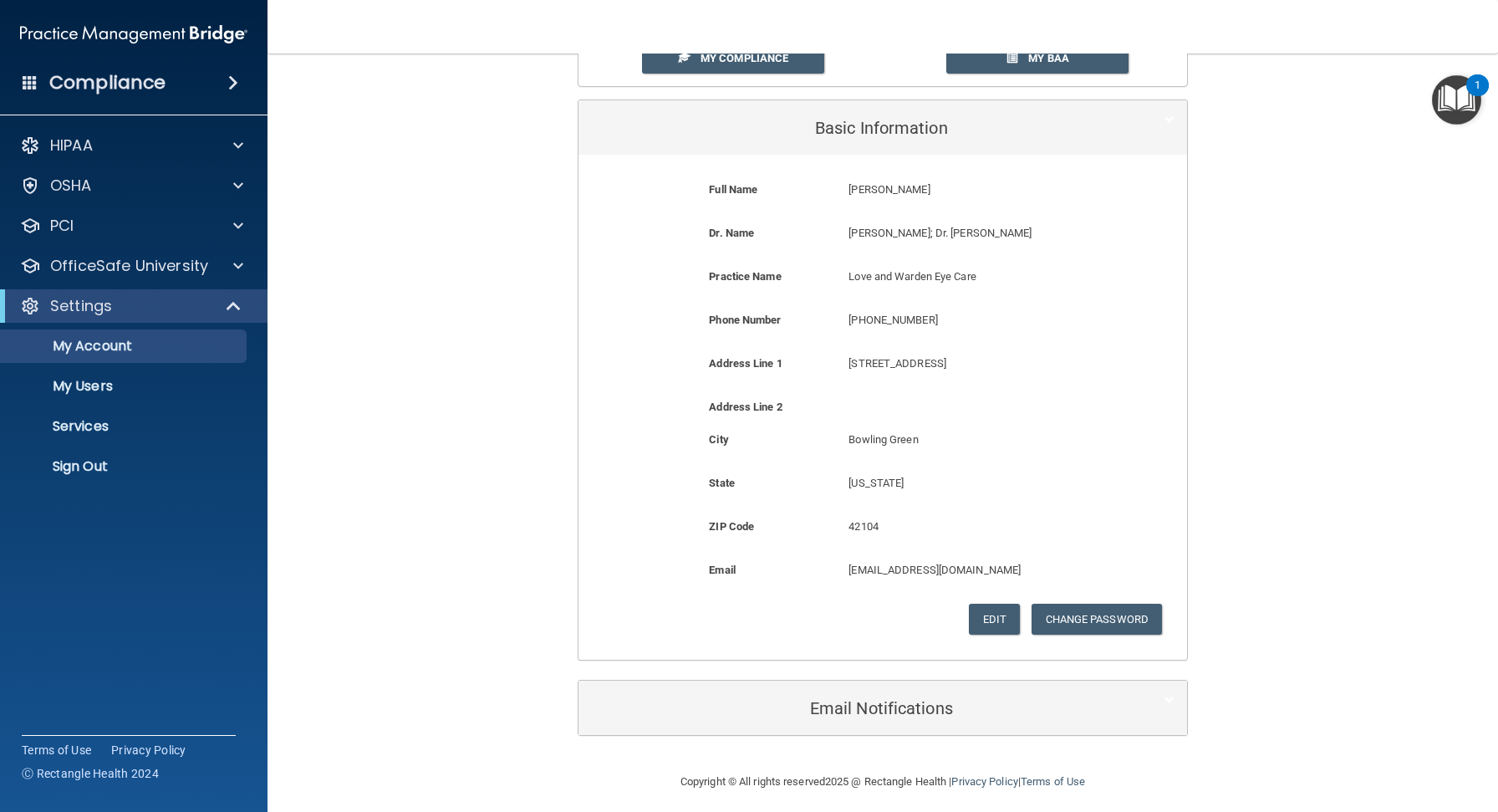
scroll to position [163, 0]
click at [796, 699] on h5 "Email Notifications" at bounding box center [857, 708] width 532 height 18
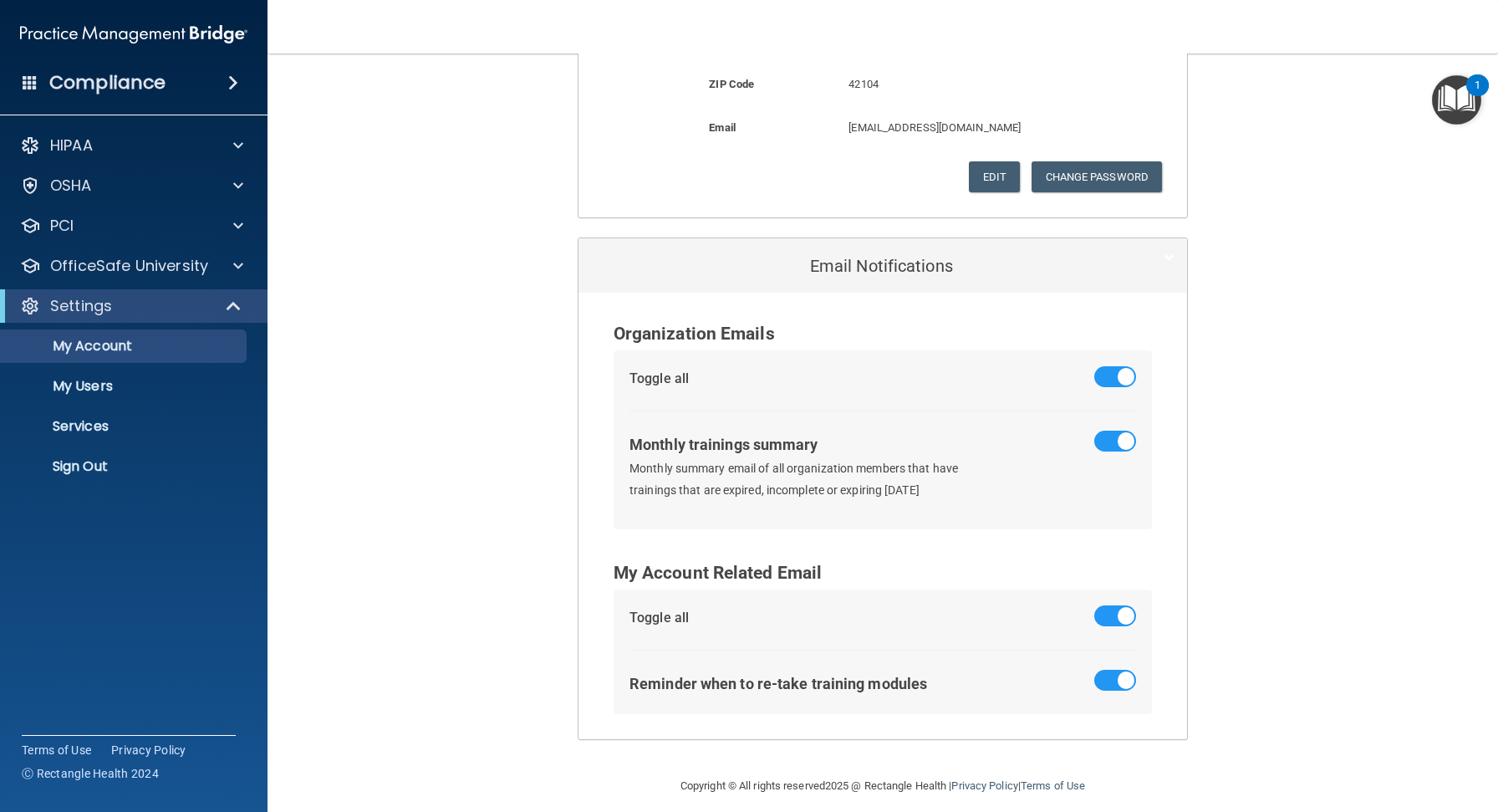
scroll to position [605, 0]
click at [106, 383] on p "My Users" at bounding box center [124, 386] width 228 height 17
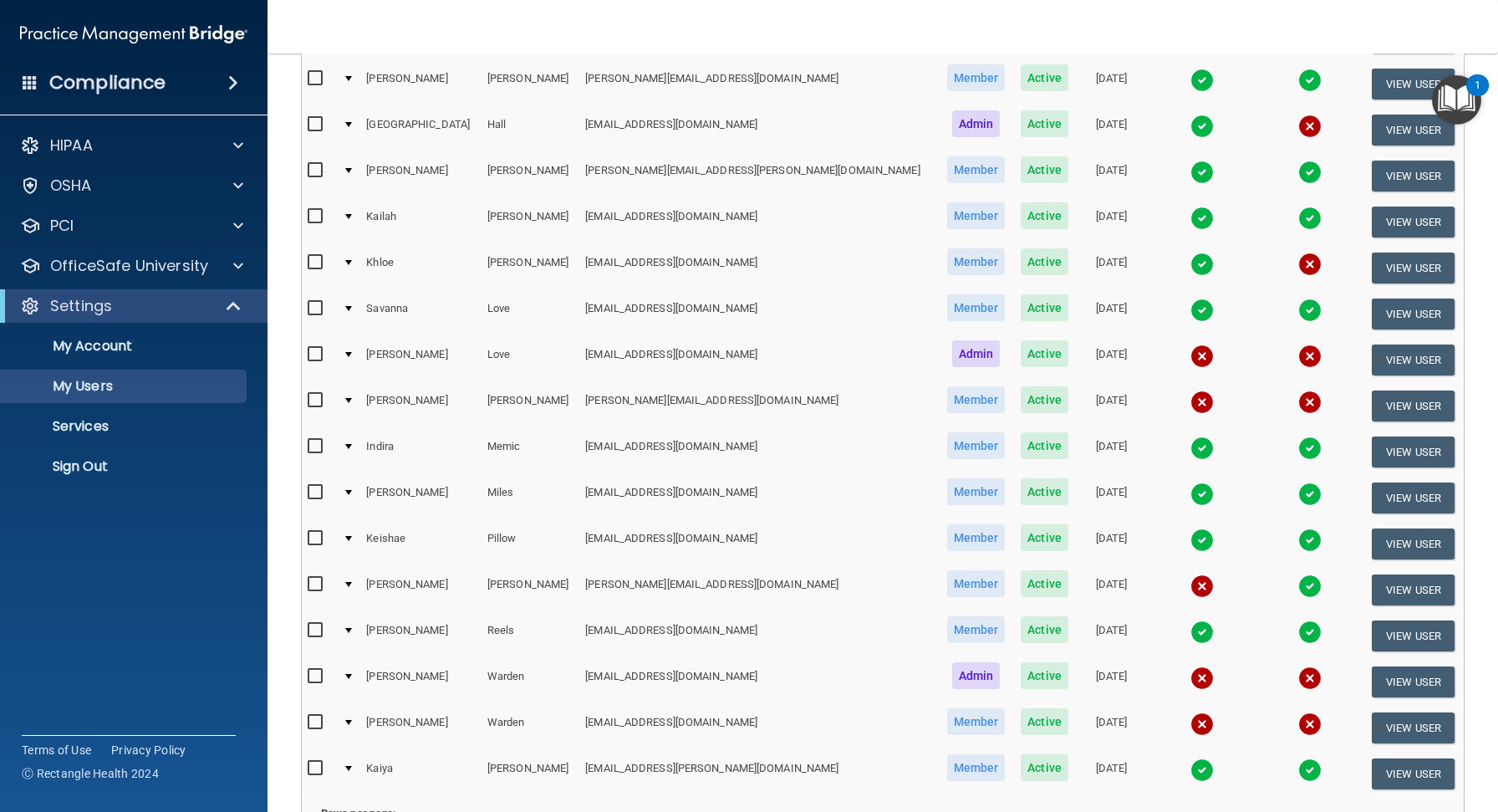
scroll to position [378, 0]
click at [311, 348] on input "checkbox" at bounding box center [317, 355] width 19 height 13
checkbox input "true"
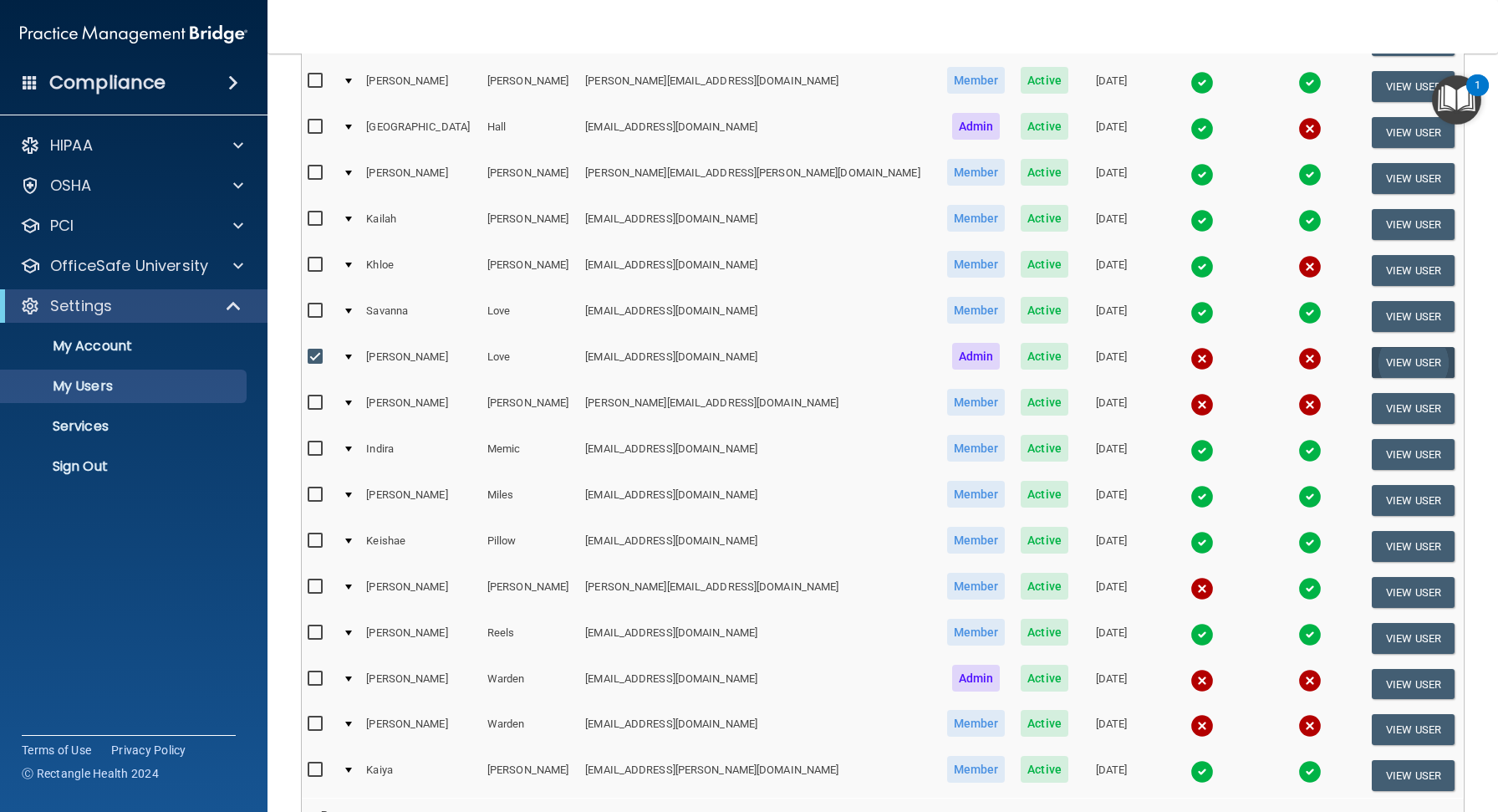
click at [1405, 355] on button "View User" at bounding box center [1412, 363] width 83 height 31
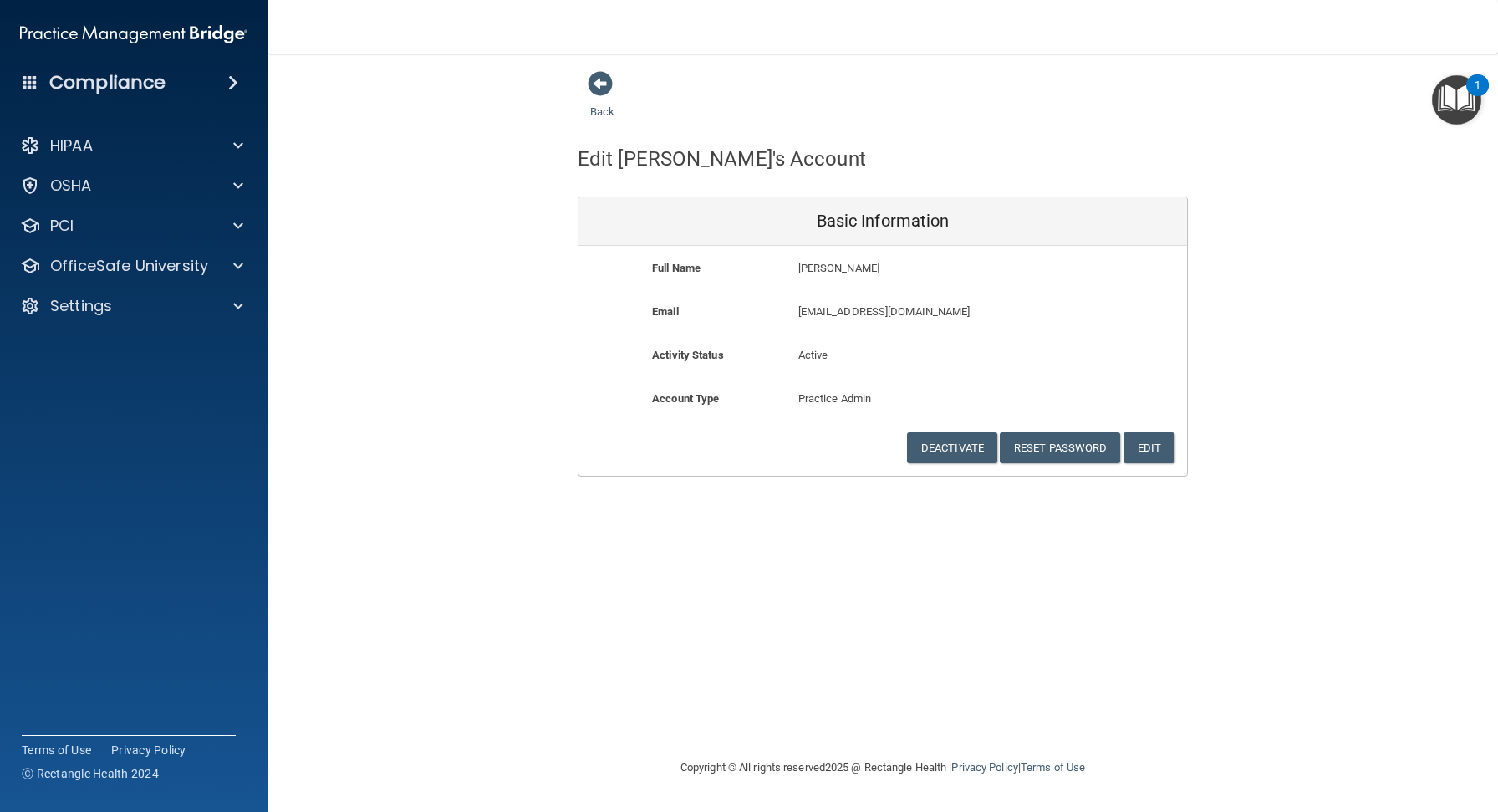
click at [1449, 124] on img "Open Resource Center, 1 new notification" at bounding box center [1457, 100] width 50 height 50
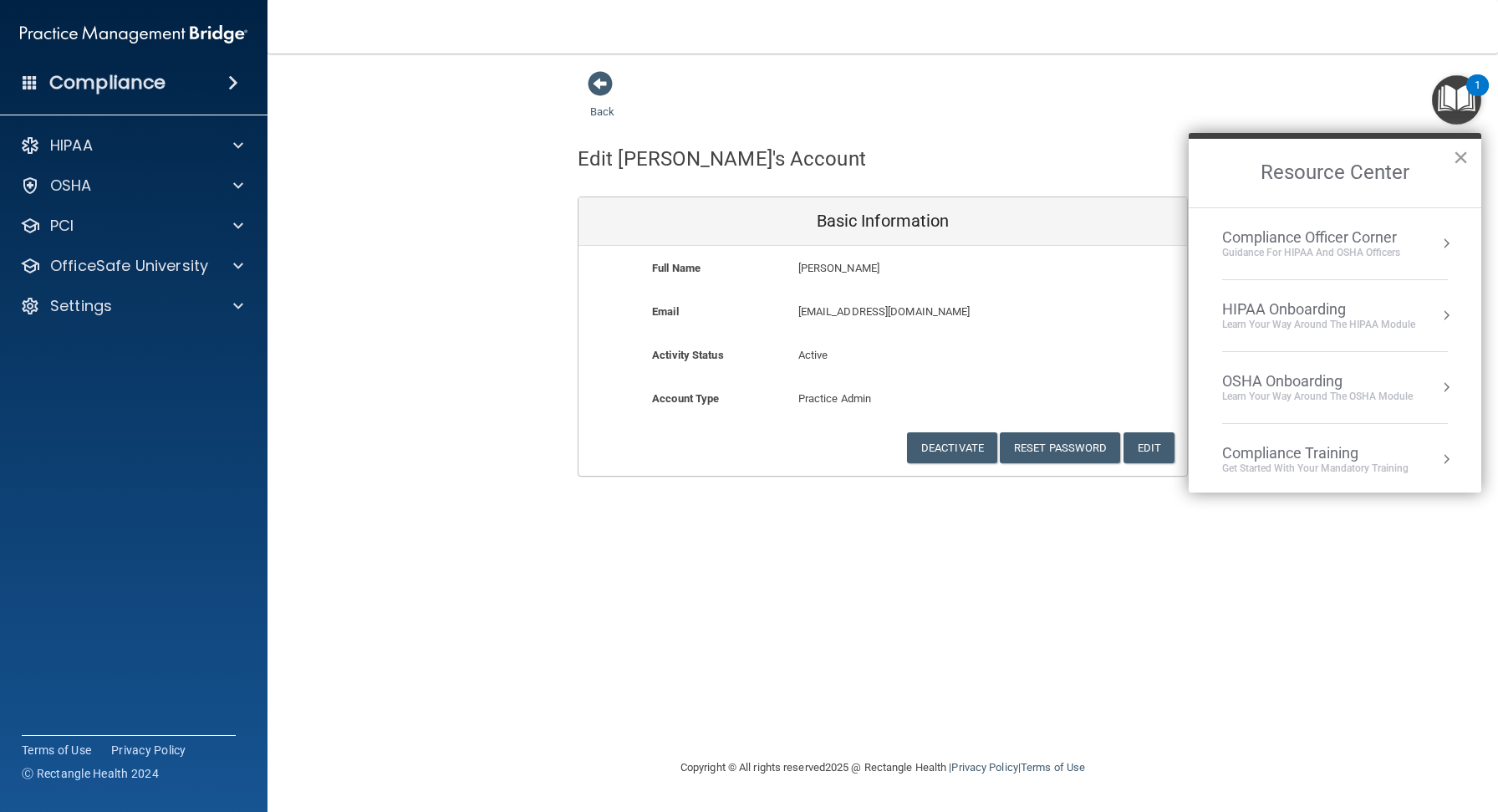
click at [1460, 157] on button "×" at bounding box center [1460, 157] width 16 height 27
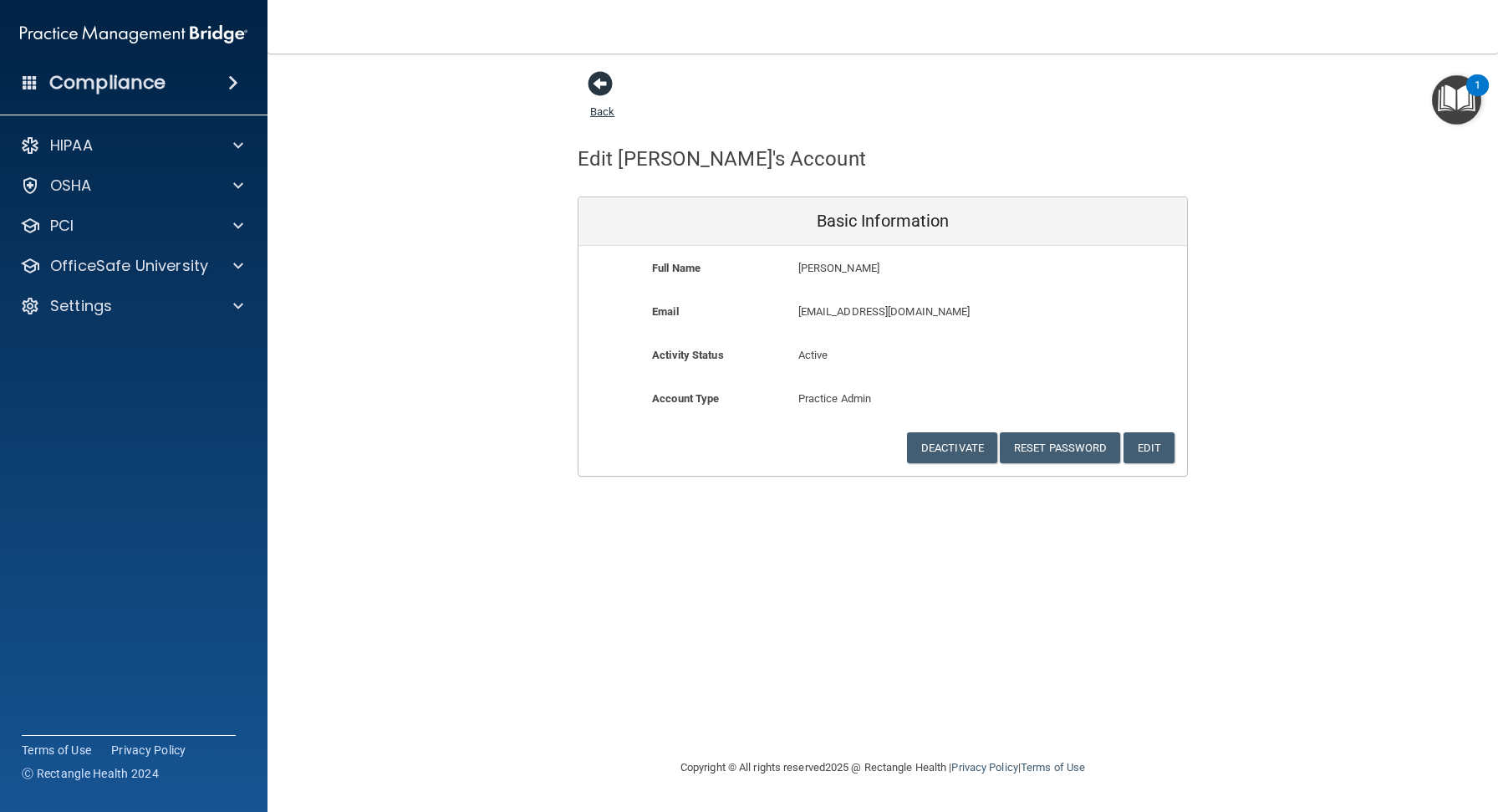
click at [594, 75] on span at bounding box center [600, 83] width 25 height 25
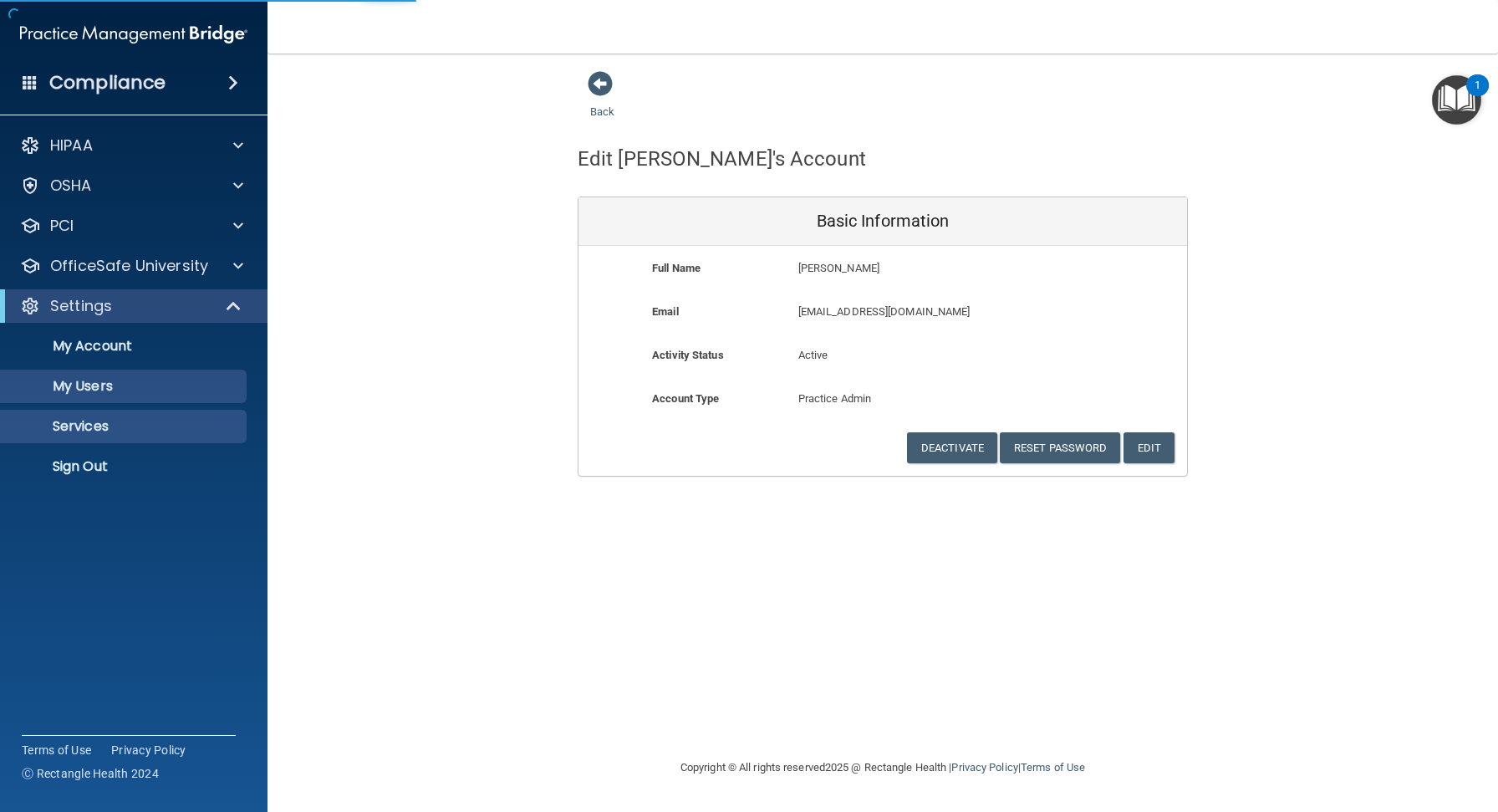
click at [86, 428] on p "Services" at bounding box center [124, 427] width 228 height 17
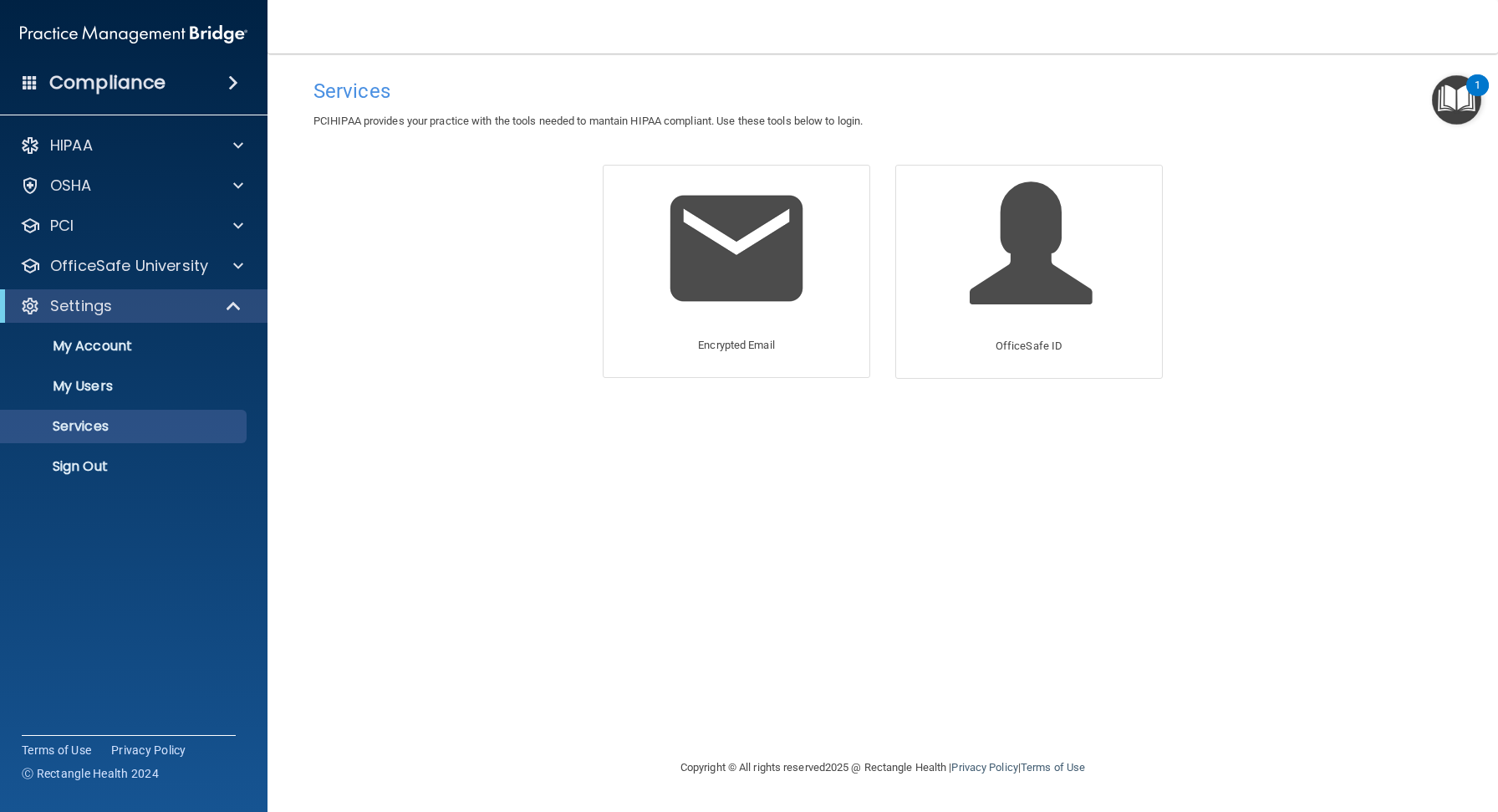
click at [155, 317] on div "Settings" at bounding box center [134, 305] width 267 height 33
click at [154, 274] on p "OfficeSafe University" at bounding box center [130, 265] width 158 height 20
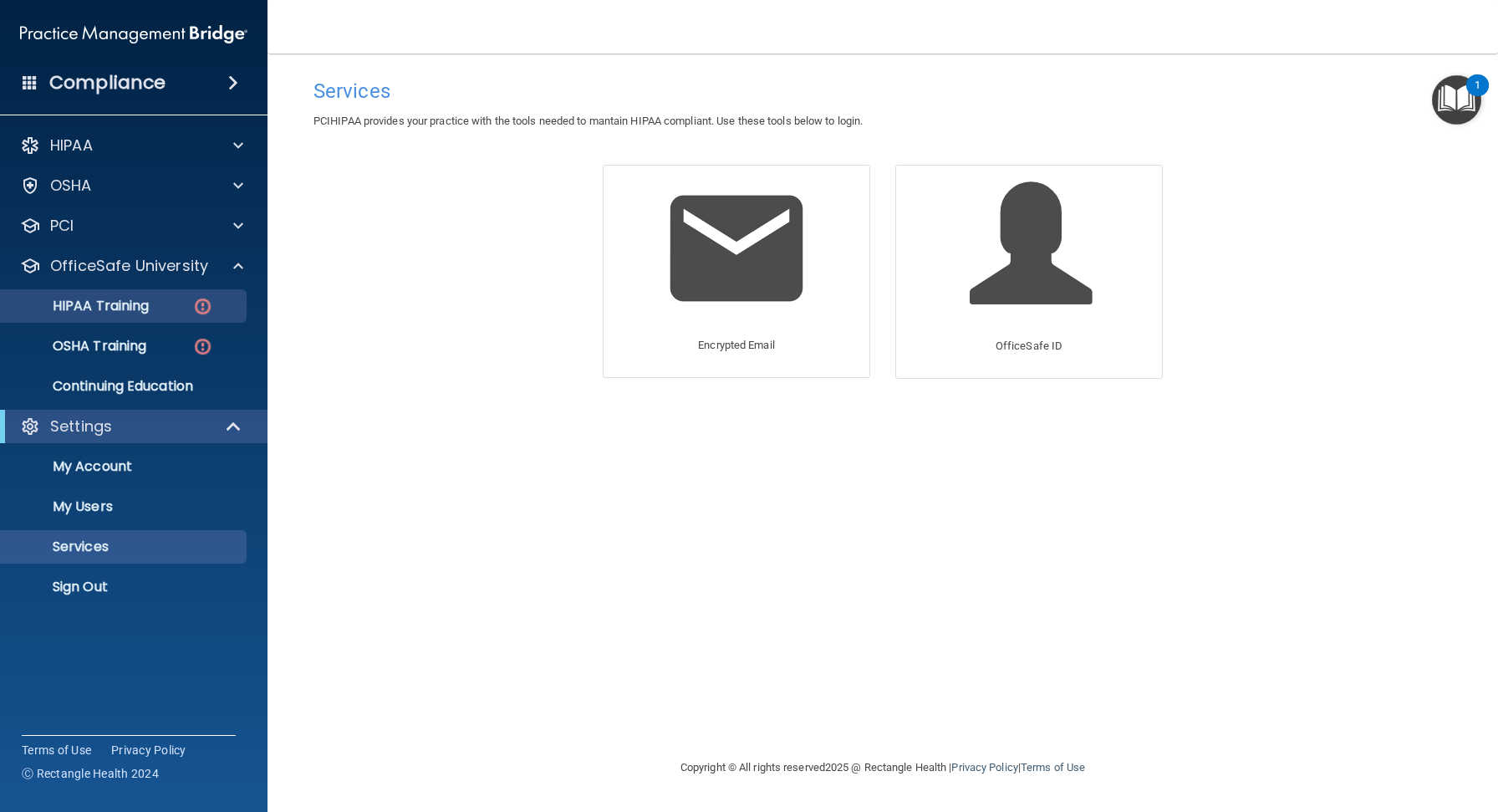
click at [208, 305] on img at bounding box center [202, 306] width 21 height 21
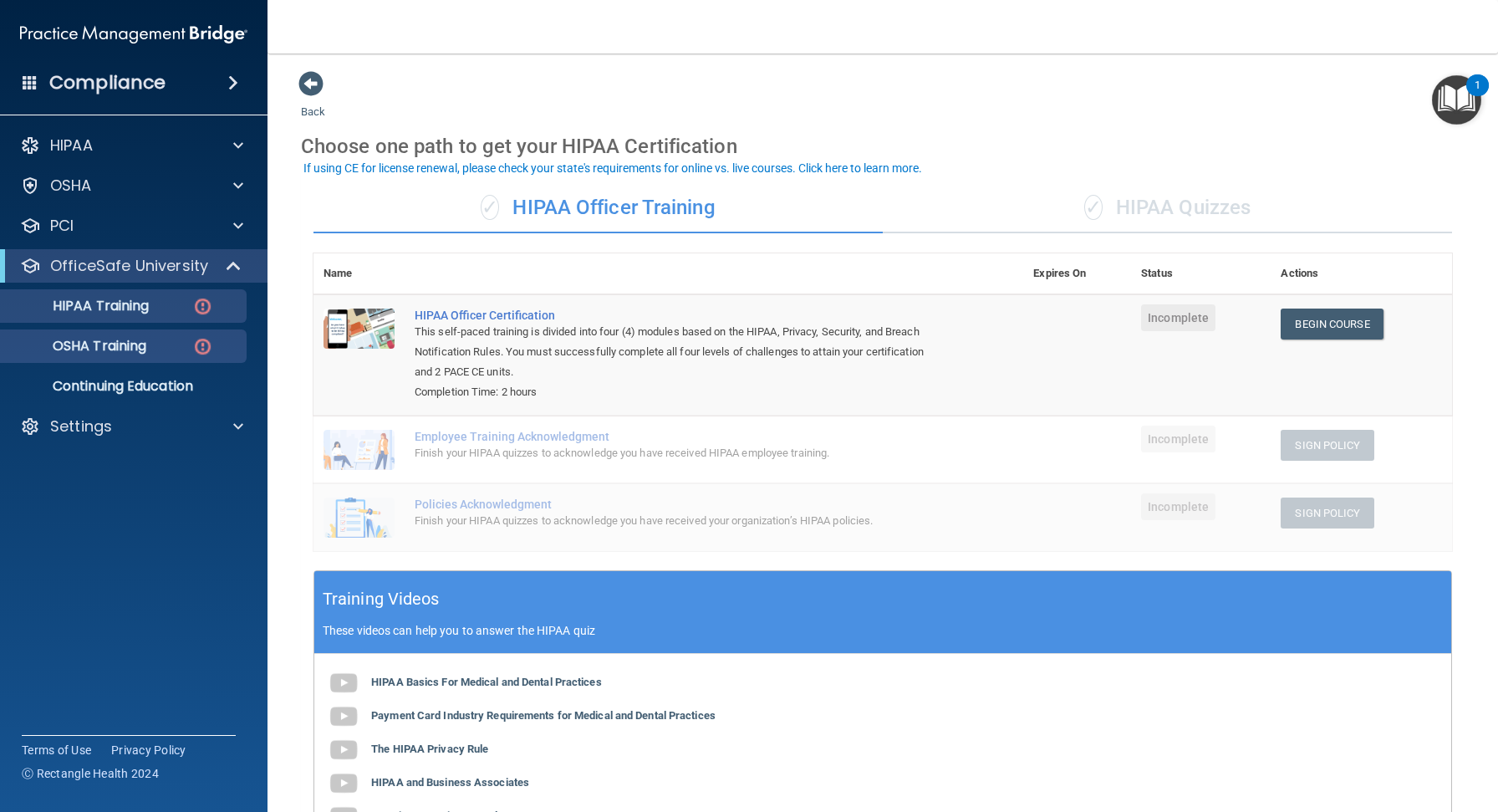
click at [129, 346] on p "OSHA Training" at bounding box center [78, 346] width 135 height 17
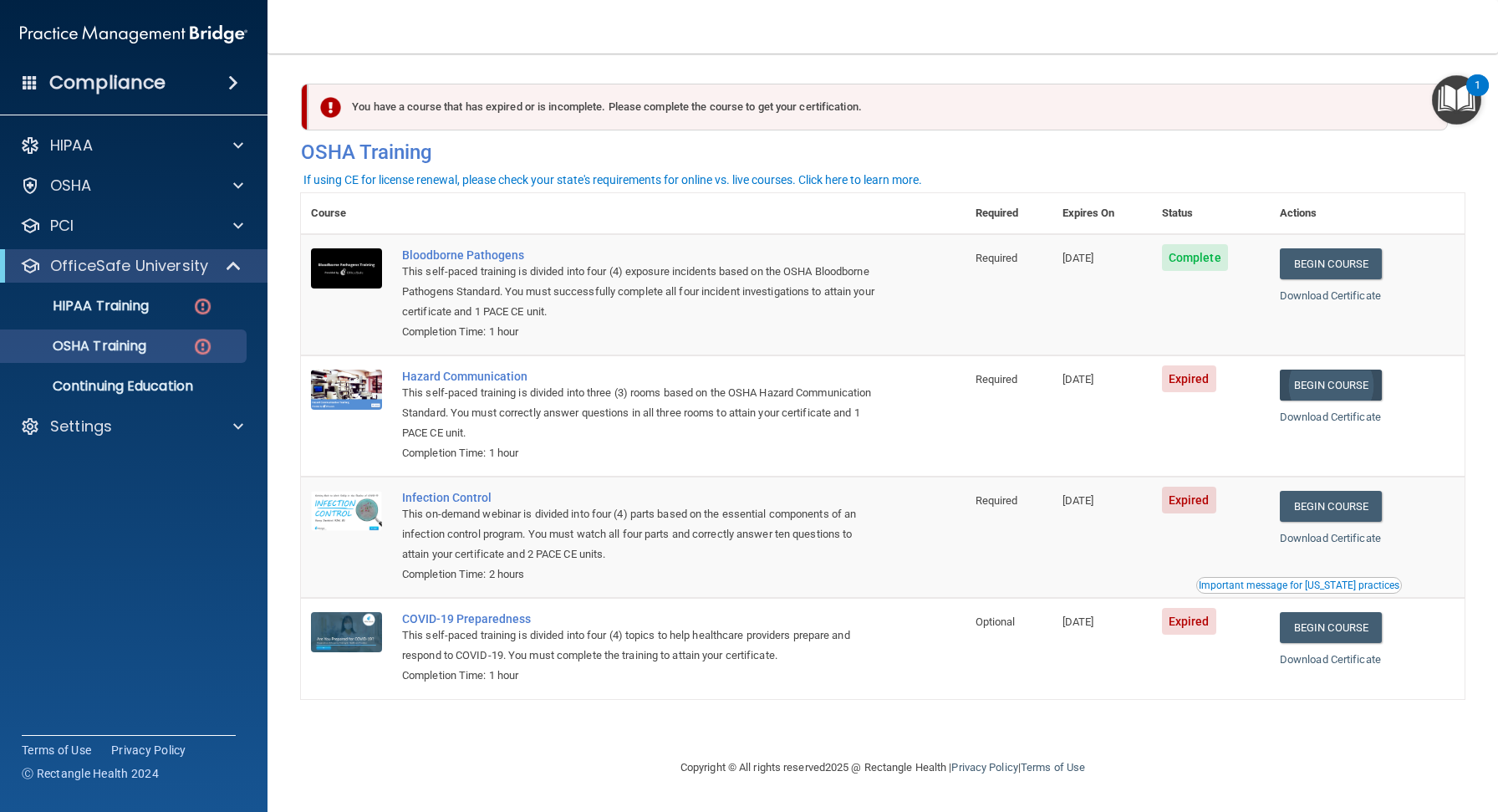
click at [1338, 383] on link "Begin Course" at bounding box center [1330, 385] width 102 height 31
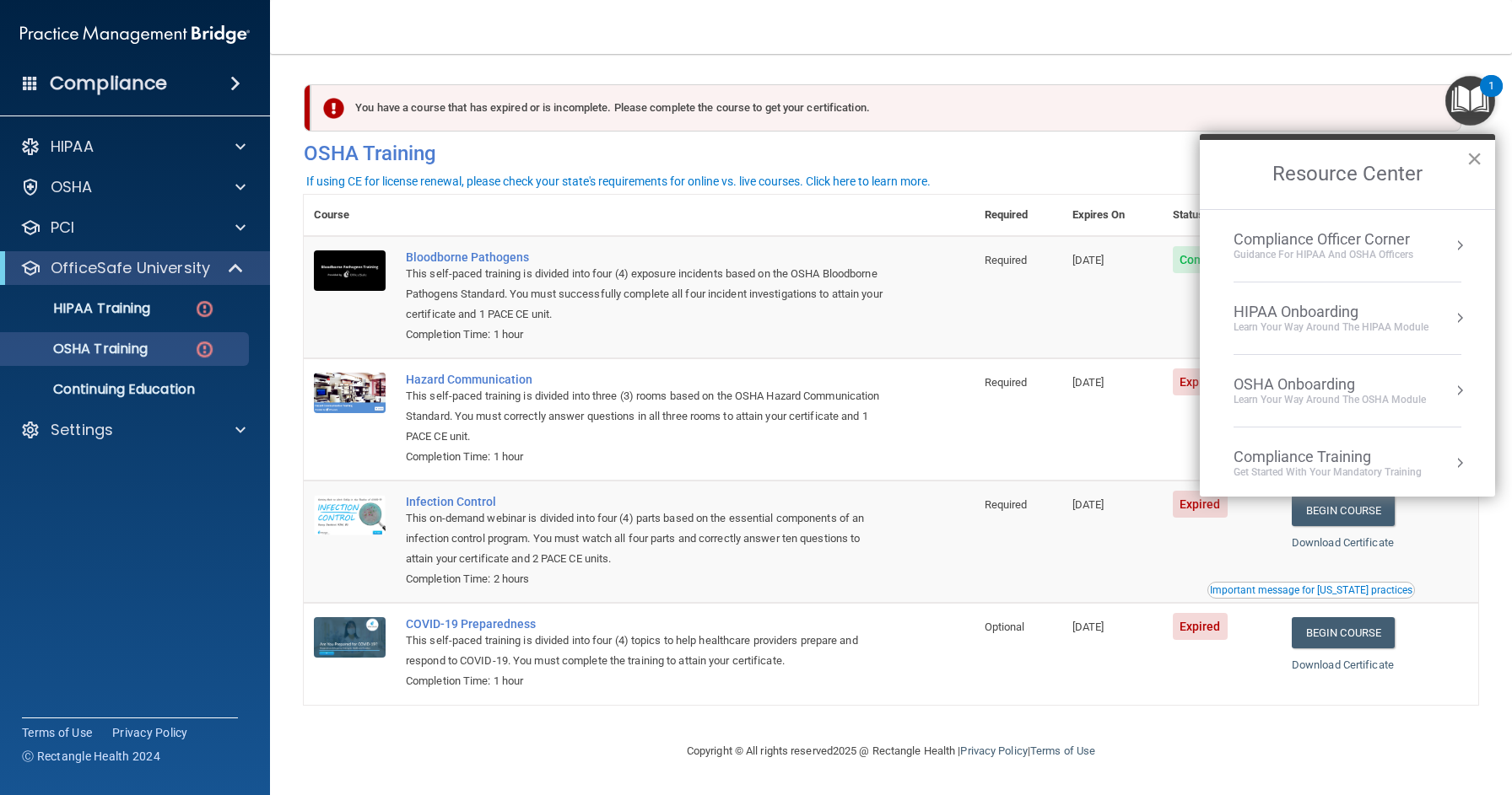
click at [1472, 158] on button "×" at bounding box center [1473, 159] width 16 height 27
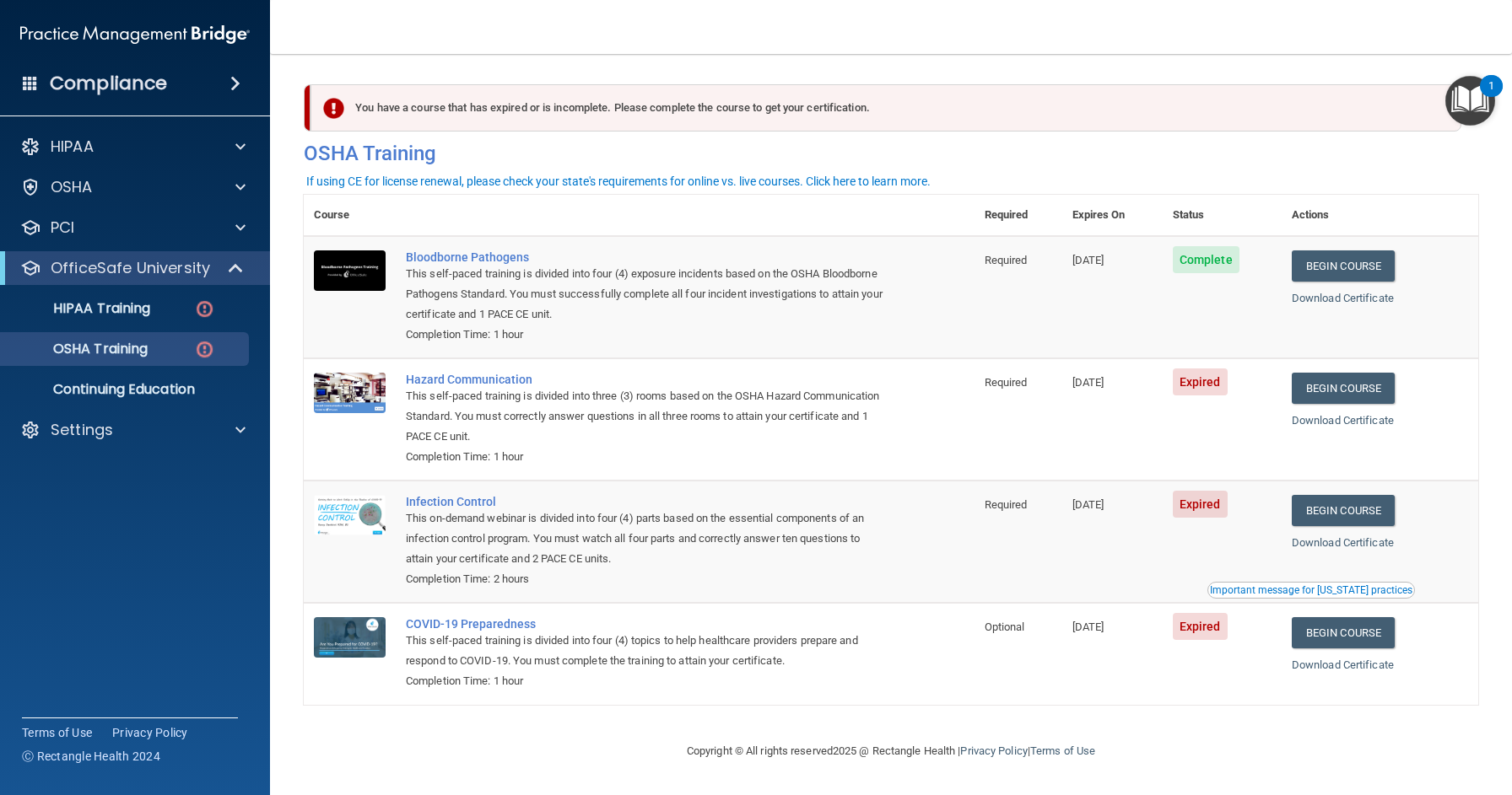
click at [1201, 375] on span "Expired" at bounding box center [1200, 382] width 55 height 27
click at [1326, 414] on link "Download Certificate" at bounding box center [1343, 420] width 102 height 13
click at [1360, 379] on link "Begin Course" at bounding box center [1343, 388] width 103 height 31
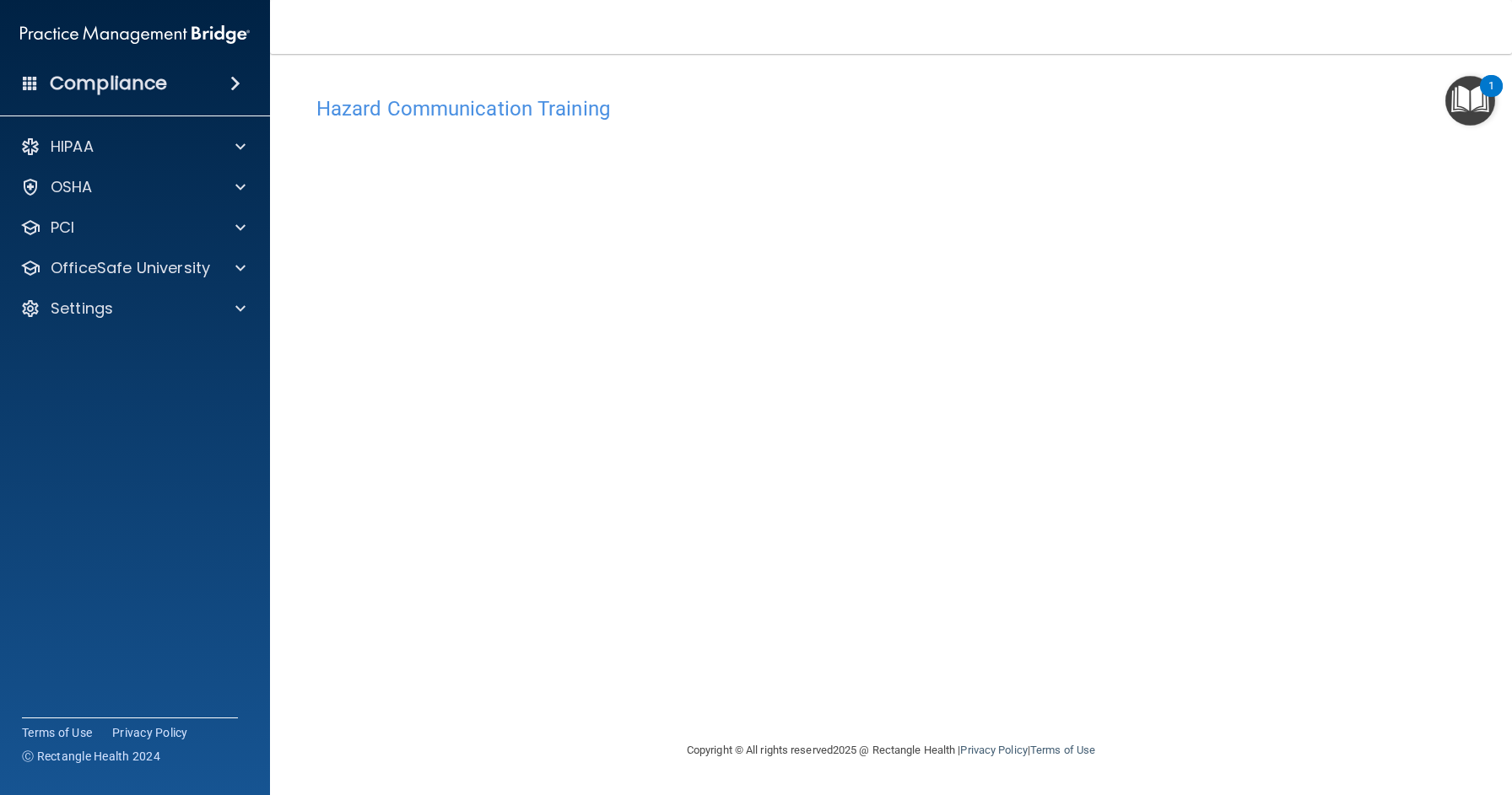
click at [1474, 102] on img "Open Resource Center, 1 new notification" at bounding box center [1471, 101] width 50 height 50
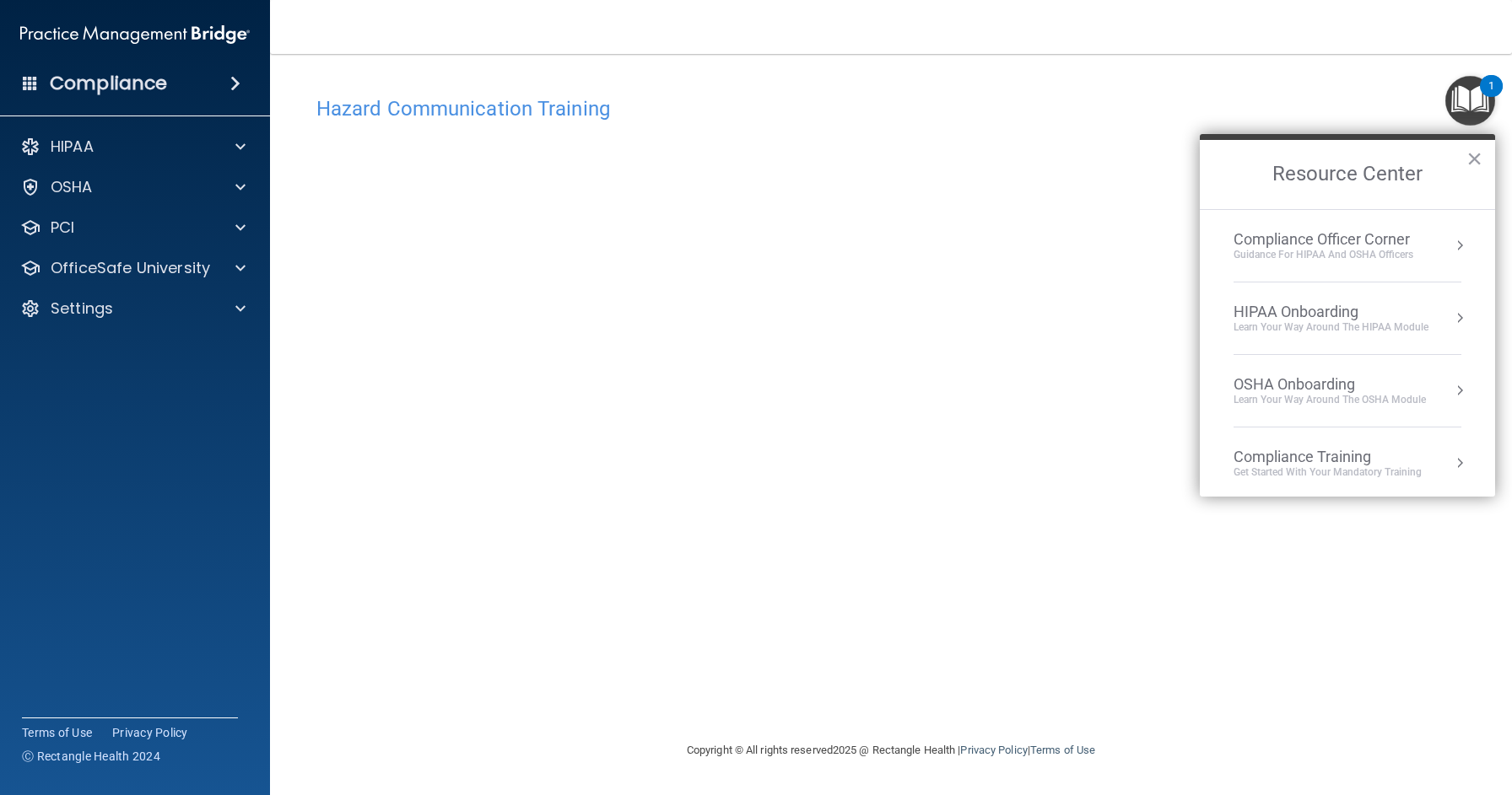
click at [1298, 58] on main "Hazard Communication Training This course doesn’t expire until [DATE]. Are you …" at bounding box center [890, 424] width 1241 height 741
